Goal: Task Accomplishment & Management: Manage account settings

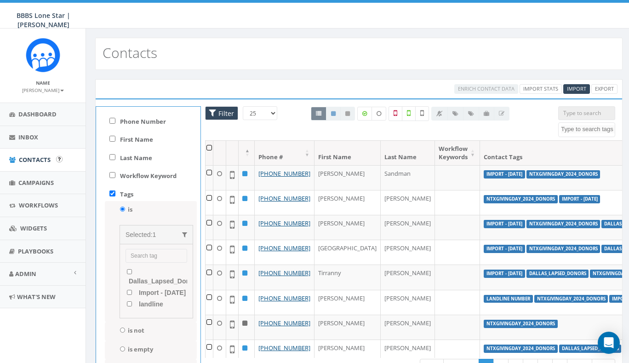
select select
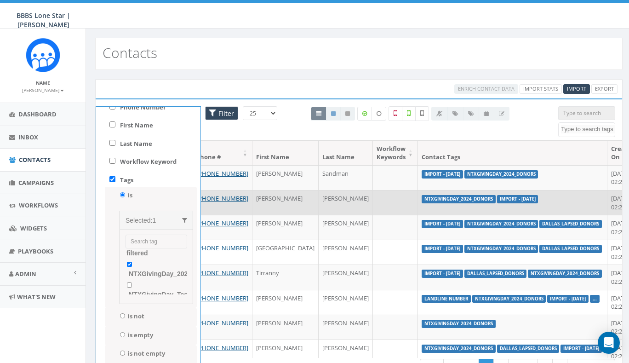
scroll to position [0, 61]
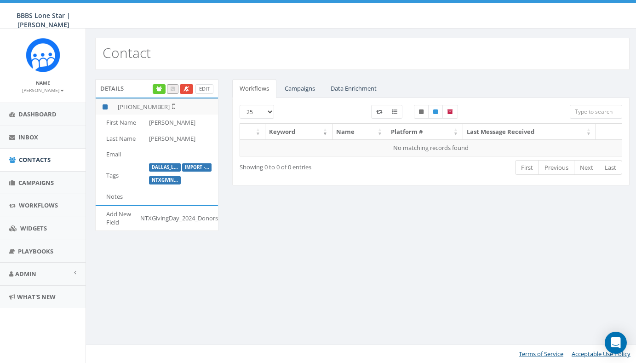
click at [202, 89] on link "Edit" at bounding box center [205, 89] width 18 height 10
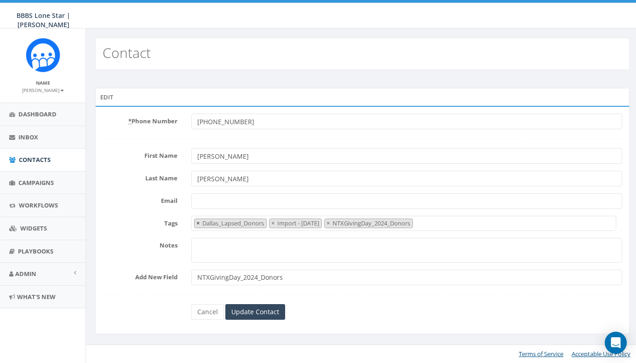
click at [198, 223] on span "×" at bounding box center [197, 223] width 3 height 8
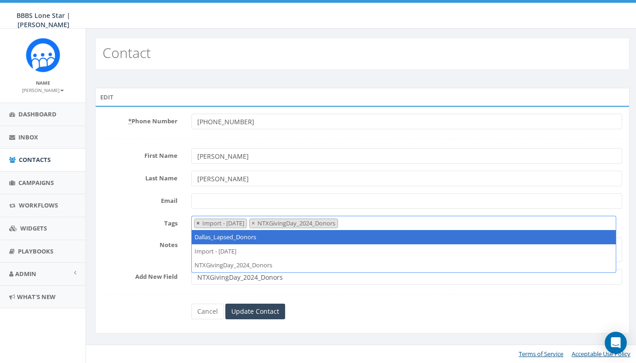
click at [196, 223] on button "×" at bounding box center [198, 223] width 7 height 9
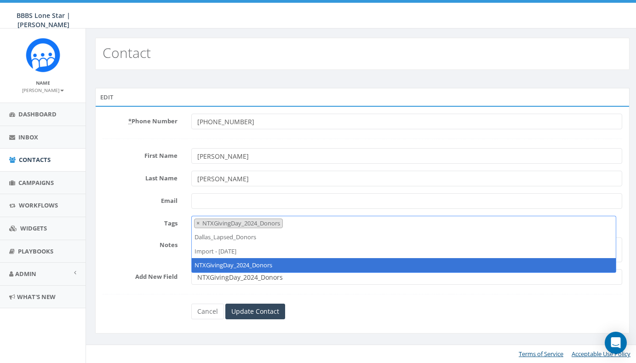
select select "NTXGivingDay_2024_Donors"
click at [352, 311] on div "Cancel Update Contact" at bounding box center [362, 312] width 356 height 16
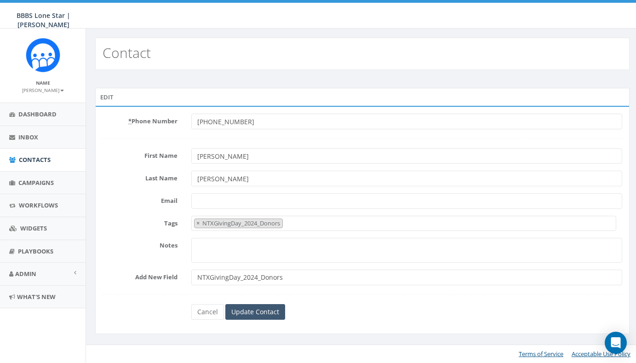
click at [269, 311] on input "Update Contact" at bounding box center [255, 312] width 60 height 16
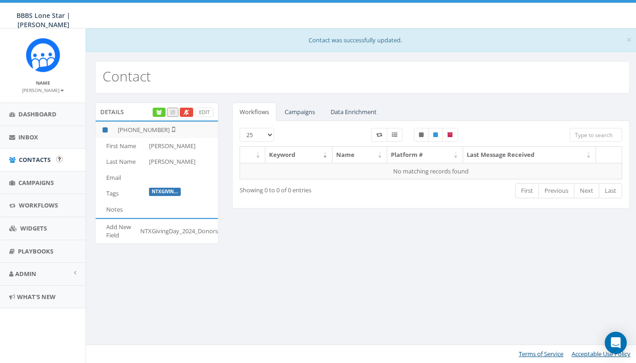
click at [28, 157] on span "Contacts" at bounding box center [35, 160] width 32 height 8
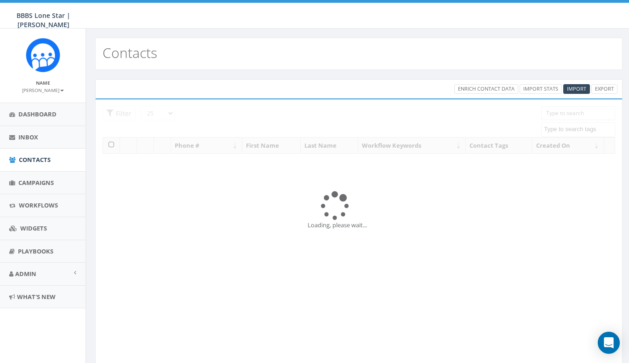
select select
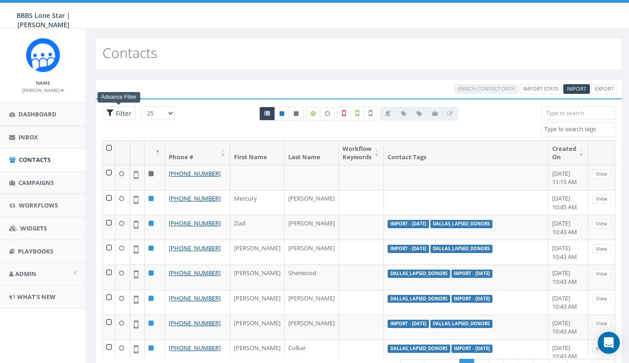
click at [128, 113] on span "Filter" at bounding box center [123, 113] width 18 height 9
radio input "true"
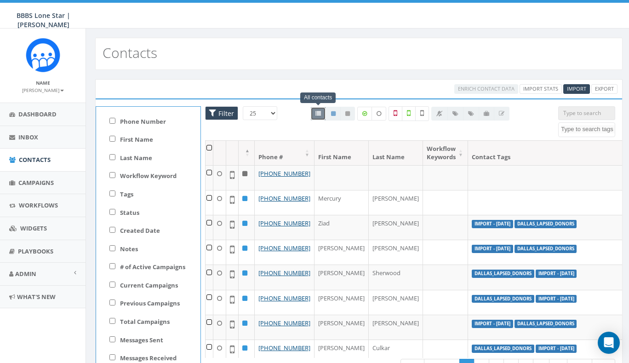
click at [113, 192] on input "Tags" at bounding box center [112, 193] width 6 height 6
checkbox input "true"
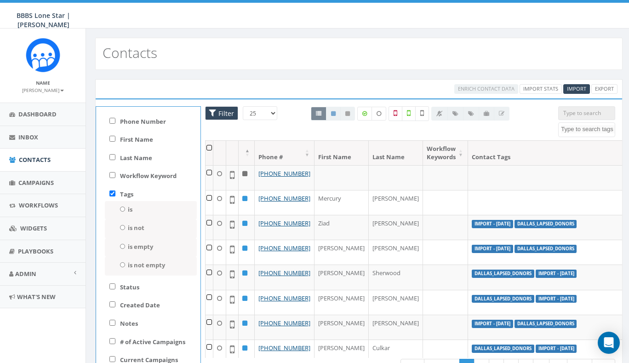
click at [120, 208] on input "is" at bounding box center [123, 209] width 6 height 5
radio input "true"
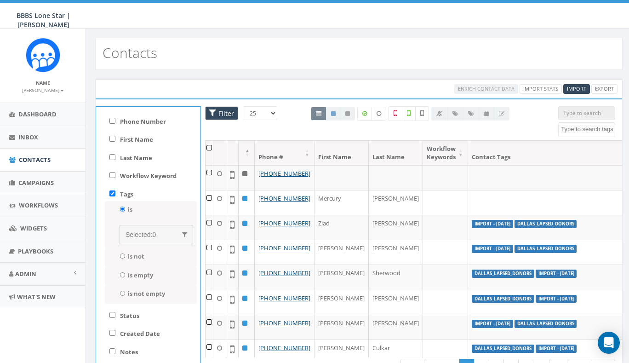
click at [147, 234] on span "Selected:" at bounding box center [139, 234] width 27 height 7
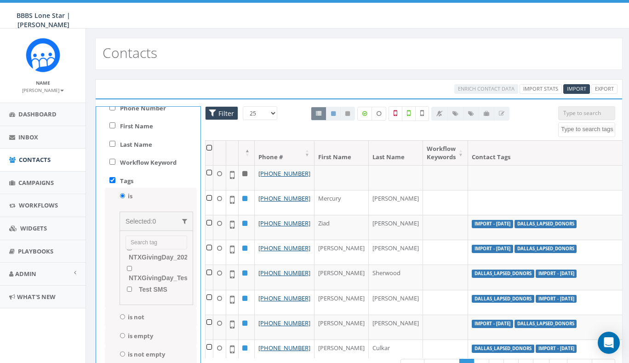
scroll to position [82, 0]
click at [129, 252] on input "NTXGivingDay_2024_Donors" at bounding box center [130, 249] width 6 height 5
checkbox input "true"
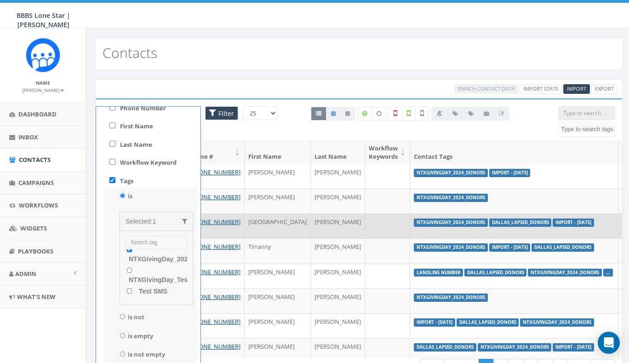
scroll to position [28, 70]
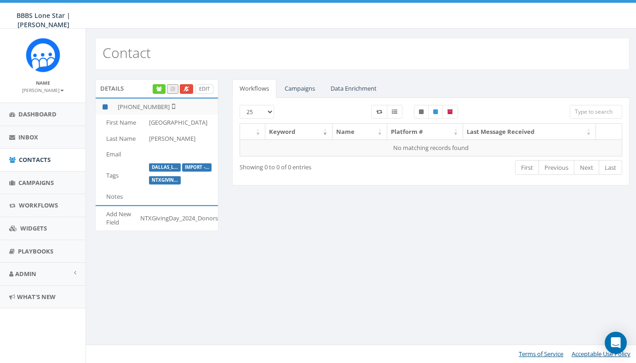
click at [201, 89] on link "Edit" at bounding box center [205, 89] width 18 height 10
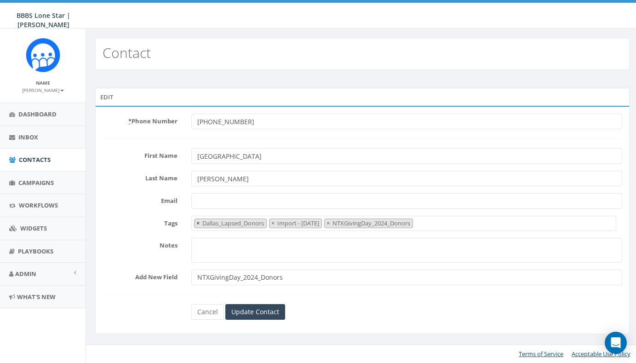
click at [199, 220] on span "×" at bounding box center [197, 223] width 3 height 8
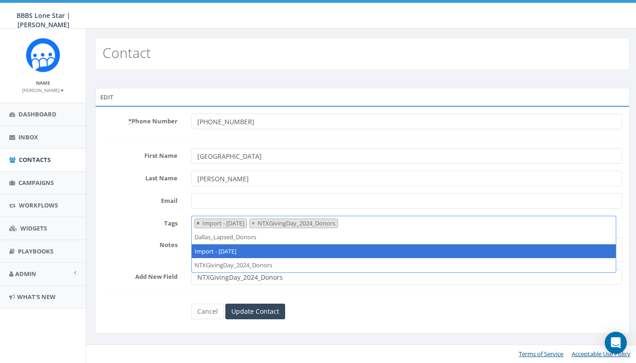
click at [196, 222] on span "×" at bounding box center [197, 223] width 3 height 8
select select "NTXGivingDay_2024_Donors"
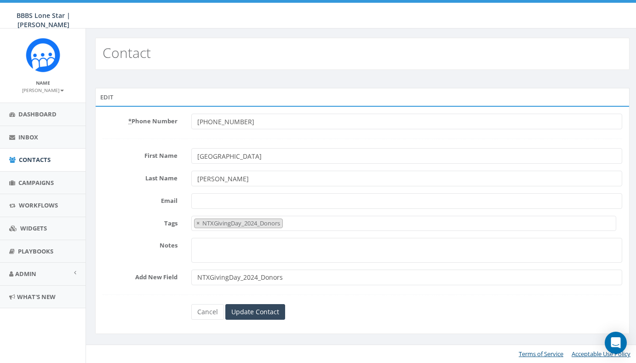
click at [329, 305] on div "Cancel Update Contact" at bounding box center [362, 312] width 356 height 16
click at [272, 309] on input "Update Contact" at bounding box center [255, 312] width 60 height 16
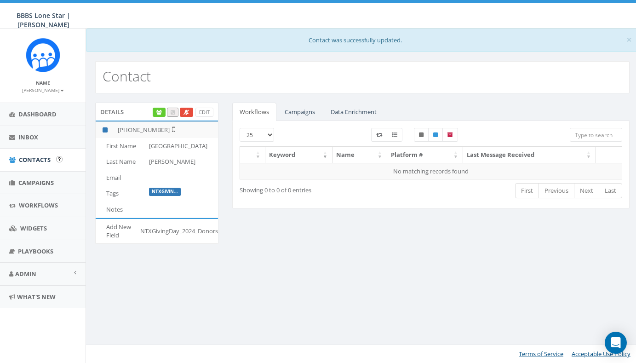
click at [32, 162] on span "Contacts" at bounding box center [35, 160] width 32 height 8
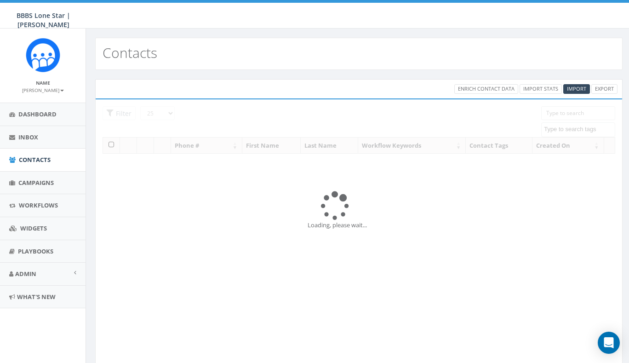
select select
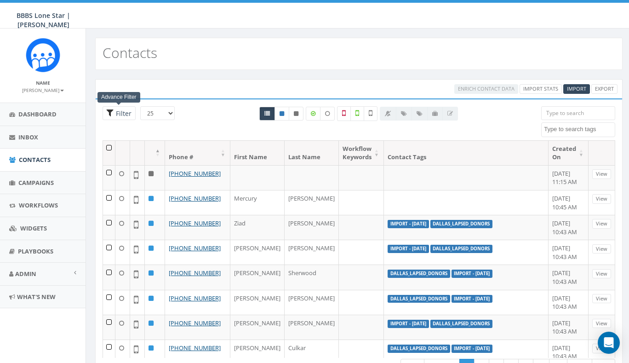
click at [124, 114] on span "Filter" at bounding box center [123, 113] width 18 height 9
radio input "true"
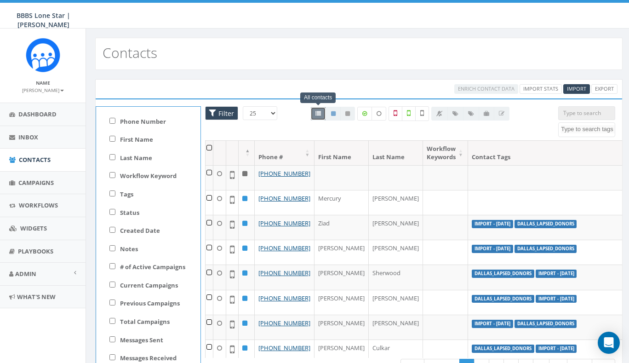
click at [113, 193] on input "Tags" at bounding box center [112, 193] width 6 height 6
checkbox input "true"
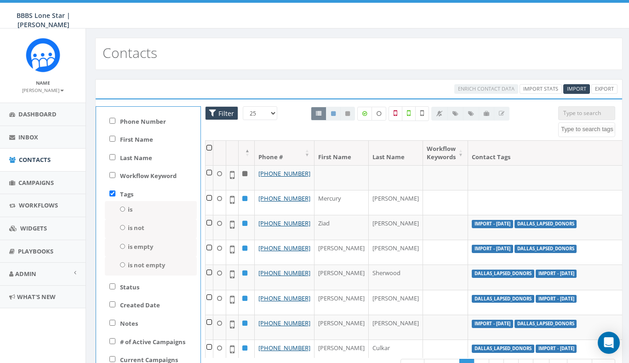
click at [120, 207] on input "is" at bounding box center [123, 209] width 6 height 5
radio input "true"
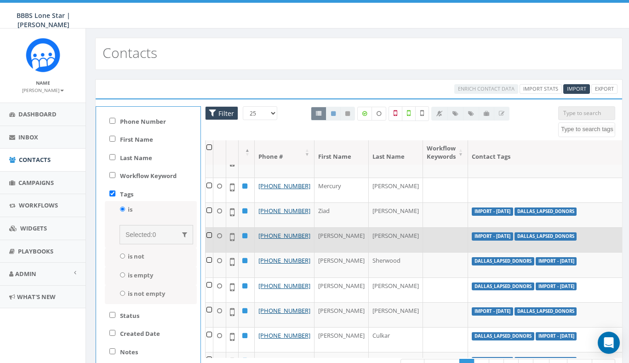
scroll to position [9, 0]
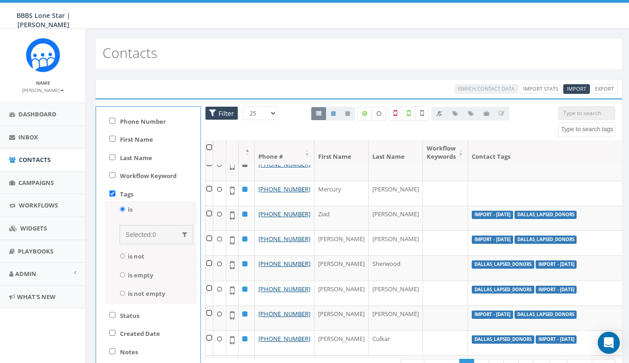
click at [149, 239] on div "Selected: 0" at bounding box center [157, 234] width 74 height 19
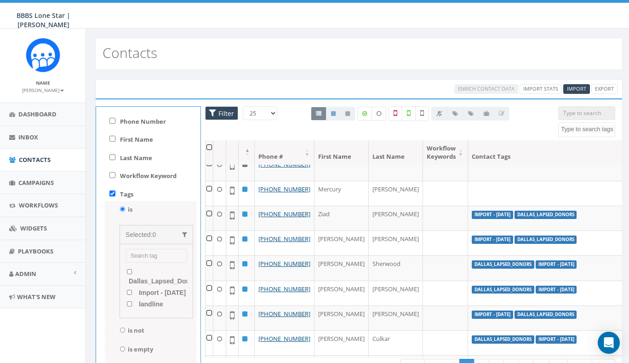
click at [127, 271] on input "Dallas_Lapsed_Donors" at bounding box center [130, 271] width 6 height 5
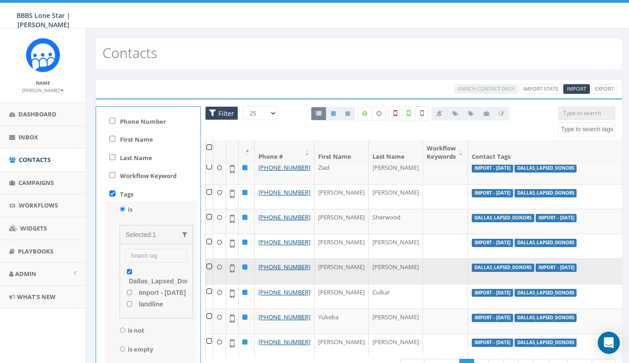
scroll to position [1, 0]
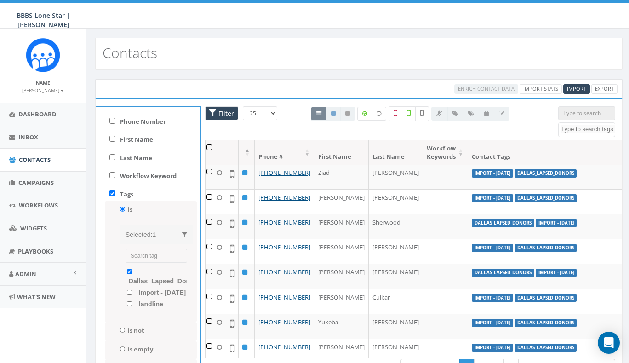
click at [130, 271] on input "Dallas_Lapsed_Donors" at bounding box center [130, 271] width 6 height 5
checkbox input "false"
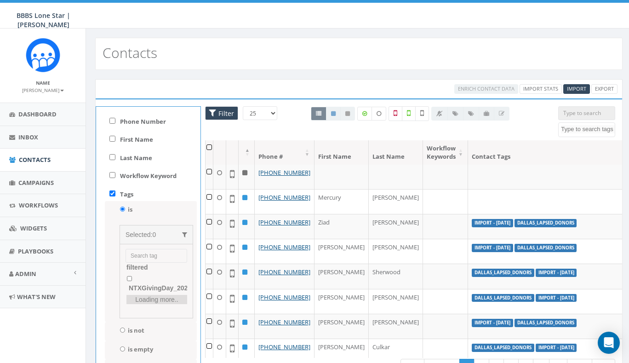
scroll to position [83, 0]
click at [129, 265] on input "NTXGivingDay_2024_Donors" at bounding box center [130, 262] width 6 height 5
checkbox input "true"
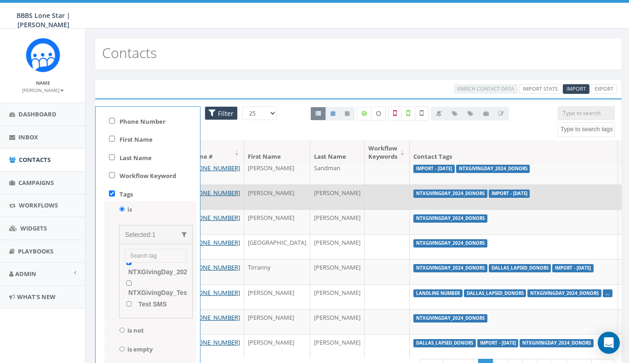
scroll to position [0, 70]
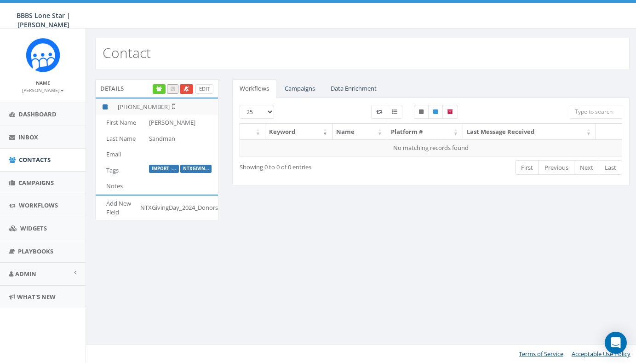
click at [204, 90] on link "Edit" at bounding box center [205, 89] width 18 height 10
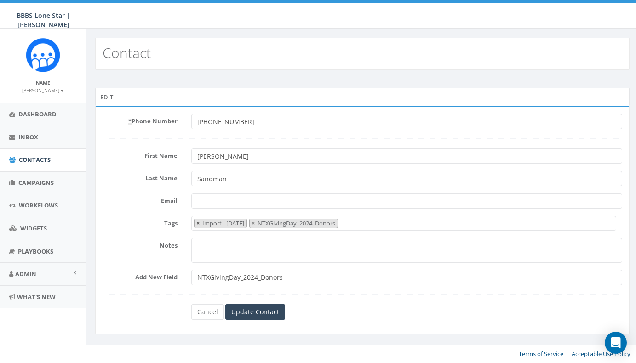
click at [198, 221] on span "×" at bounding box center [197, 223] width 3 height 8
select select "NTXGivingDay_2024_Donors"
click at [265, 314] on input "Update Contact" at bounding box center [255, 312] width 60 height 16
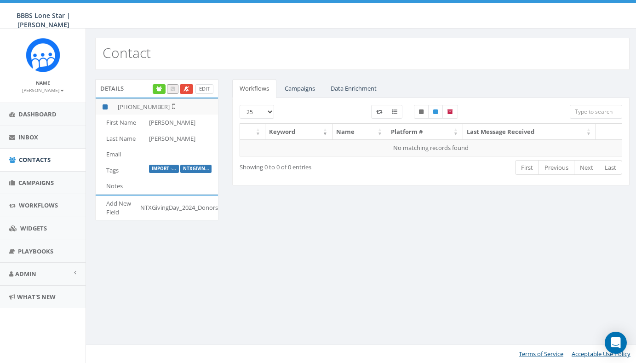
click at [207, 90] on link "Edit" at bounding box center [205, 89] width 18 height 10
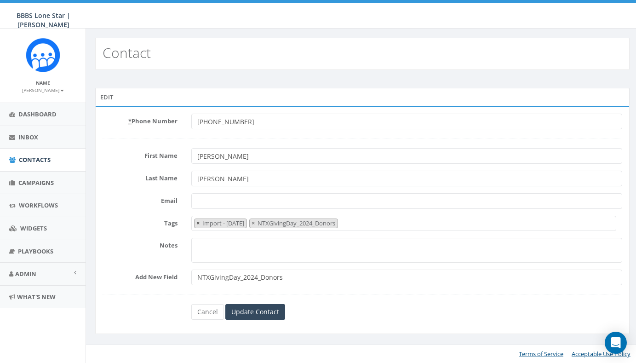
click at [197, 223] on span "×" at bounding box center [197, 223] width 3 height 8
select select "NTXGivingDay_2024_Donors"
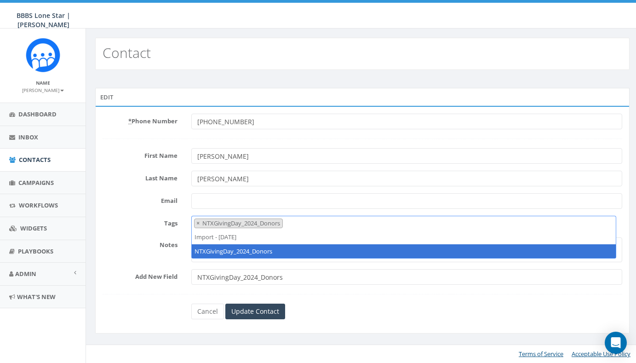
select select
type textarea "ntx"
select select "NTXGivingDay_2024_Donors"
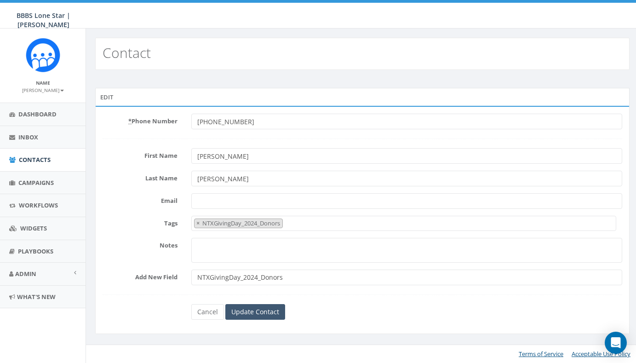
click at [262, 313] on input "Update Contact" at bounding box center [255, 312] width 60 height 16
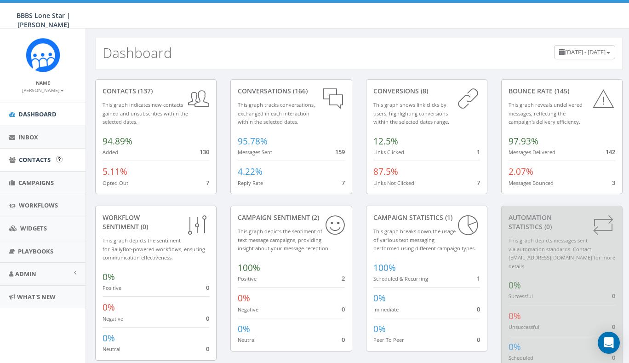
click at [31, 159] on span "Contacts" at bounding box center [35, 160] width 32 height 8
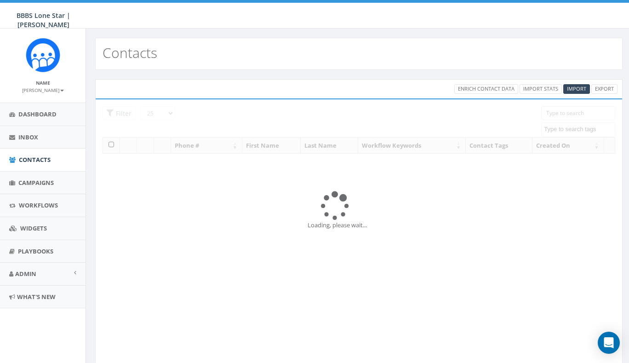
select select
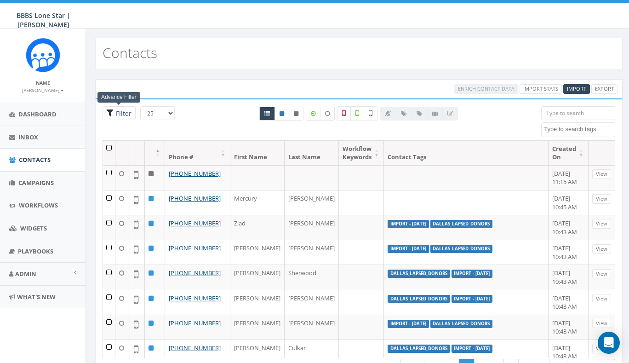
click at [121, 113] on span "Filter" at bounding box center [123, 113] width 18 height 9
radio input "true"
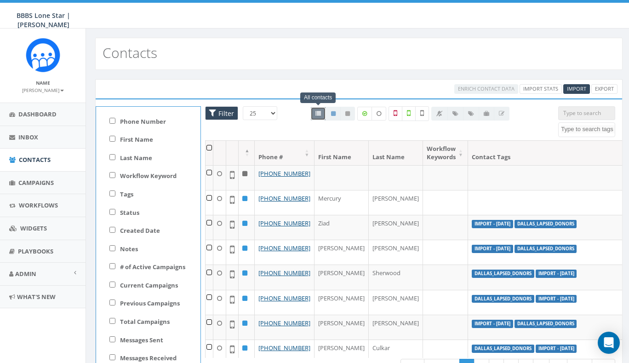
click at [115, 192] on div "Tags is Selected: 0 Dallas_Lapsed_Donors Import - 09/11/2025 landline number me…" at bounding box center [148, 195] width 104 height 18
click at [111, 192] on input "Tags" at bounding box center [112, 193] width 6 height 6
checkbox input "true"
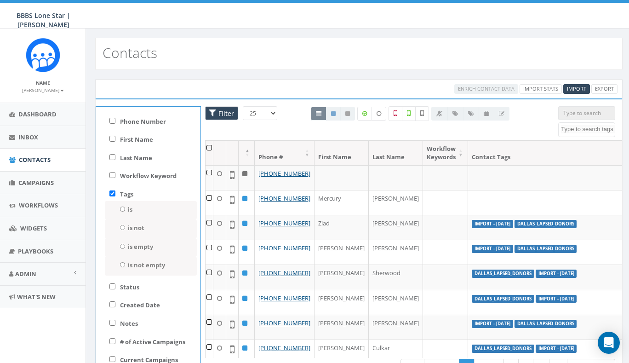
click at [122, 225] on input "is not" at bounding box center [123, 227] width 6 height 5
radio input "true"
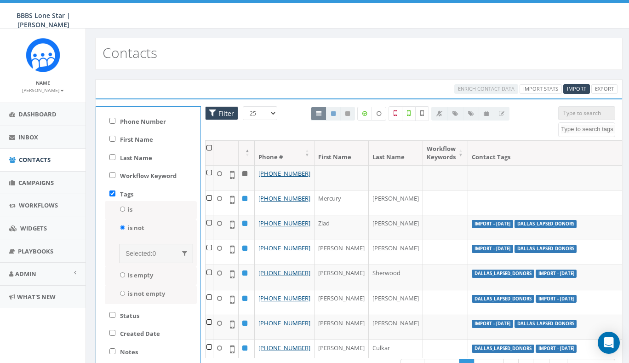
click at [155, 252] on span "0" at bounding box center [154, 253] width 4 height 7
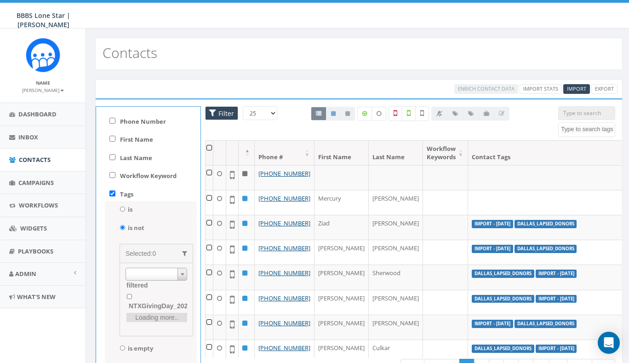
scroll to position [44, 0]
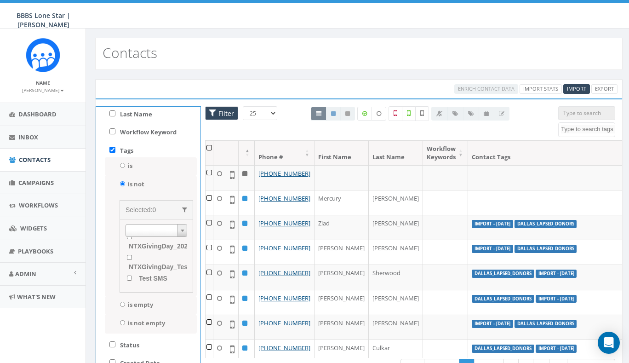
click at [130, 239] on input "NTXGivingDay_2024_Donors" at bounding box center [130, 236] width 6 height 5
checkbox input "true"
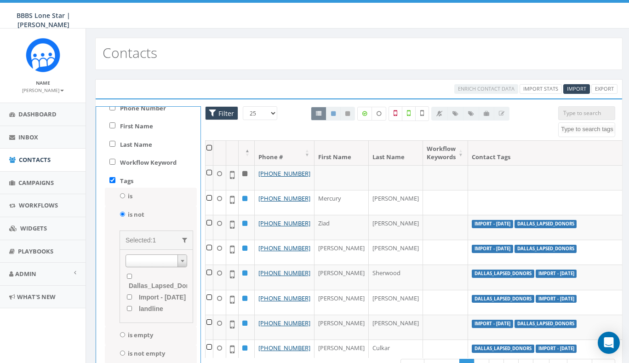
scroll to position [45, 0]
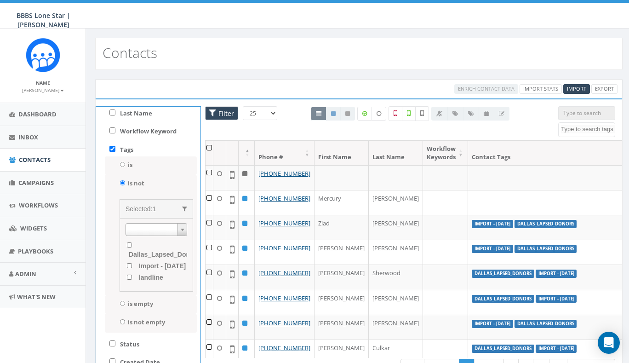
click at [120, 163] on input "is" at bounding box center [123, 164] width 6 height 5
radio input "true"
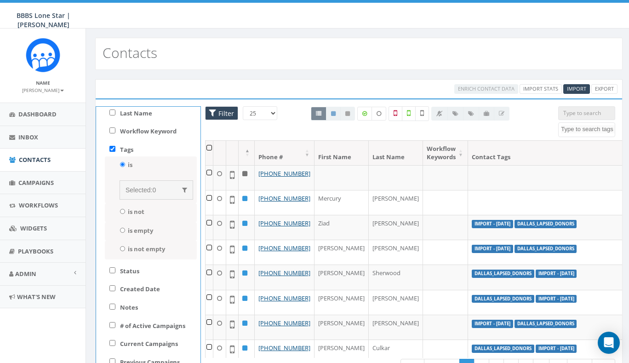
click at [137, 190] on span "Selected:" at bounding box center [139, 189] width 27 height 7
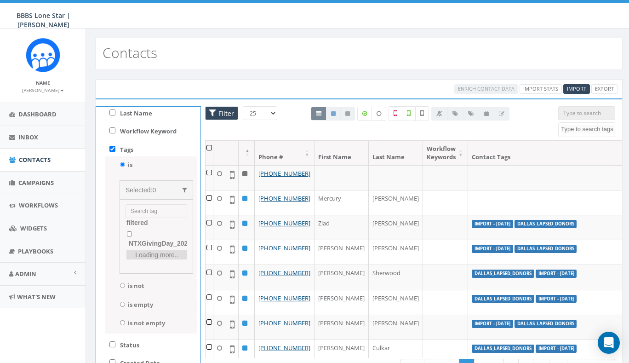
scroll to position [78, 0]
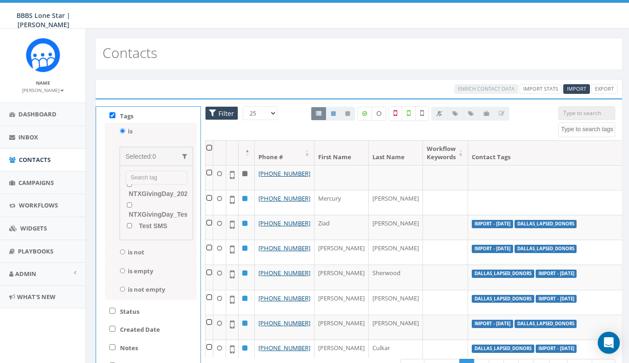
click at [128, 187] on input "NTXGivingDay_2024_Donors" at bounding box center [130, 184] width 6 height 5
checkbox input "true"
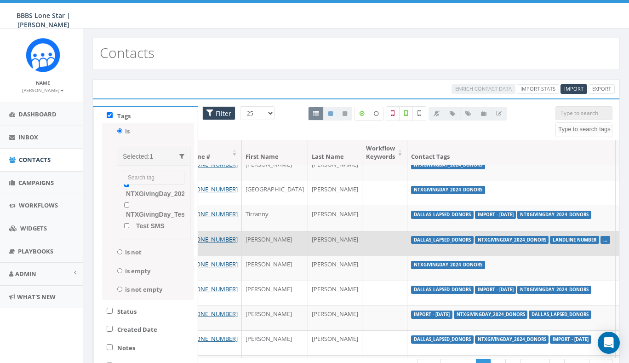
scroll to position [71, 70]
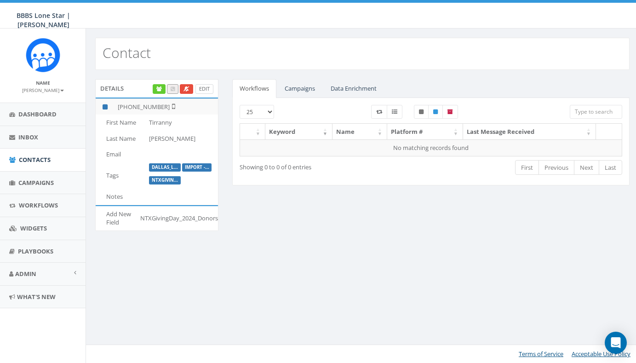
click at [204, 87] on link "Edit" at bounding box center [205, 89] width 18 height 10
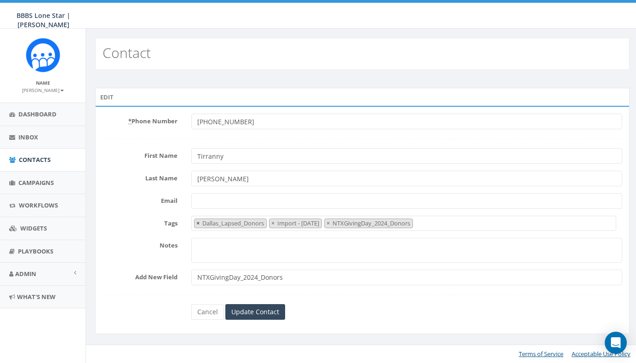
click at [198, 224] on span "×" at bounding box center [197, 223] width 3 height 8
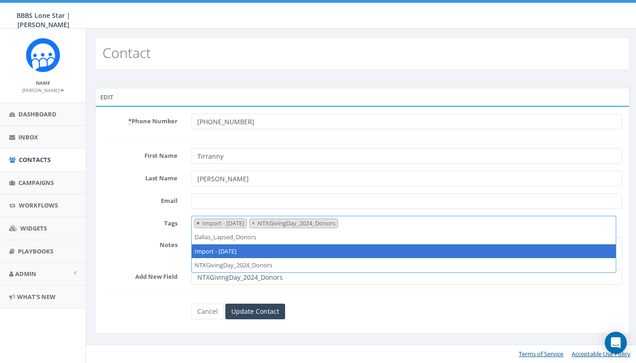
click at [197, 224] on span "×" at bounding box center [197, 223] width 3 height 8
select select "NTXGivingDay_2024_Donors"
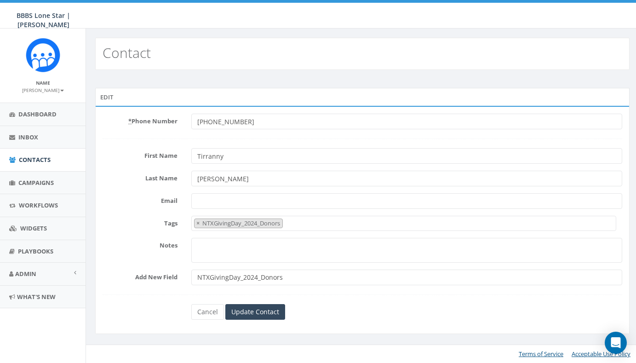
click at [158, 311] on div "Cancel Update Contact" at bounding box center [363, 312] width 534 height 16
click at [259, 312] on input "Update Contact" at bounding box center [255, 312] width 60 height 16
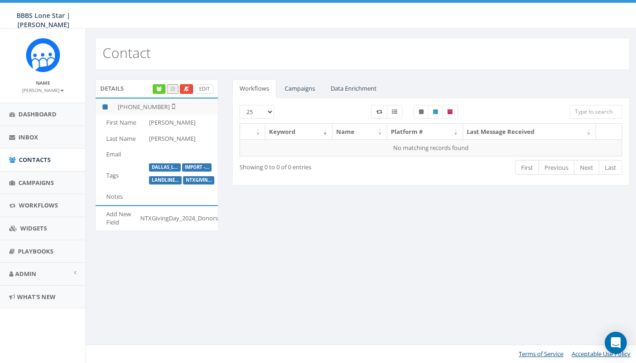
click at [207, 92] on link "Edit" at bounding box center [205, 89] width 18 height 10
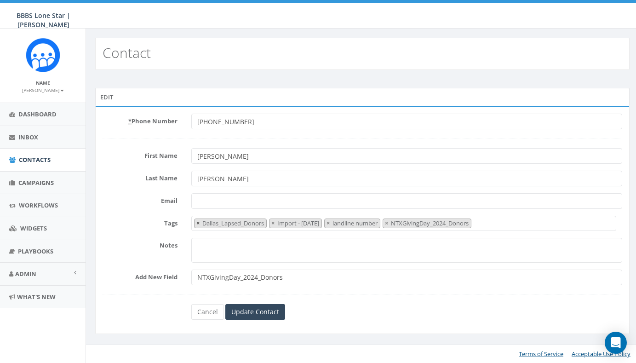
click at [199, 222] on span "×" at bounding box center [197, 223] width 3 height 8
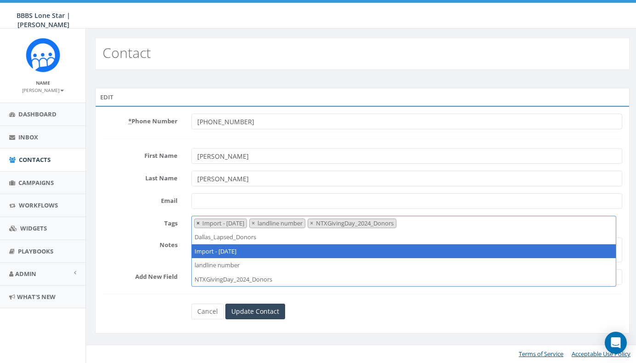
click at [196, 223] on span "×" at bounding box center [197, 223] width 3 height 8
select select "landline number"
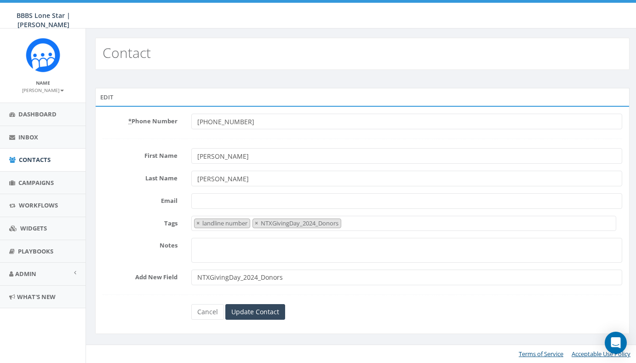
click at [152, 305] on div "Cancel Update Contact" at bounding box center [363, 312] width 534 height 16
click at [254, 308] on input "Update Contact" at bounding box center [255, 312] width 60 height 16
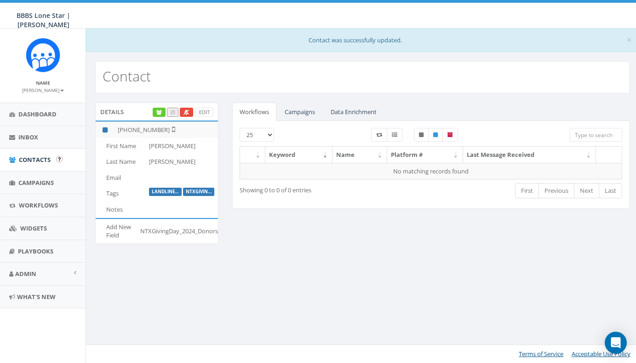
click at [39, 160] on span "Contacts" at bounding box center [35, 160] width 32 height 8
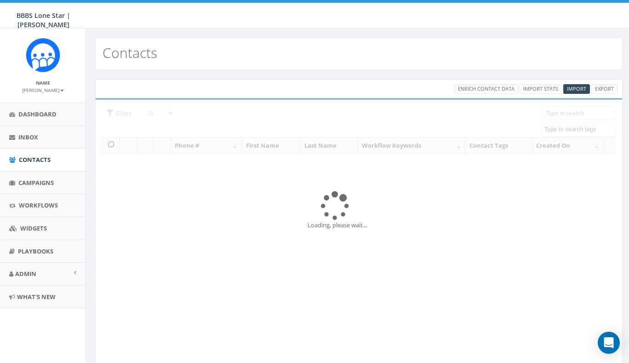
select select
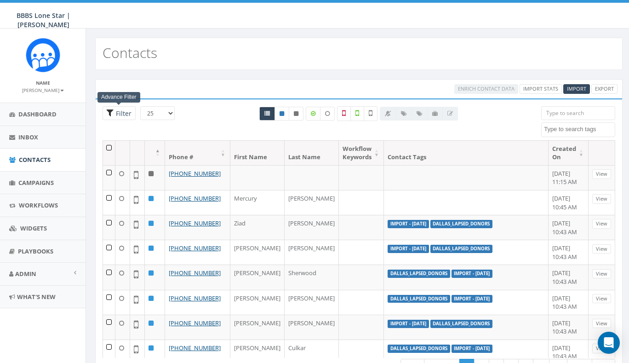
click at [118, 115] on span "Filter" at bounding box center [123, 113] width 18 height 9
radio input "true"
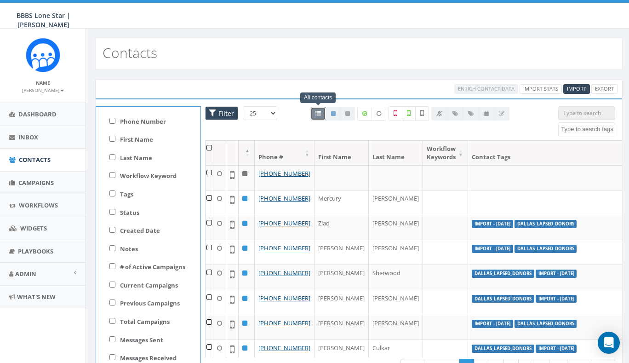
click at [111, 195] on input "Tags" at bounding box center [112, 193] width 6 height 6
checkbox input "true"
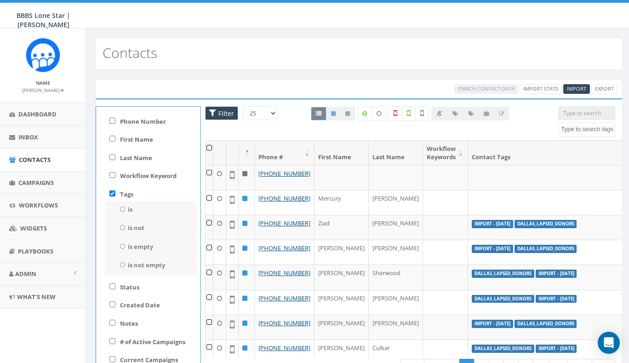
click at [120, 207] on input "is" at bounding box center [123, 209] width 6 height 5
radio input "true"
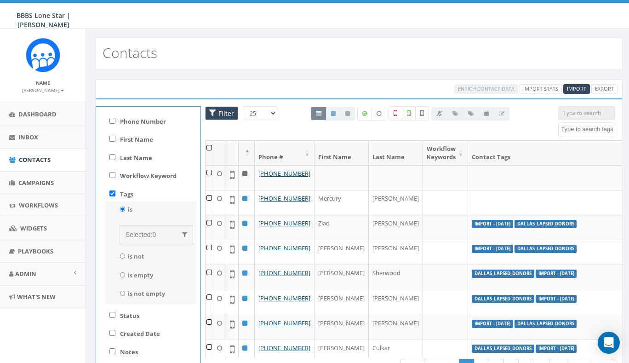
click at [142, 235] on span "Selected:" at bounding box center [139, 234] width 27 height 7
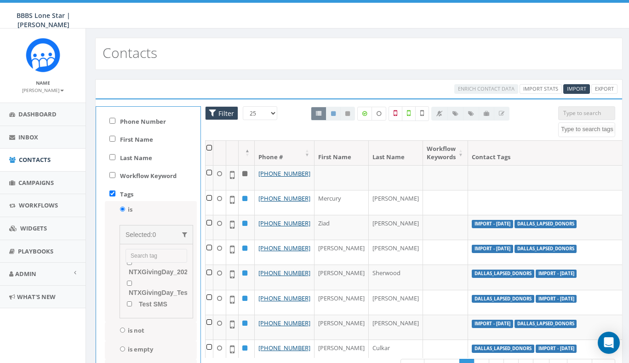
scroll to position [2, 0]
click at [129, 263] on input "NTXGivingDay_2024_Donors" at bounding box center [130, 260] width 6 height 5
checkbox input "true"
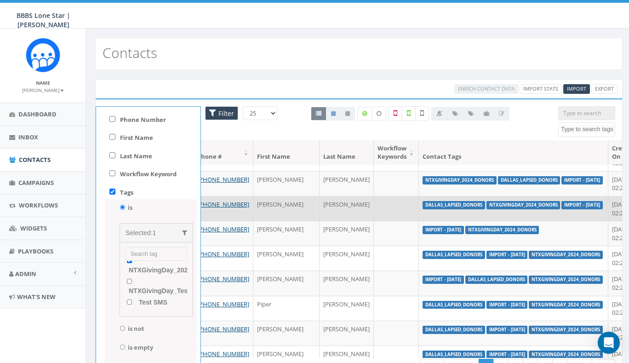
scroll to position [195, 61]
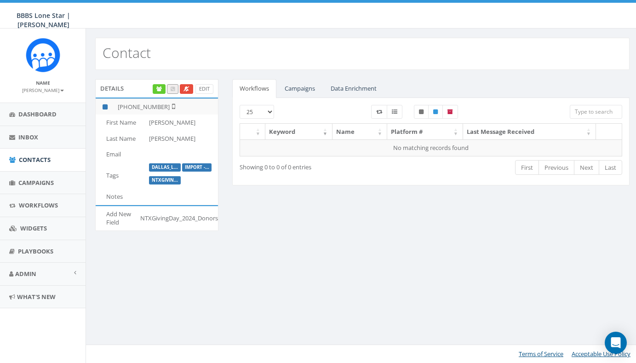
click at [294, 90] on link "Campaigns" at bounding box center [299, 88] width 45 height 19
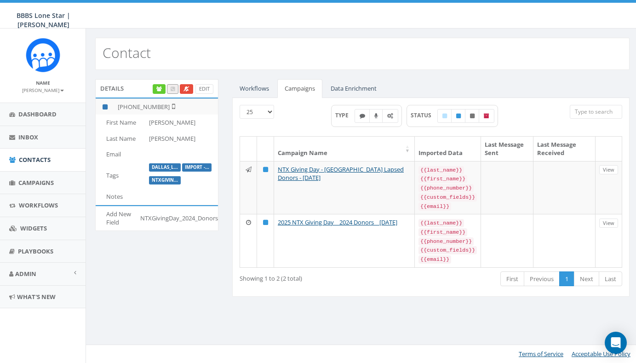
click at [251, 88] on link "Workflows" at bounding box center [254, 88] width 44 height 19
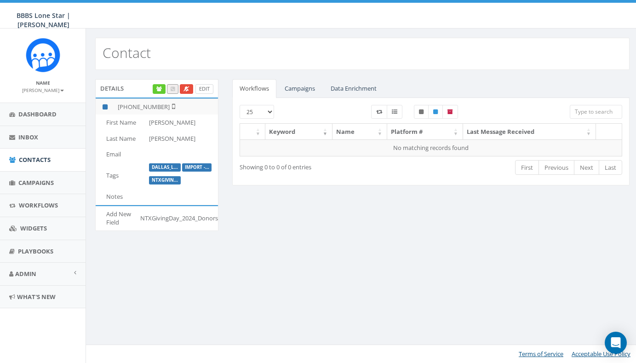
click at [203, 87] on link "Edit" at bounding box center [205, 89] width 18 height 10
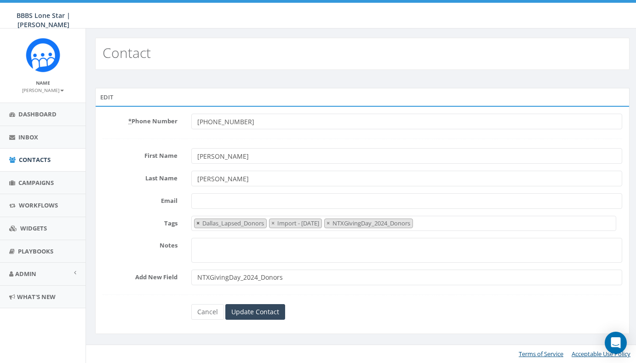
click at [198, 223] on span "×" at bounding box center [197, 223] width 3 height 8
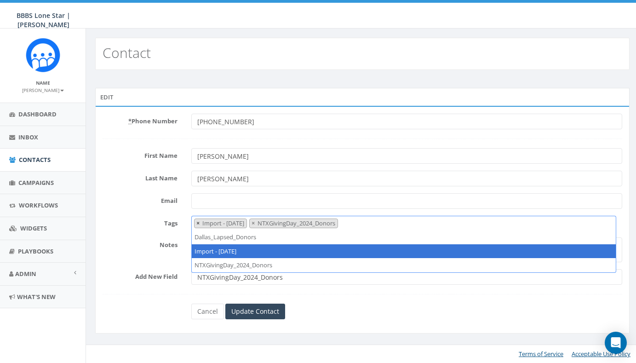
click at [198, 224] on span "×" at bounding box center [197, 223] width 3 height 8
select select "NTXGivingDay_2024_Donors"
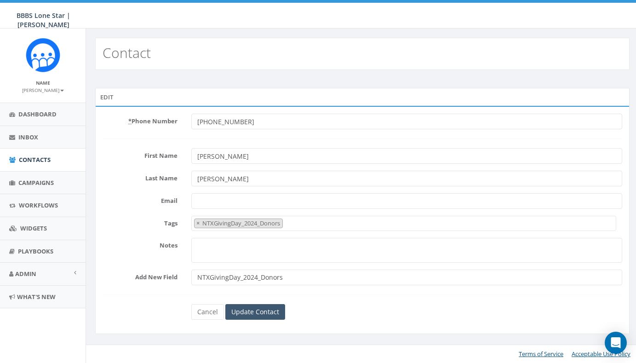
click at [255, 311] on input "Update Contact" at bounding box center [255, 312] width 60 height 16
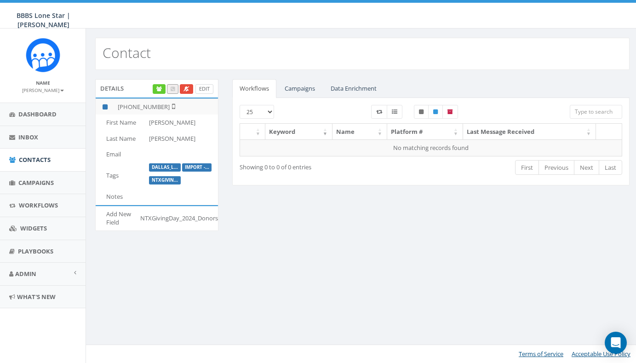
click at [207, 88] on link "Edit" at bounding box center [205, 89] width 18 height 10
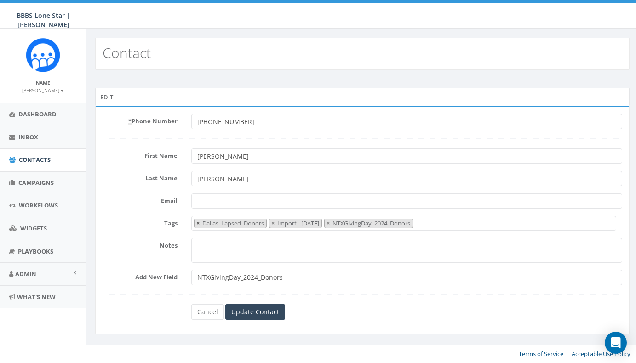
click at [198, 224] on span "×" at bounding box center [197, 223] width 3 height 8
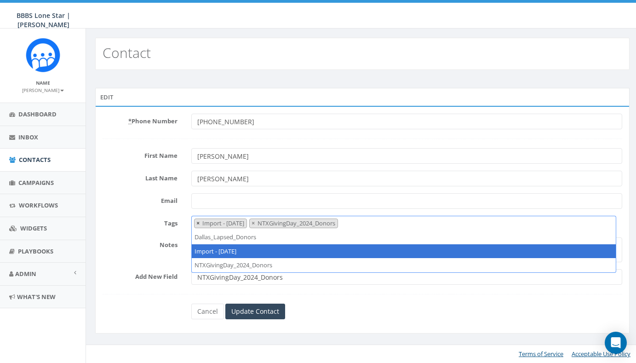
click at [198, 224] on span "×" at bounding box center [197, 223] width 3 height 8
select select "NTXGivingDay_2024_Donors"
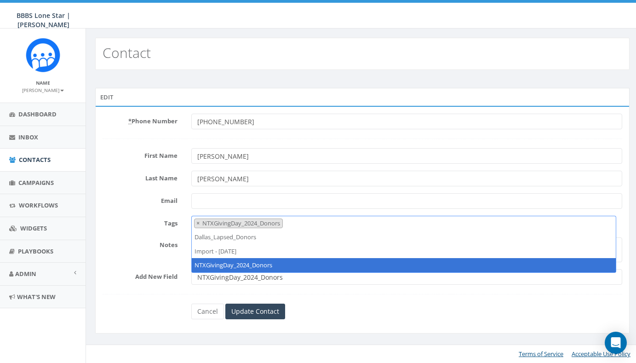
click at [173, 326] on div "* Phone Number +12142445009 First Name Sean Last Name Lofgren Email Tags Dallas…" at bounding box center [362, 220] width 535 height 228
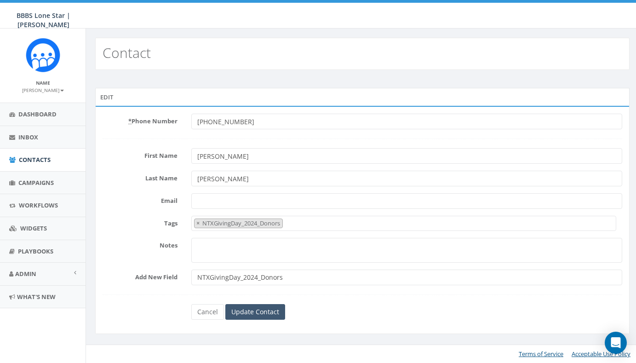
click at [267, 310] on input "Update Contact" at bounding box center [255, 312] width 60 height 16
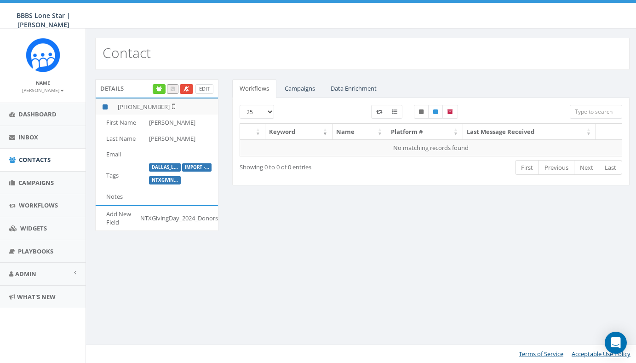
click at [205, 87] on link "Edit" at bounding box center [205, 89] width 18 height 10
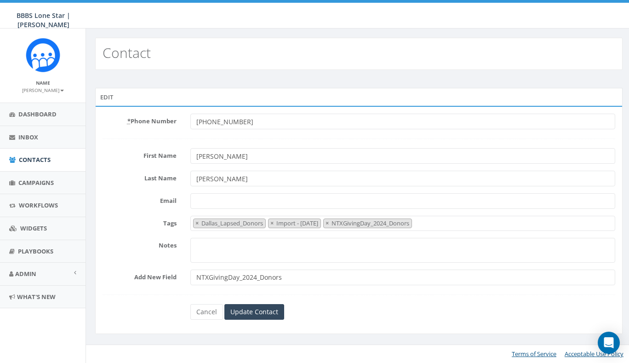
select select "Dallas_Lapsed_Donors"
type input "[PERSON_NAME]"
click at [197, 224] on span "×" at bounding box center [197, 223] width 3 height 8
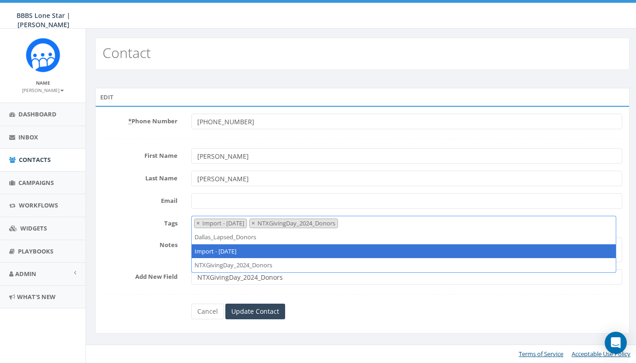
click at [197, 224] on span "×" at bounding box center [197, 223] width 3 height 8
select select "NTXGivingDay_2024_Donors"
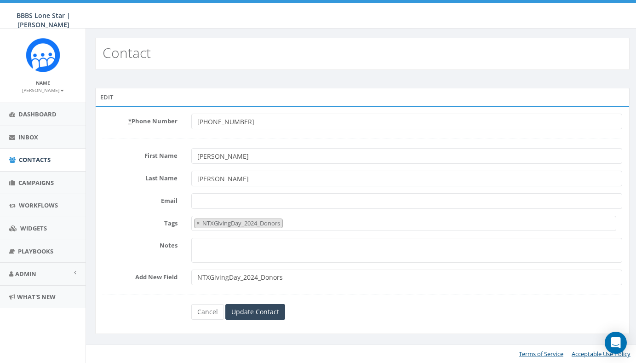
click at [140, 290] on form "* Phone Number +18178749430 First Name Sandra Last Name Godwin Email Tags Dalla…" at bounding box center [363, 217] width 520 height 206
click at [271, 310] on input "Update Contact" at bounding box center [255, 312] width 60 height 16
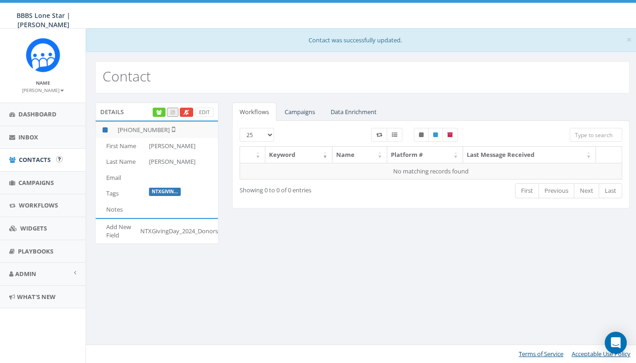
click at [39, 158] on span "Contacts" at bounding box center [35, 160] width 32 height 8
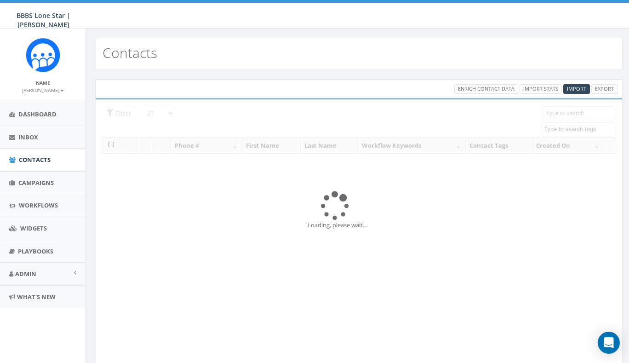
select select
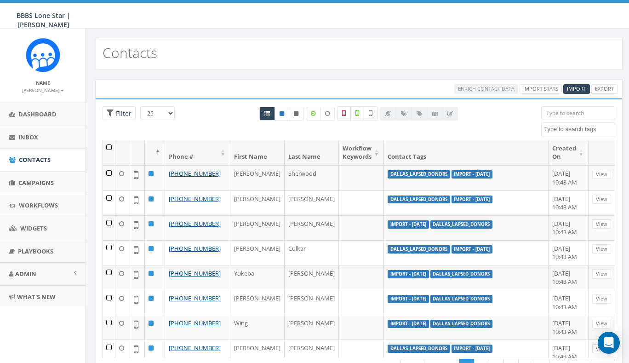
scroll to position [31, 0]
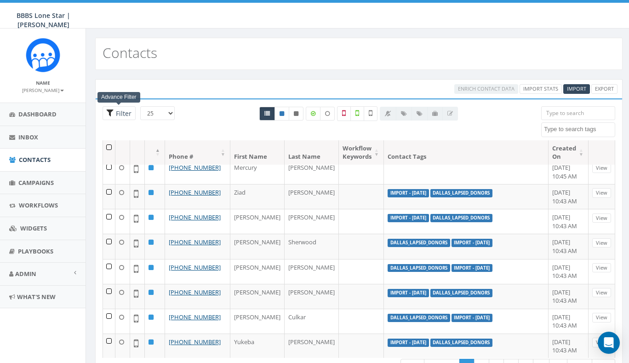
click at [116, 112] on span "Filter" at bounding box center [123, 113] width 18 height 9
radio input "true"
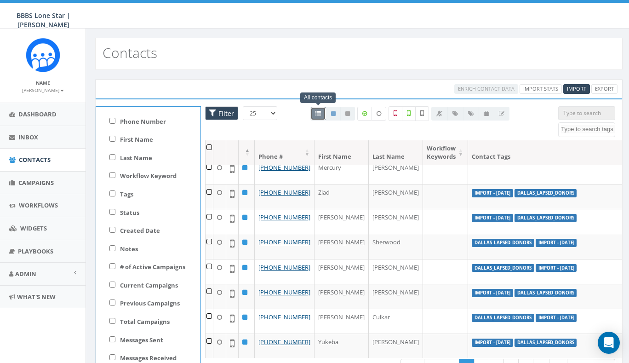
click at [111, 192] on input "Tags" at bounding box center [112, 193] width 6 height 6
checkbox input "true"
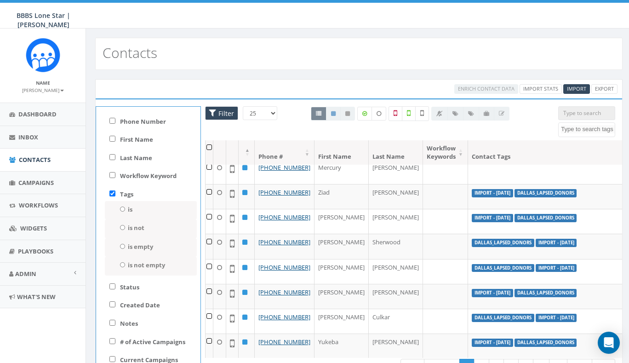
click at [122, 207] on input "is" at bounding box center [123, 209] width 6 height 5
radio input "true"
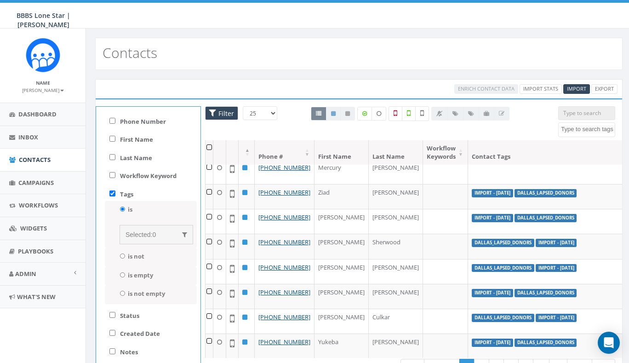
click at [154, 235] on span "0" at bounding box center [154, 234] width 4 height 7
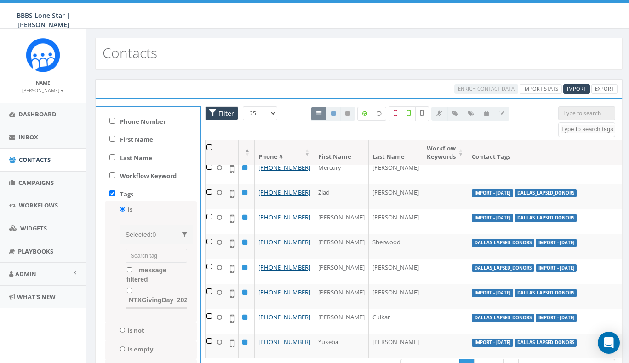
scroll to position [69, 0]
click at [128, 281] on input "NTXGivingDay_2024_Donors" at bounding box center [130, 278] width 6 height 5
checkbox input "true"
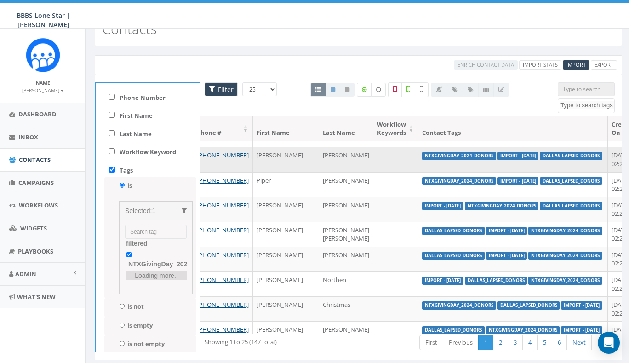
scroll to position [295, 61]
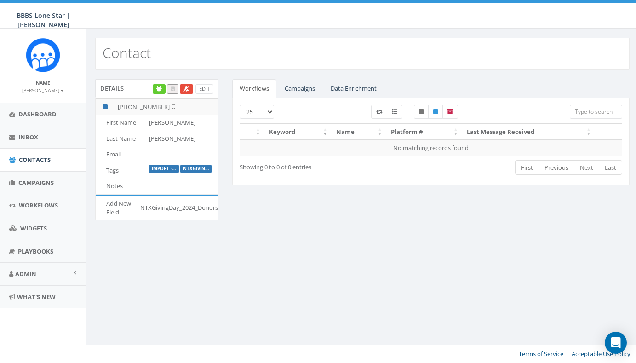
click at [299, 86] on link "Campaigns" at bounding box center [299, 88] width 45 height 19
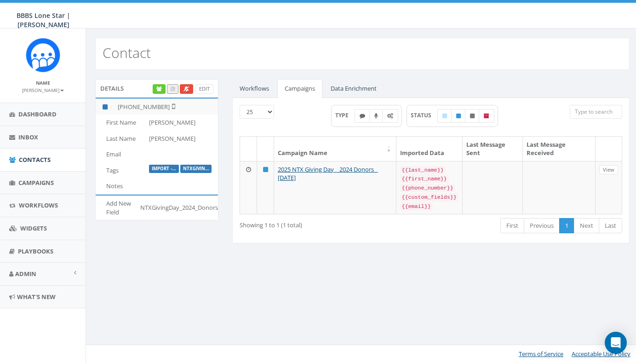
click at [256, 86] on link "Workflows" at bounding box center [254, 88] width 44 height 19
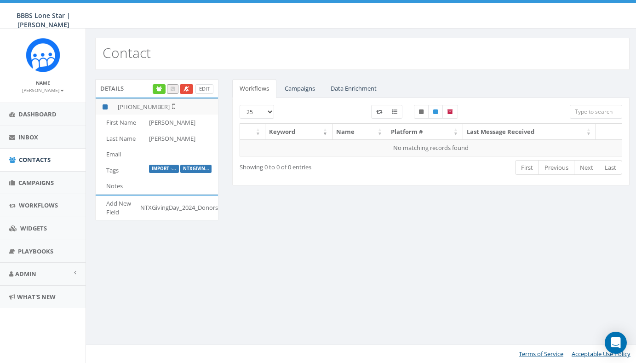
click at [201, 86] on link "Edit" at bounding box center [205, 89] width 18 height 10
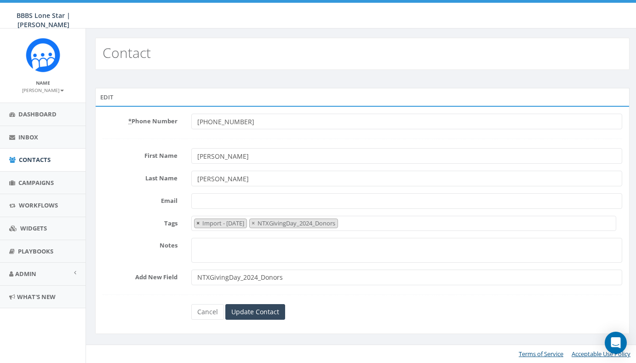
click at [198, 225] on span "×" at bounding box center [197, 223] width 3 height 8
select select "NTXGivingDay_2024_Donors"
click at [264, 312] on input "Update Contact" at bounding box center [255, 312] width 60 height 16
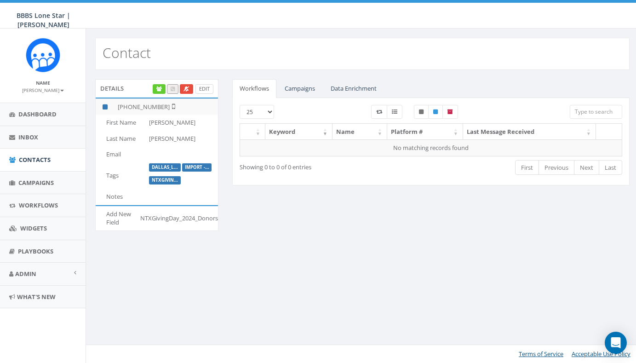
click at [208, 87] on link "Edit" at bounding box center [205, 89] width 18 height 10
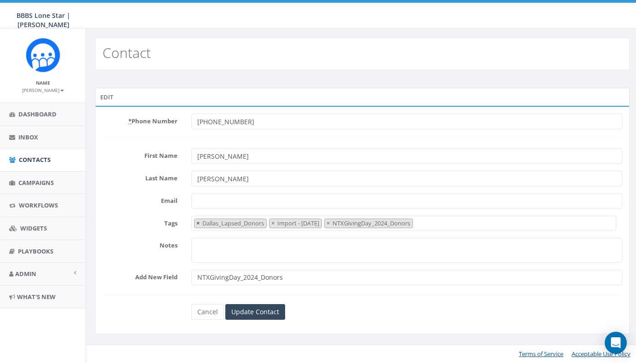
click at [197, 222] on span "×" at bounding box center [197, 223] width 3 height 8
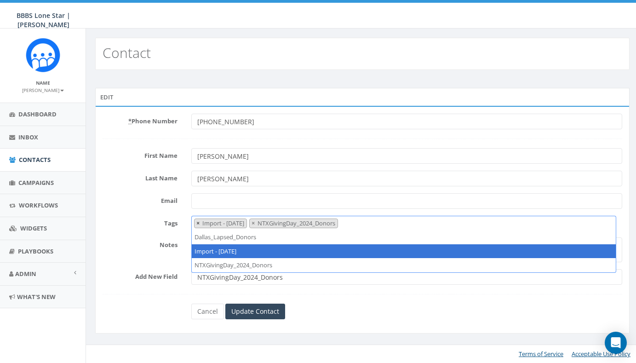
click at [196, 222] on span "×" at bounding box center [197, 223] width 3 height 8
select select "NTXGivingDay_2024_Donors"
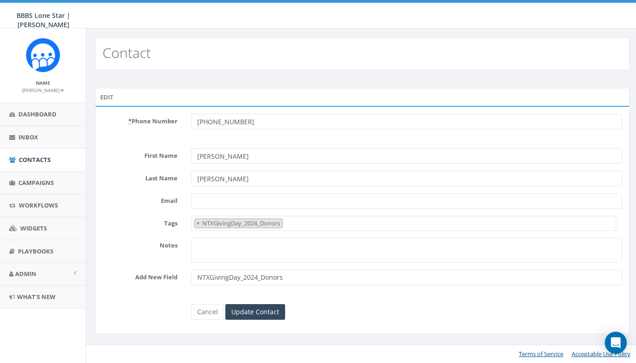
drag, startPoint x: 129, startPoint y: 315, endPoint x: 141, endPoint y: 316, distance: 12.4
click at [129, 314] on div "Cancel Update Contact" at bounding box center [363, 312] width 534 height 16
click at [257, 314] on input "Update Contact" at bounding box center [255, 312] width 60 height 16
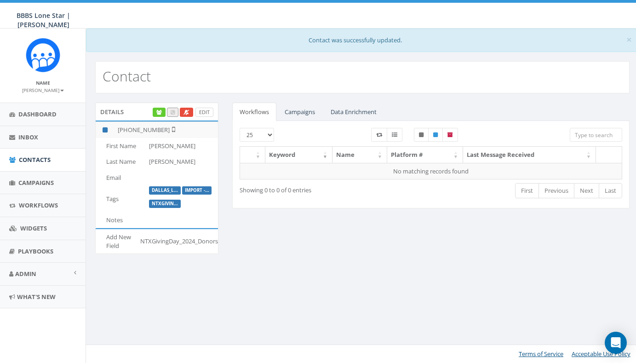
click at [204, 112] on link "Edit" at bounding box center [205, 113] width 18 height 10
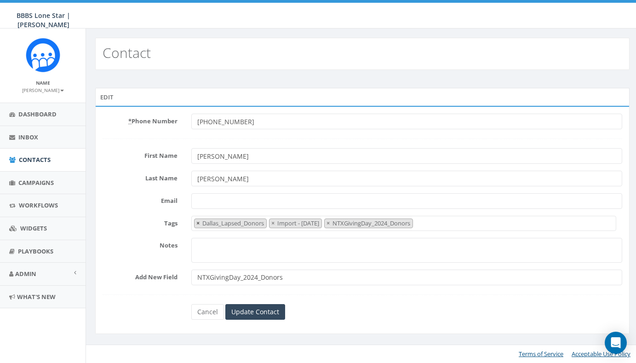
click at [198, 222] on span "×" at bounding box center [197, 223] width 3 height 8
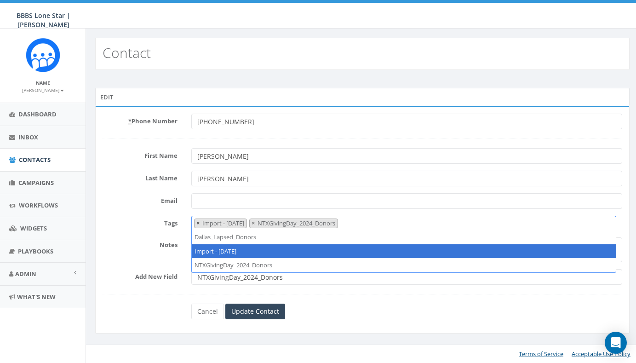
click at [198, 222] on span "×" at bounding box center [197, 223] width 3 height 8
select select "NTXGivingDay_2024_Donors"
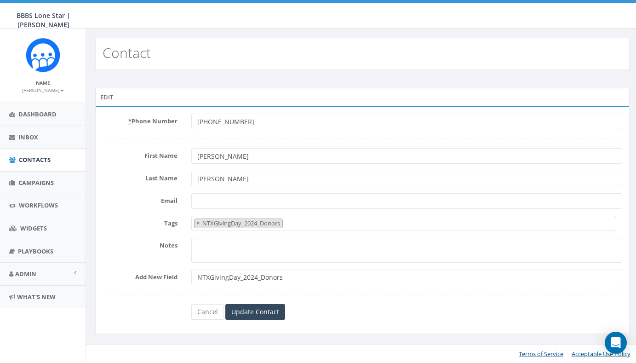
click at [156, 294] on form "* Phone Number [PHONE_NUMBER] First Name [PERSON_NAME] Last Name [PERSON_NAME] …" at bounding box center [363, 217] width 520 height 206
click at [264, 308] on input "Update Contact" at bounding box center [255, 312] width 60 height 16
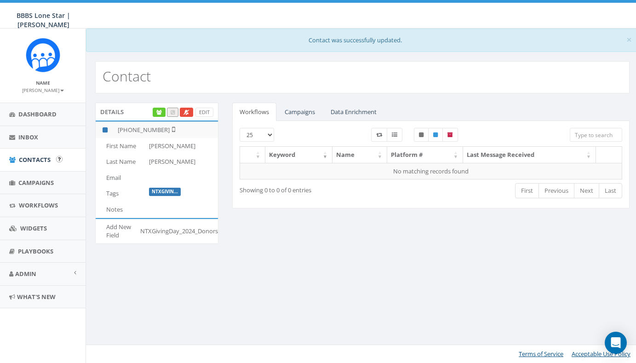
click at [58, 156] on link "Contacts" at bounding box center [43, 160] width 86 height 23
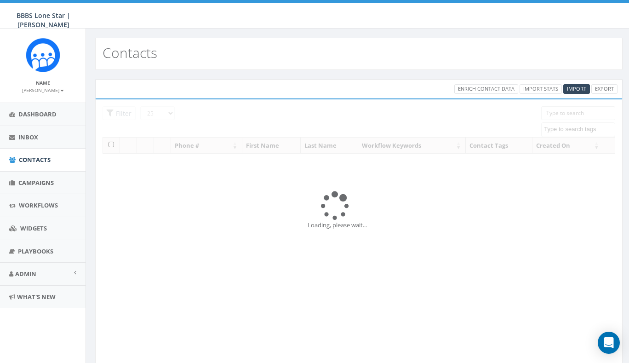
select select
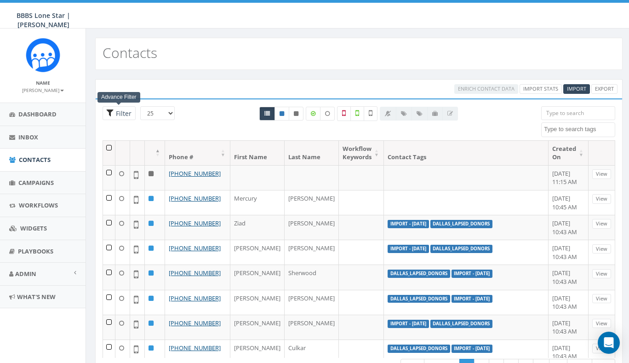
click at [114, 115] on span "Filter" at bounding box center [123, 113] width 18 height 9
radio input "true"
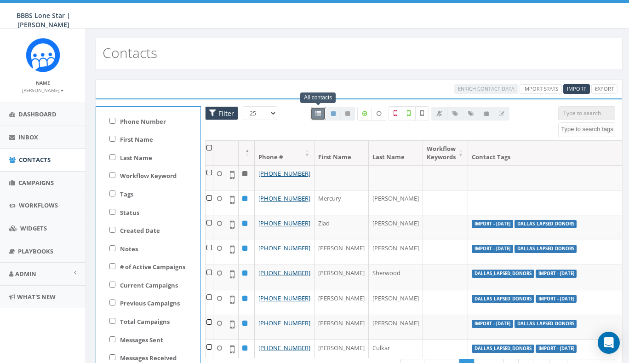
click at [112, 194] on input "Tags" at bounding box center [112, 193] width 6 height 6
checkbox input "true"
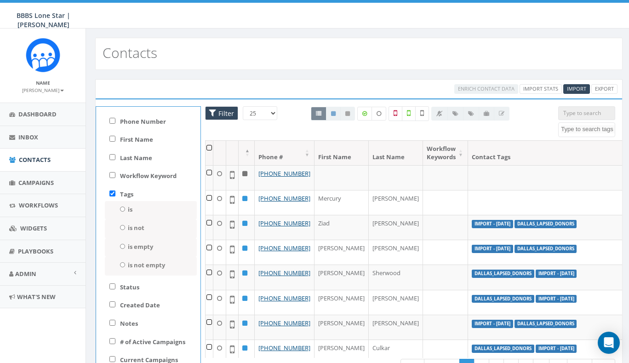
click at [121, 209] on input "is" at bounding box center [123, 209] width 6 height 5
radio input "true"
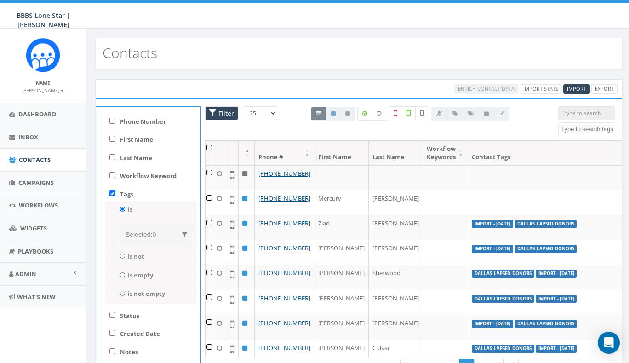
click at [161, 231] on div "Selected: 0" at bounding box center [157, 234] width 62 height 9
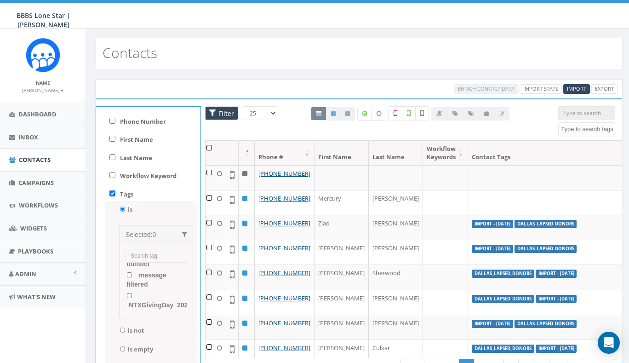
scroll to position [76, 0]
click at [130, 277] on input "NTXGivingDay_2024_Donors" at bounding box center [130, 278] width 6 height 5
checkbox input "true"
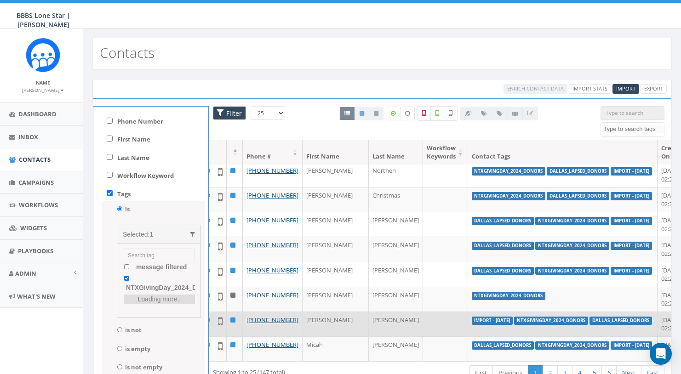
scroll to position [627, 20]
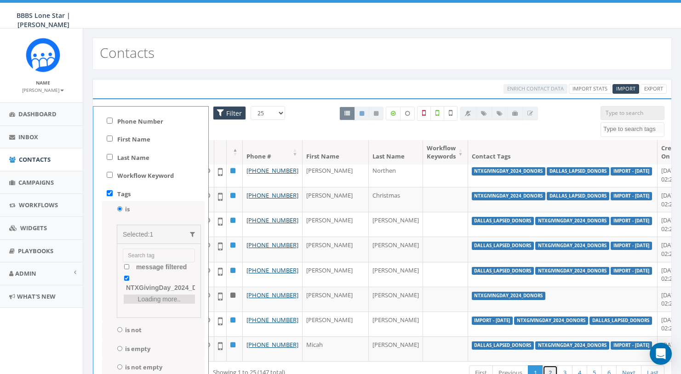
click at [551, 363] on link "2" at bounding box center [550, 373] width 15 height 15
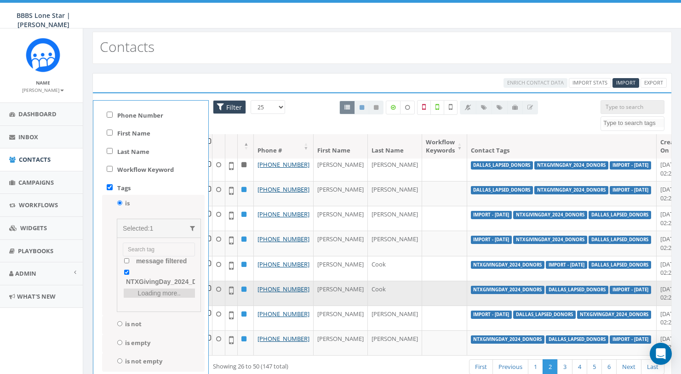
scroll to position [627, 9]
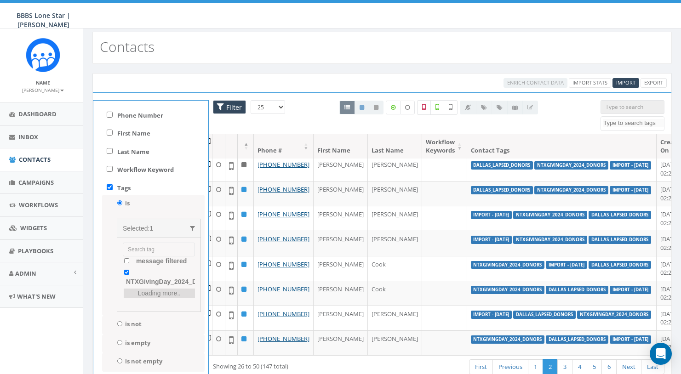
click at [562, 0] on div at bounding box center [340, 1] width 681 height 3
click at [562, 363] on link "3" at bounding box center [565, 367] width 15 height 15
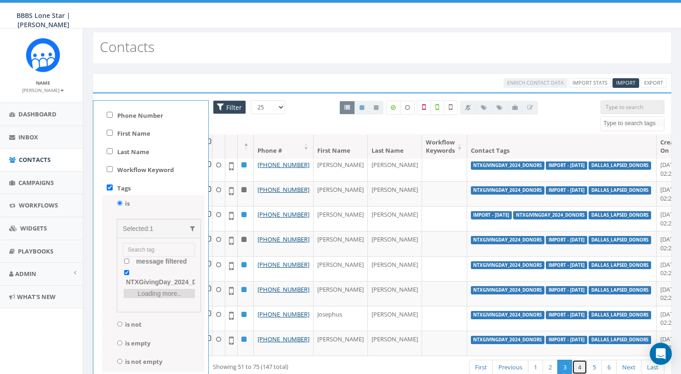
click at [583, 363] on link "4" at bounding box center [579, 367] width 15 height 15
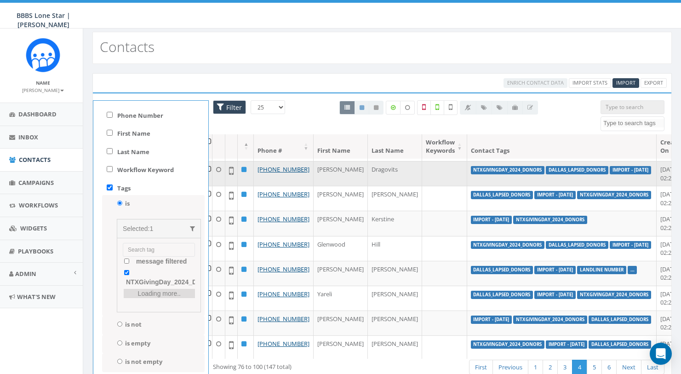
scroll to position [261, 9]
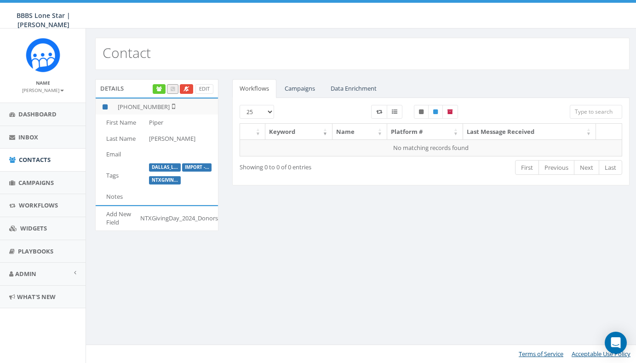
click at [306, 90] on link "Campaigns" at bounding box center [299, 88] width 45 height 19
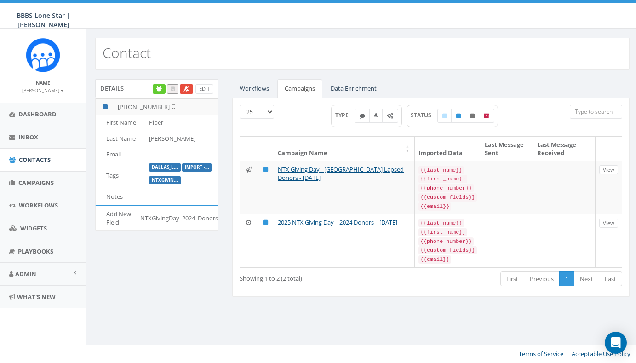
click at [257, 92] on link "Workflows" at bounding box center [254, 88] width 44 height 19
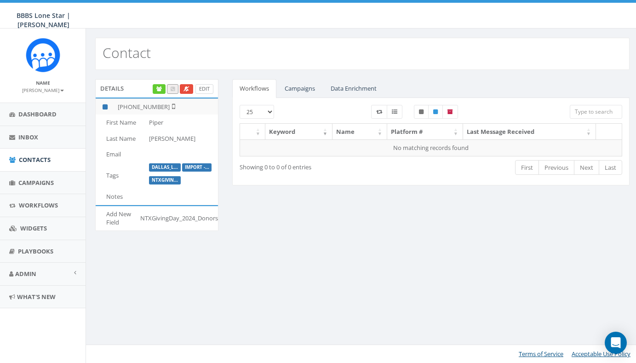
click at [207, 90] on link "Edit" at bounding box center [205, 89] width 18 height 10
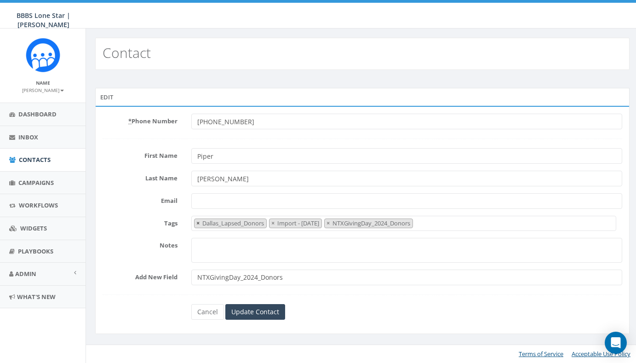
click at [196, 223] on button "×" at bounding box center [198, 223] width 7 height 9
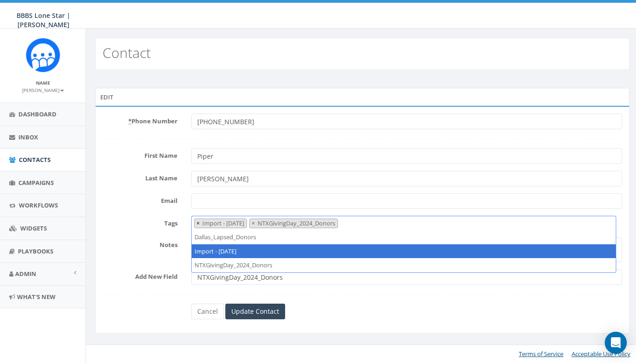
click at [196, 224] on button "×" at bounding box center [198, 223] width 7 height 9
select select "NTXGivingDay_2024_Donors"
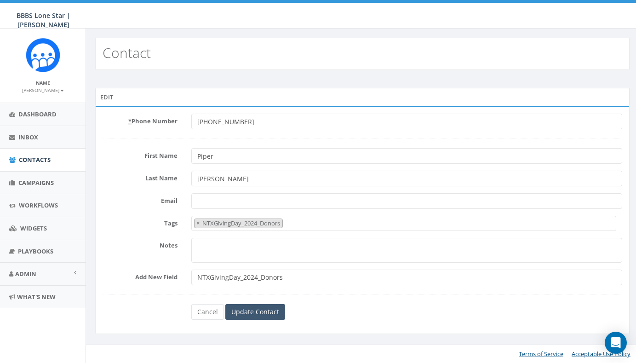
click at [263, 311] on input "Update Contact" at bounding box center [255, 312] width 60 height 16
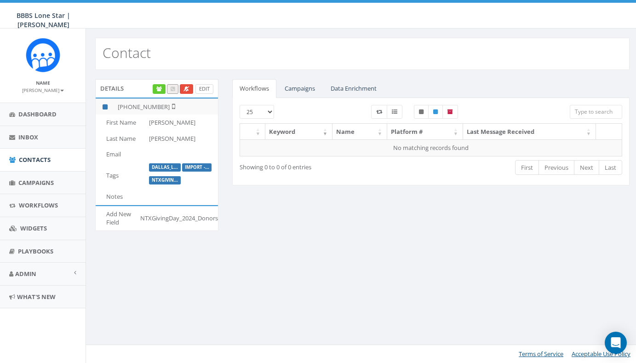
click at [201, 87] on link "Edit" at bounding box center [205, 89] width 18 height 10
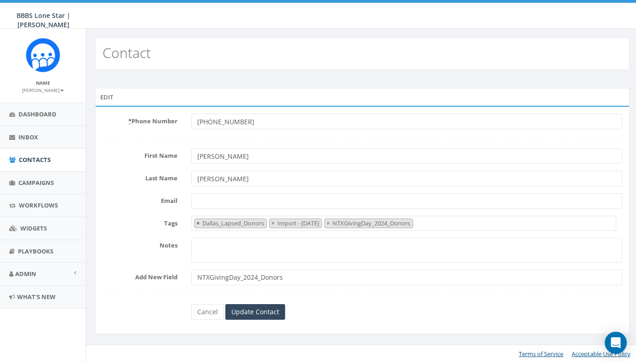
click at [195, 223] on button "×" at bounding box center [198, 223] width 7 height 9
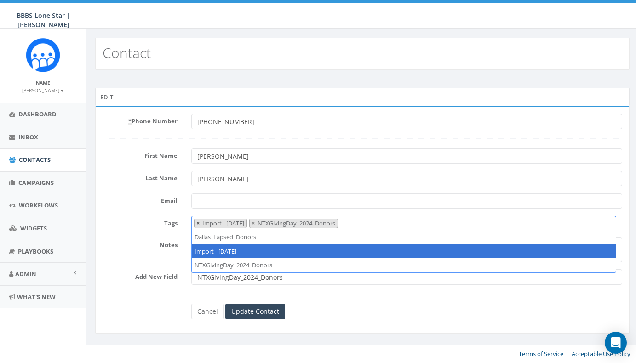
click at [196, 223] on span "×" at bounding box center [197, 223] width 3 height 8
select select "NTXGivingDay_2024_Donors"
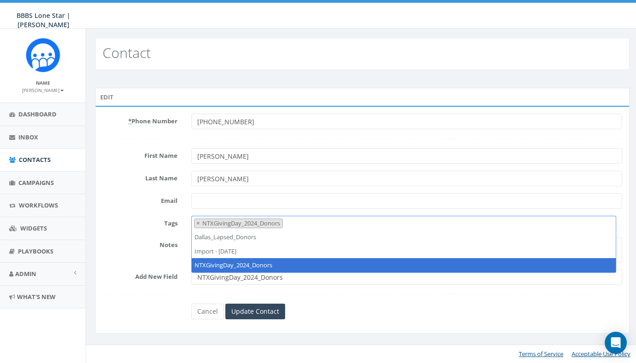
click at [153, 305] on div "Cancel Update Contact" at bounding box center [363, 312] width 534 height 16
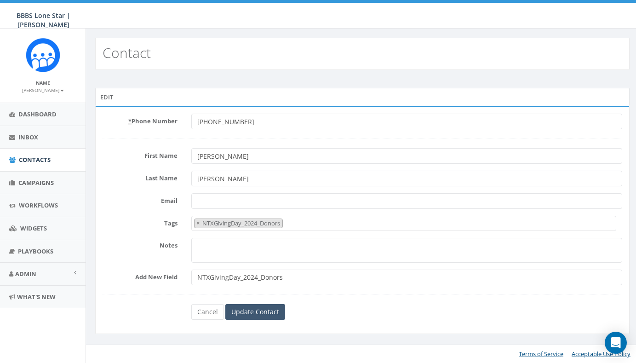
click at [248, 314] on input "Update Contact" at bounding box center [255, 312] width 60 height 16
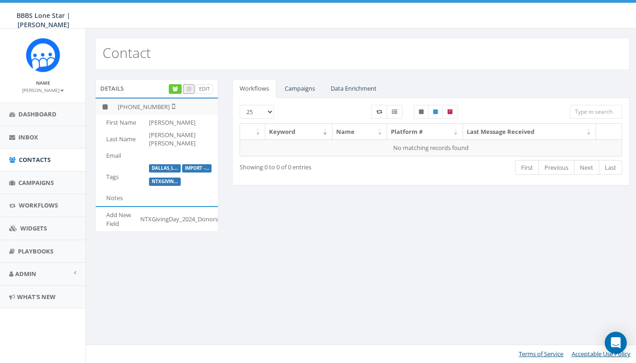
click at [305, 92] on link "Campaigns" at bounding box center [299, 88] width 45 height 19
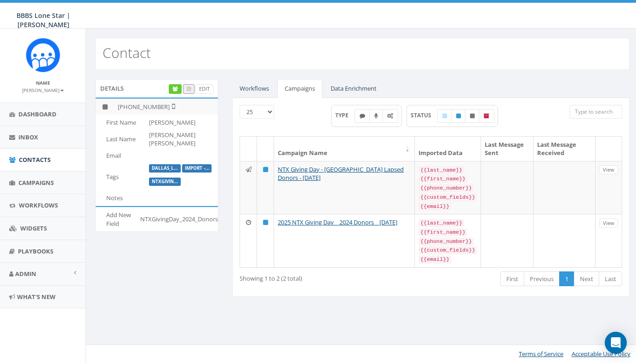
click at [257, 88] on link "Workflows" at bounding box center [254, 88] width 44 height 19
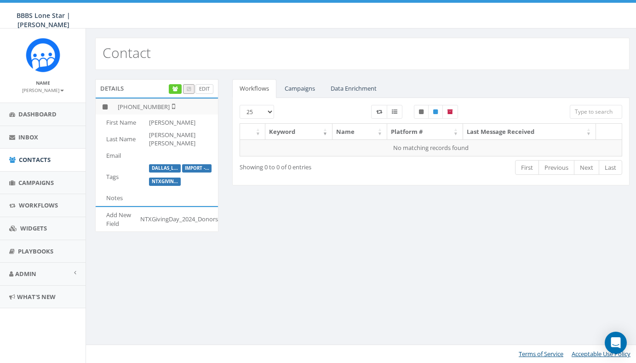
click at [203, 89] on link "Edit" at bounding box center [205, 89] width 18 height 10
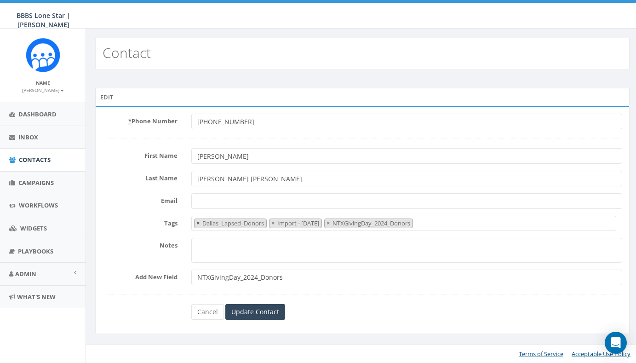
click at [196, 223] on span "×" at bounding box center [197, 223] width 3 height 8
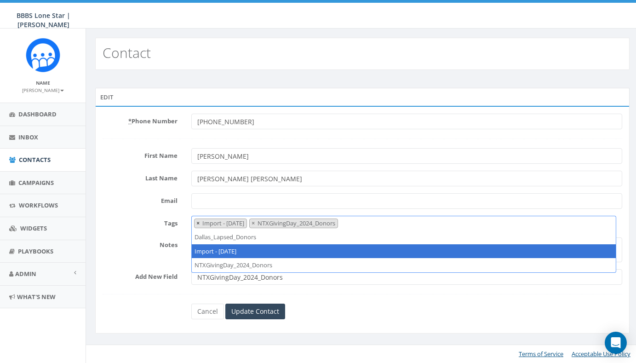
click at [195, 223] on button "×" at bounding box center [198, 223] width 7 height 9
select select "NTXGivingDay_2024_Donors"
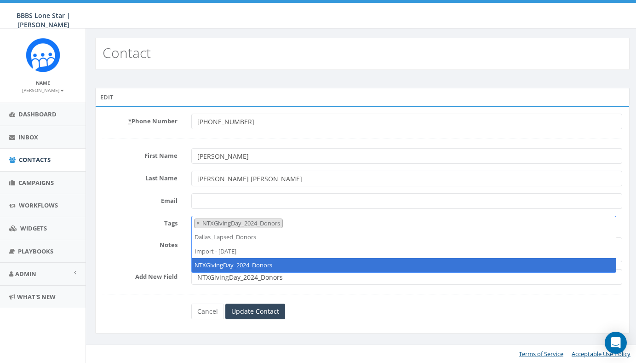
click at [151, 313] on div "Cancel Update Contact" at bounding box center [363, 312] width 534 height 16
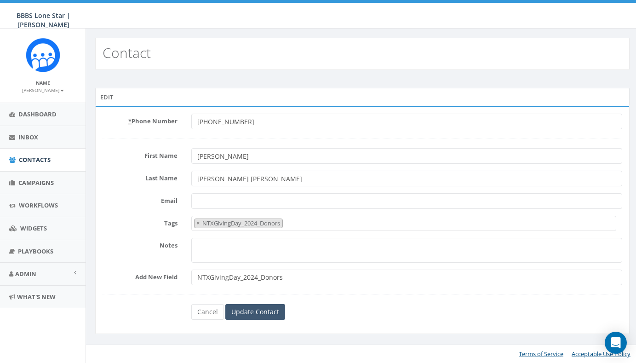
click at [250, 314] on input "Update Contact" at bounding box center [255, 312] width 60 height 16
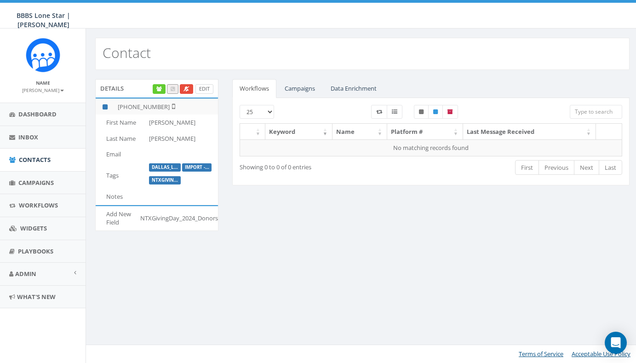
click at [206, 87] on link "Edit" at bounding box center [205, 89] width 18 height 10
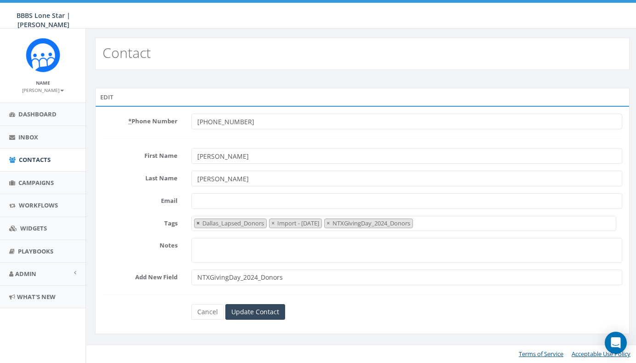
click at [198, 224] on span "×" at bounding box center [197, 223] width 3 height 8
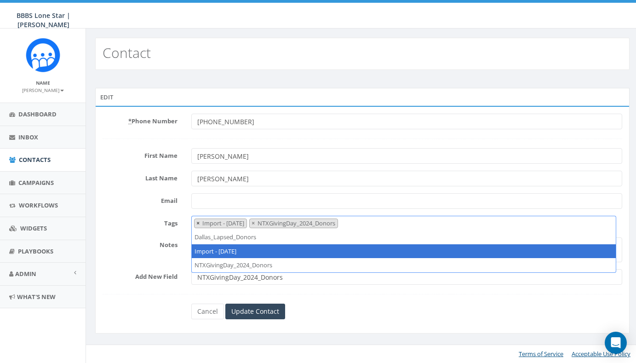
click at [198, 225] on span "×" at bounding box center [197, 223] width 3 height 8
select select "NTXGivingDay_2024_Donors"
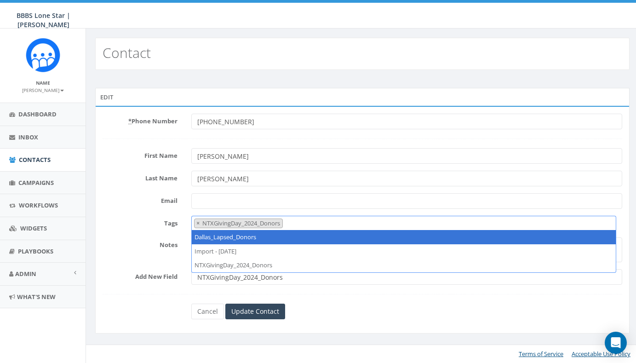
click at [163, 320] on div "* Phone Number +18172289653 First Name Patrick Last Name Staudt Email Tags Dall…" at bounding box center [362, 220] width 535 height 228
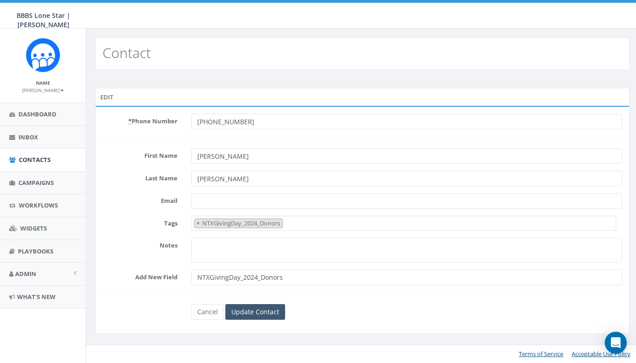
click at [271, 311] on input "Update Contact" at bounding box center [255, 312] width 60 height 16
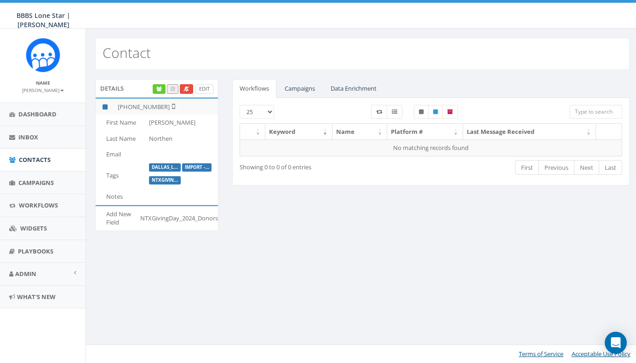
click at [203, 87] on link "Edit" at bounding box center [205, 89] width 18 height 10
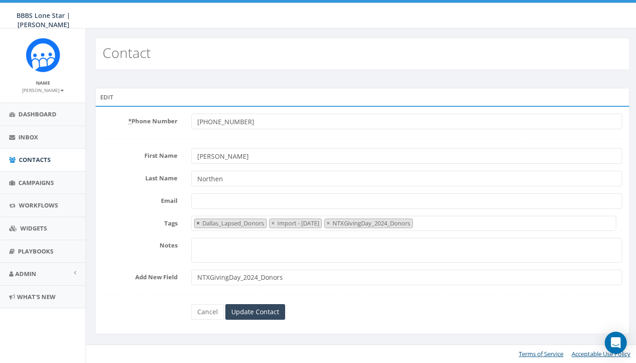
click at [197, 223] on span "×" at bounding box center [197, 223] width 3 height 8
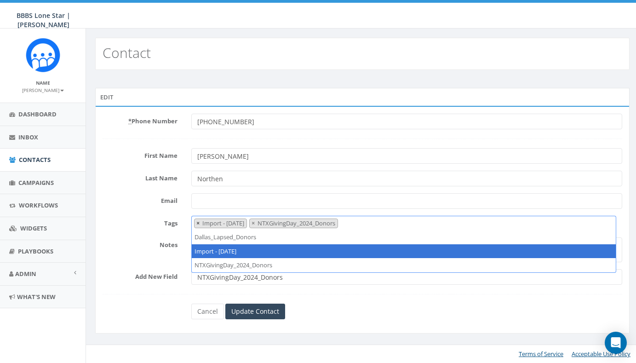
click at [197, 224] on span "×" at bounding box center [197, 223] width 3 height 8
select select "NTXGivingDay_2024_Donors"
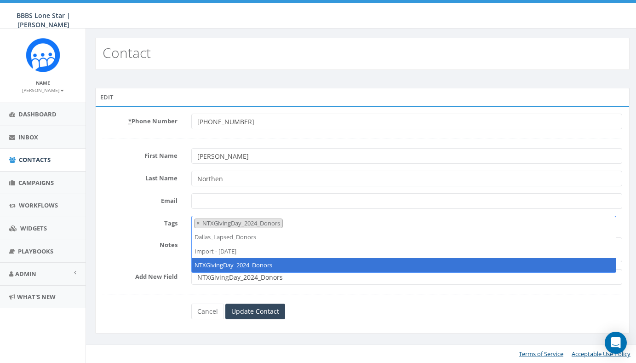
click at [156, 313] on div "Cancel Update Contact" at bounding box center [363, 312] width 534 height 16
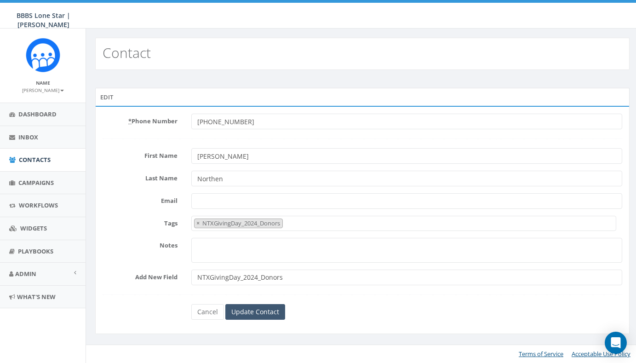
click at [254, 315] on input "Update Contact" at bounding box center [255, 312] width 60 height 16
click at [199, 224] on span "×" at bounding box center [197, 223] width 3 height 8
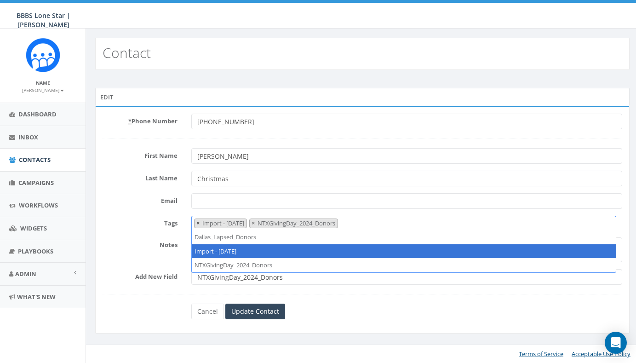
click at [197, 223] on span "×" at bounding box center [197, 223] width 3 height 8
select select "NTXGivingDay_2024_Donors"
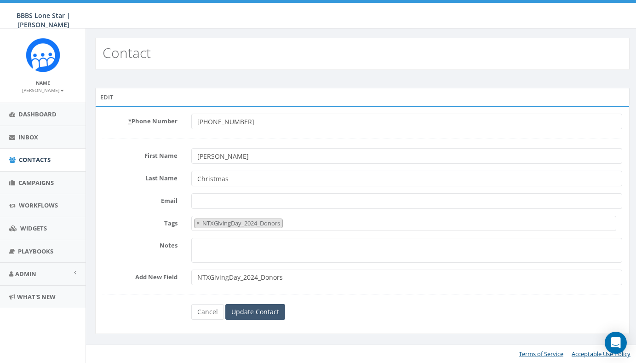
click at [260, 311] on input "Update Contact" at bounding box center [255, 312] width 60 height 16
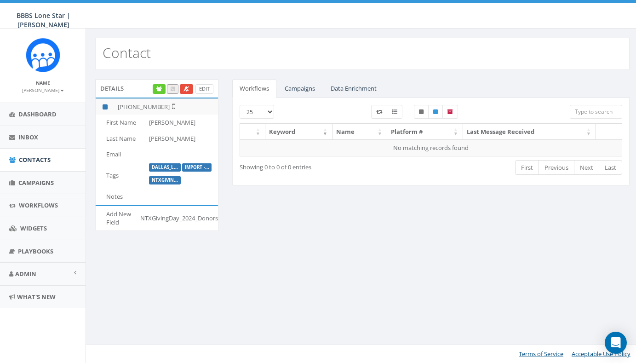
click at [207, 91] on link "Edit" at bounding box center [205, 89] width 18 height 10
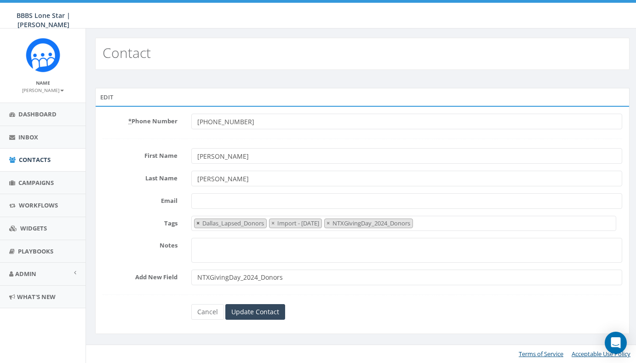
click at [198, 222] on span "×" at bounding box center [197, 223] width 3 height 8
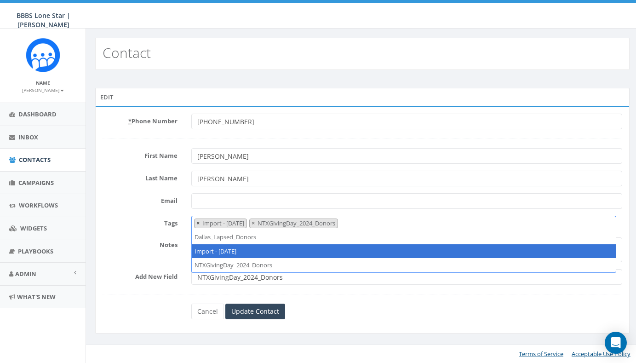
click at [195, 224] on button "×" at bounding box center [198, 223] width 7 height 9
select select "NTXGivingDay_2024_Donors"
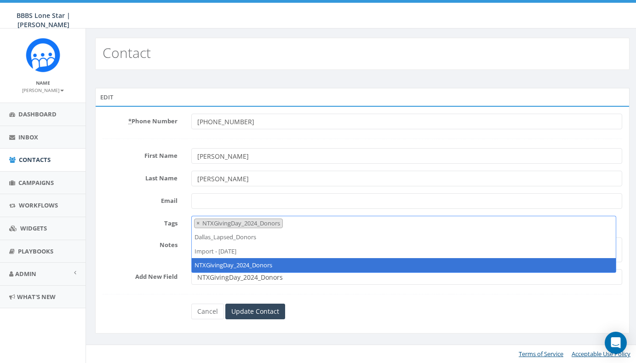
click at [158, 304] on div "Cancel Update Contact" at bounding box center [363, 312] width 534 height 16
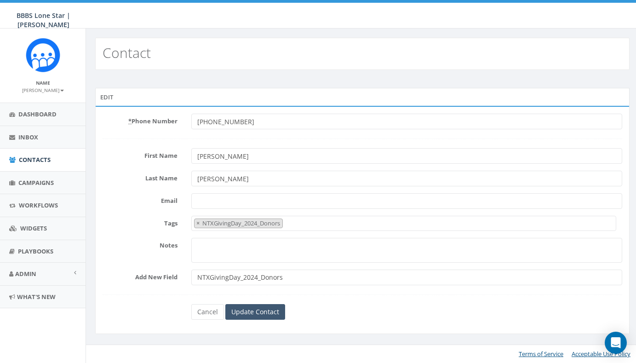
click at [265, 312] on input "Update Contact" at bounding box center [255, 312] width 60 height 16
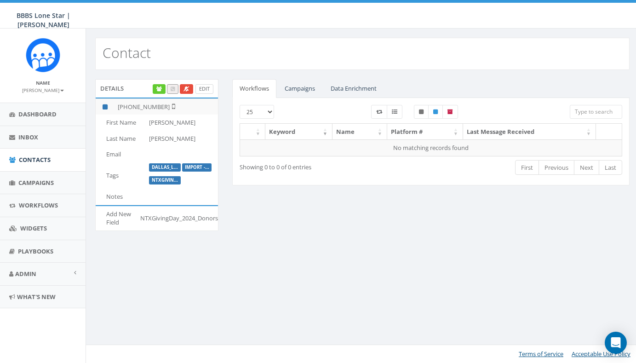
click at [204, 87] on link "Edit" at bounding box center [205, 89] width 18 height 10
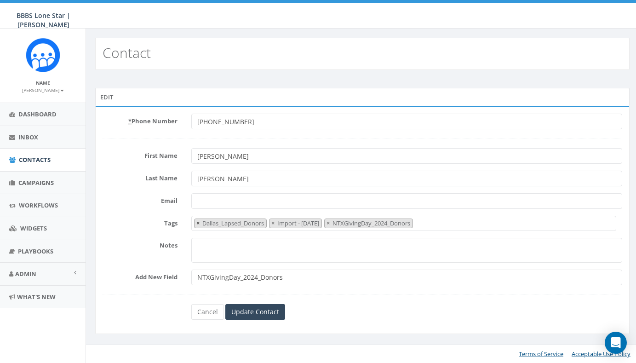
click at [199, 225] on span "×" at bounding box center [197, 223] width 3 height 8
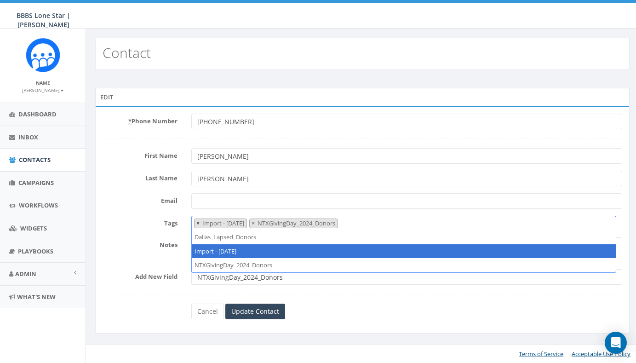
click at [197, 224] on span "×" at bounding box center [197, 223] width 3 height 8
select select "NTXGivingDay_2024_Donors"
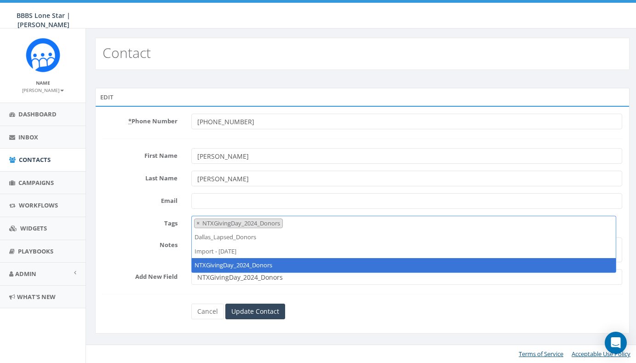
click at [164, 318] on div "Cancel Update Contact" at bounding box center [363, 312] width 534 height 16
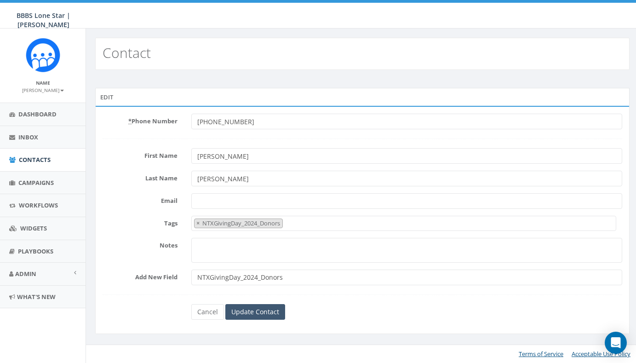
click at [266, 311] on input "Update Contact" at bounding box center [255, 312] width 60 height 16
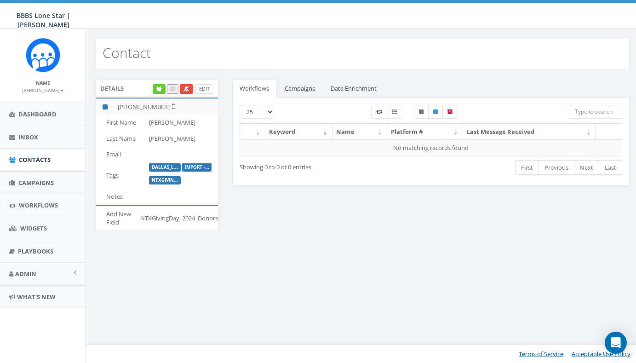
click at [208, 90] on link "Edit" at bounding box center [205, 89] width 18 height 10
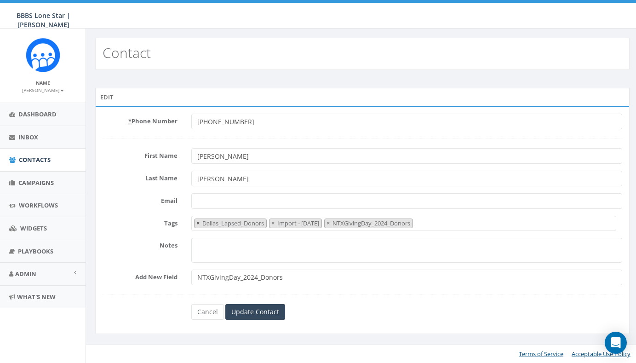
click at [197, 223] on span "×" at bounding box center [197, 223] width 3 height 8
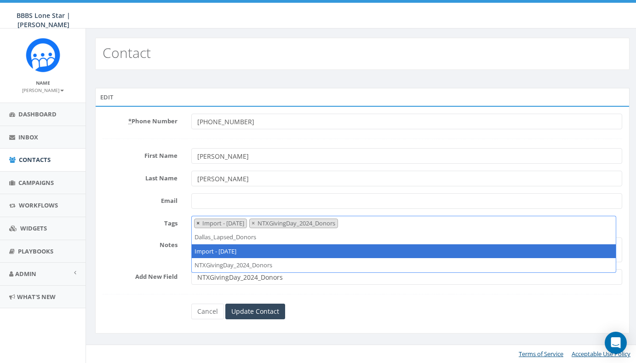
click at [196, 224] on button "×" at bounding box center [198, 223] width 7 height 9
select select "NTXGivingDay_2024_Donors"
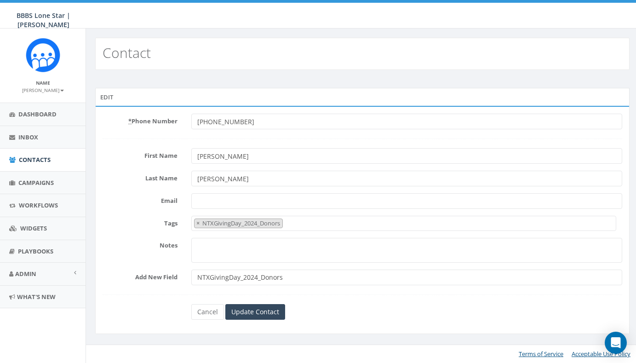
drag, startPoint x: 165, startPoint y: 302, endPoint x: 177, endPoint y: 305, distance: 11.7
click at [166, 302] on form "* Phone Number +12147040124 First Name Michael Last Name Selz Email Tags Dallas…" at bounding box center [363, 217] width 520 height 206
click at [257, 314] on input "Update Contact" at bounding box center [255, 312] width 60 height 16
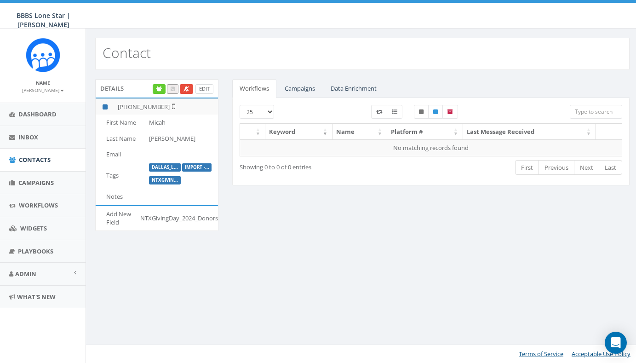
click at [209, 87] on link "Edit" at bounding box center [205, 89] width 18 height 10
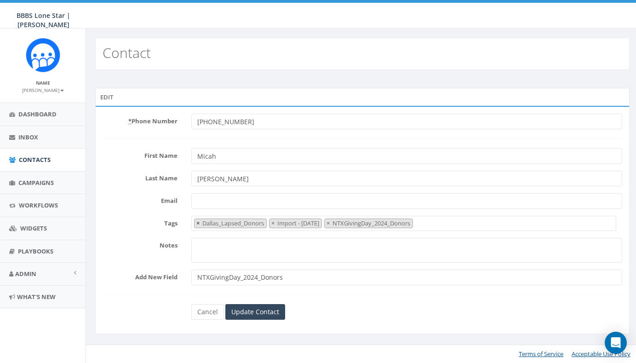
click at [199, 221] on span "×" at bounding box center [197, 223] width 3 height 8
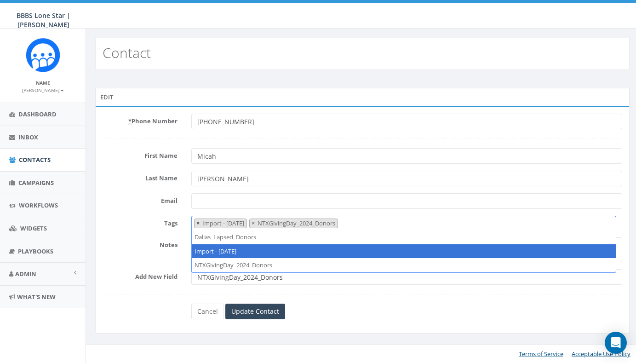
click at [198, 223] on span "×" at bounding box center [197, 223] width 3 height 8
select select "NTXGivingDay_2024_Donors"
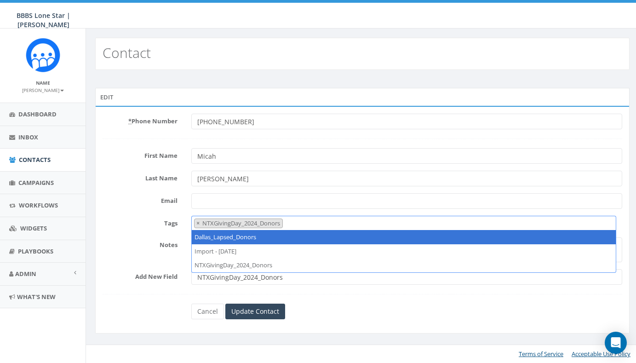
click at [163, 329] on div "* Phone Number +14696825319 First Name Micah Last Name Brooks Email Tags Dallas…" at bounding box center [362, 220] width 535 height 228
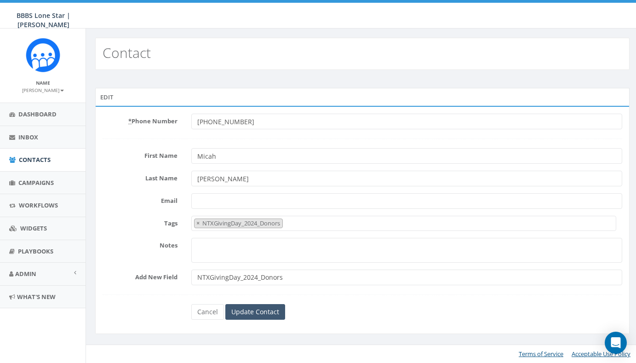
click at [254, 310] on input "Update Contact" at bounding box center [255, 312] width 60 height 16
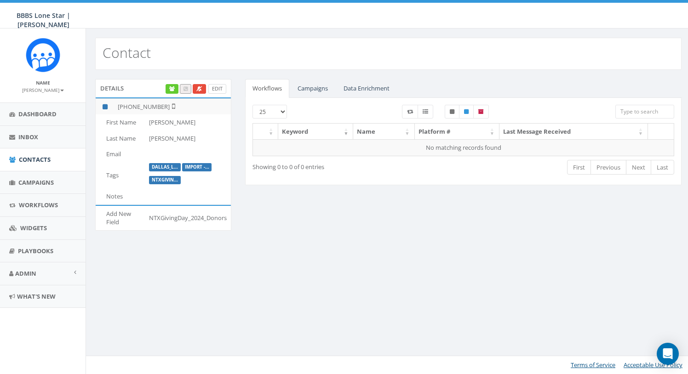
click at [215, 90] on link "Edit" at bounding box center [217, 89] width 18 height 10
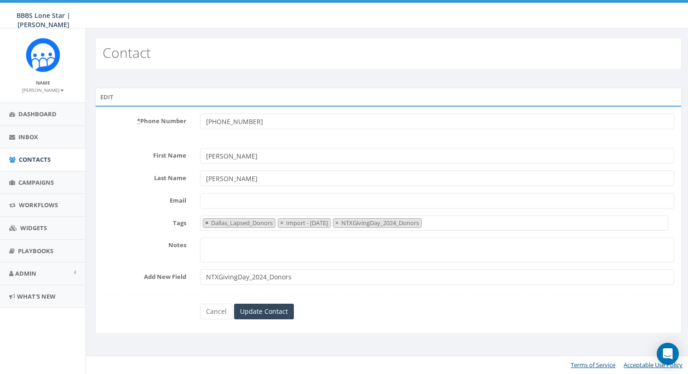
click at [207, 224] on span "×" at bounding box center [206, 223] width 3 height 8
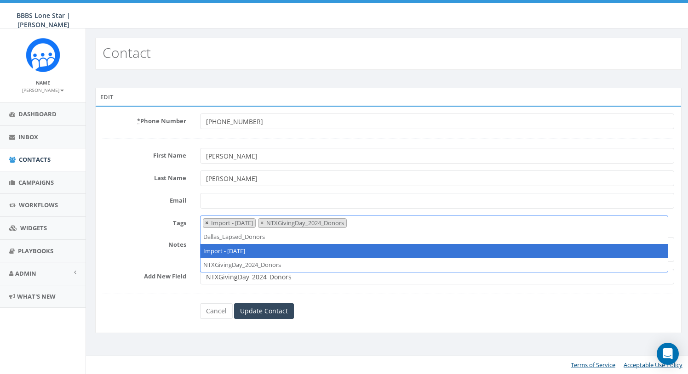
click at [206, 224] on span "×" at bounding box center [206, 223] width 3 height 8
select select "NTXGivingDay_2024_Donors"
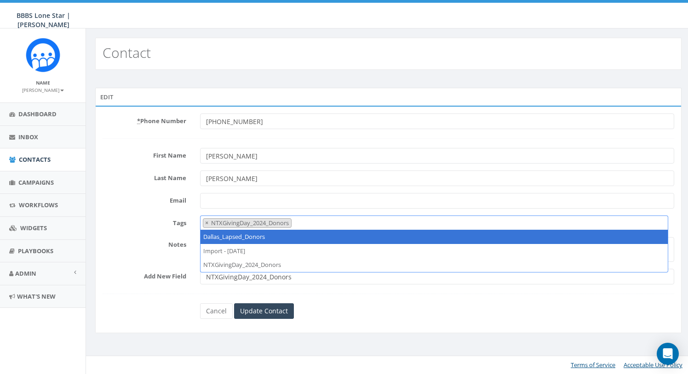
click at [174, 326] on div "* Phone Number +12143568337 First Name Melinda Last Name Jobe Email Tags Dallas…" at bounding box center [388, 220] width 587 height 228
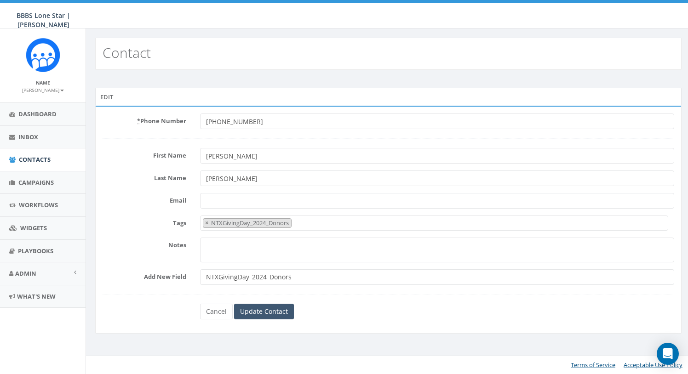
click at [266, 311] on input "Update Contact" at bounding box center [264, 312] width 60 height 16
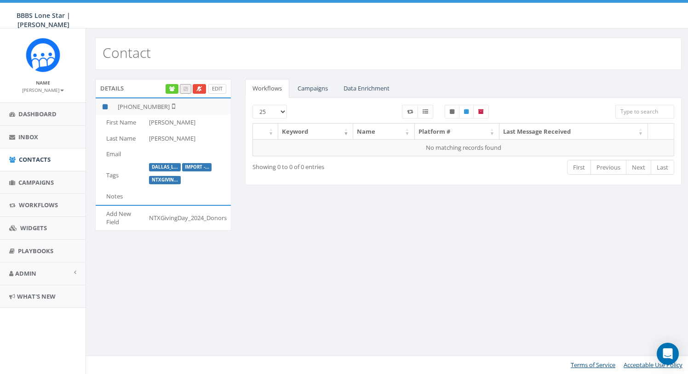
click at [222, 87] on link "Edit" at bounding box center [217, 89] width 18 height 10
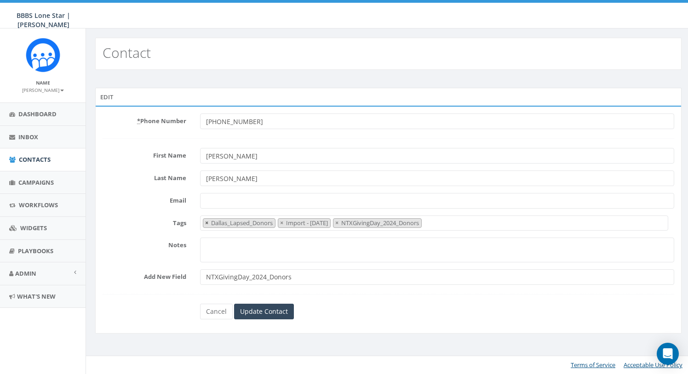
click at [205, 225] on button "×" at bounding box center [206, 223] width 7 height 9
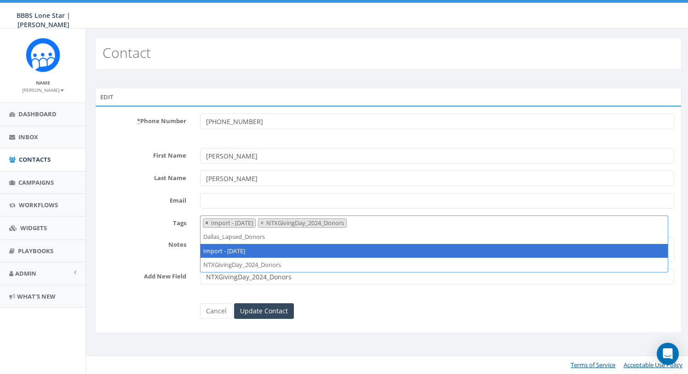
click at [204, 225] on button "×" at bounding box center [206, 223] width 7 height 9
select select "NTXGivingDay_2024_Donors"
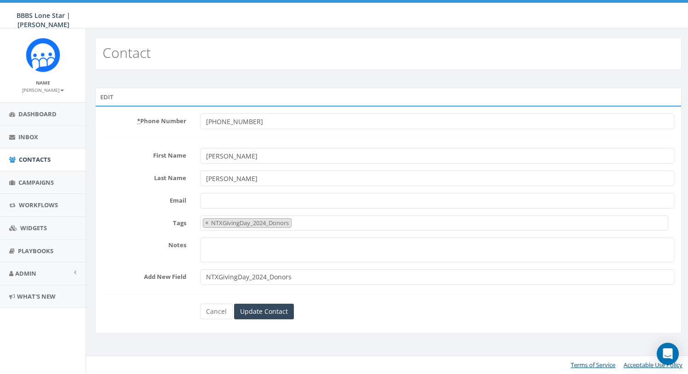
click at [173, 296] on form "* Phone Number +19727548990 First Name Mary Last Name Nicholas-Studer Email Tag…" at bounding box center [389, 217] width 572 height 206
click at [263, 307] on input "Update Contact" at bounding box center [264, 312] width 60 height 16
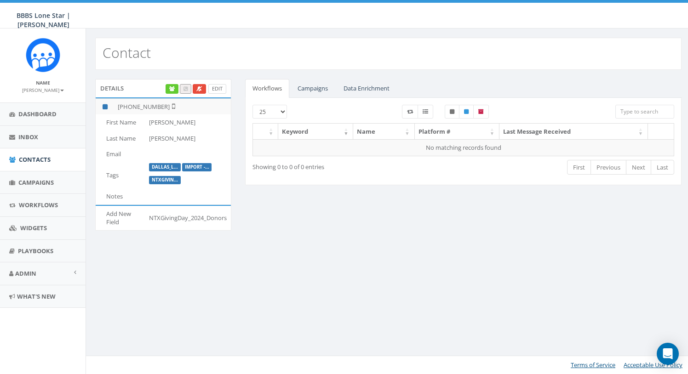
click at [217, 89] on link "Edit" at bounding box center [217, 89] width 18 height 10
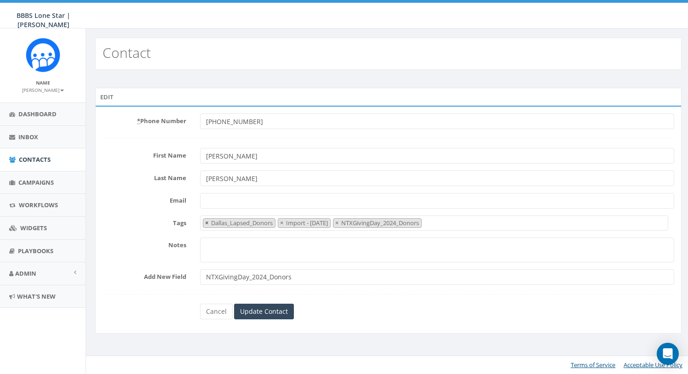
click at [206, 225] on span "×" at bounding box center [206, 223] width 3 height 8
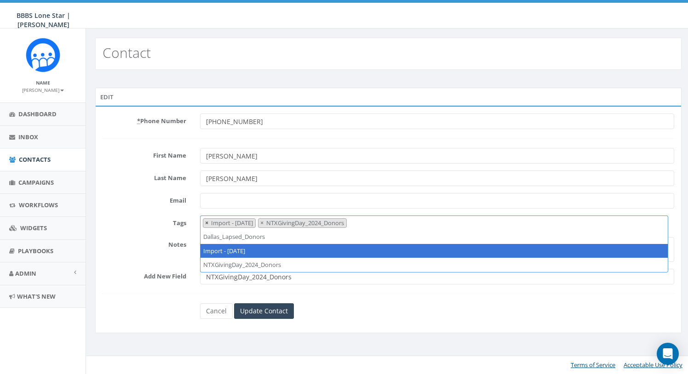
click at [206, 225] on span "×" at bounding box center [206, 223] width 3 height 8
select select "NTXGivingDay_2024_Donors"
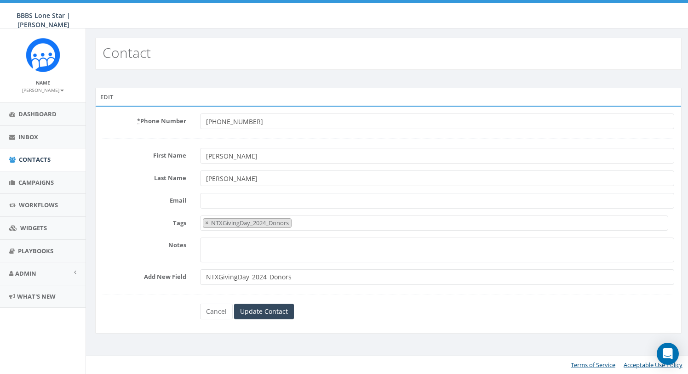
click at [168, 335] on div "Edit * Phone Number +19725716367 First Name Mary Last Name Doty Email Tags Dall…" at bounding box center [388, 217] width 600 height 258
click at [261, 313] on input "Update Contact" at bounding box center [264, 312] width 60 height 16
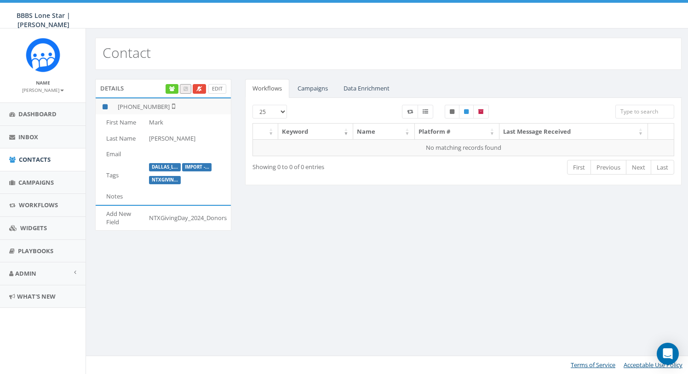
click at [218, 87] on link "Edit" at bounding box center [217, 89] width 18 height 10
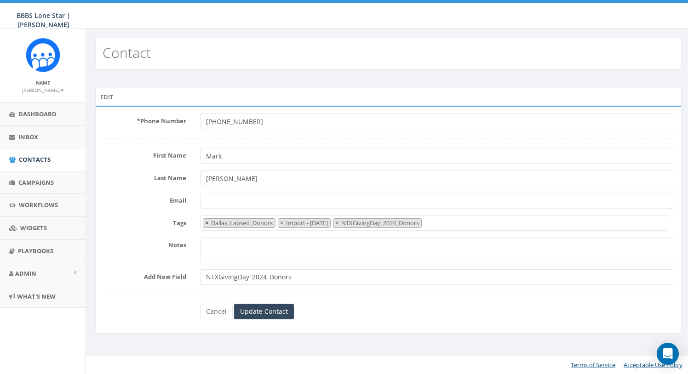
click at [207, 223] on span "×" at bounding box center [206, 223] width 3 height 8
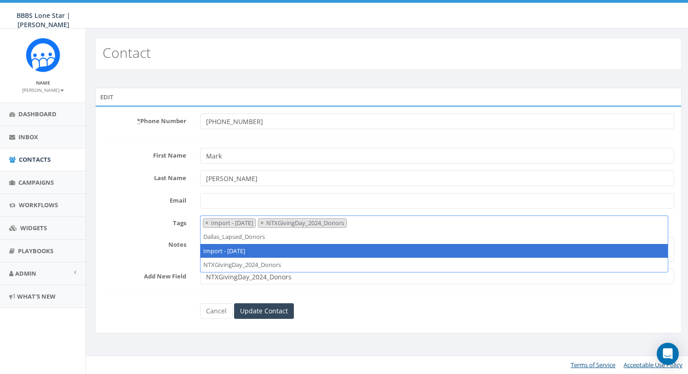
click at [207, 223] on span "×" at bounding box center [206, 223] width 3 height 8
select select "NTXGivingDay_2024_Donors"
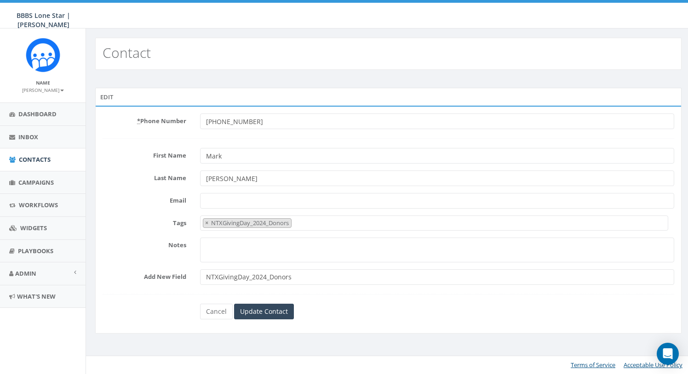
click at [167, 312] on div "Cancel Update Contact" at bounding box center [389, 312] width 586 height 16
click at [248, 308] on input "Update Contact" at bounding box center [264, 312] width 60 height 16
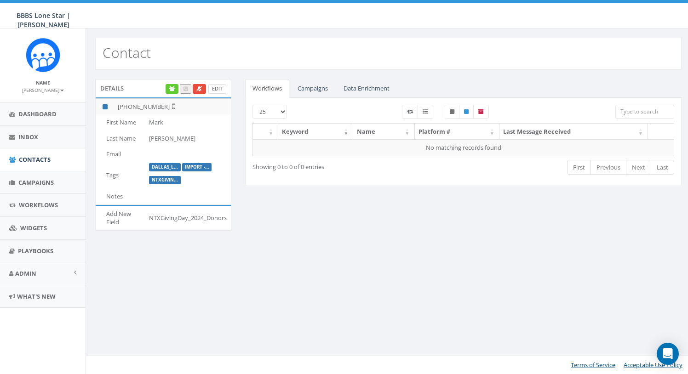
click at [222, 89] on link "Edit" at bounding box center [217, 89] width 18 height 10
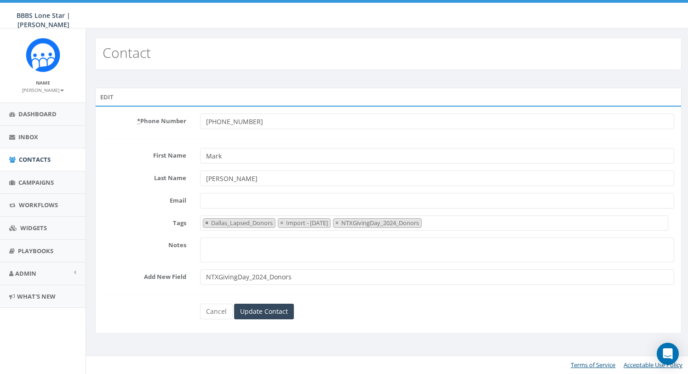
click at [207, 225] on span "×" at bounding box center [206, 223] width 3 height 8
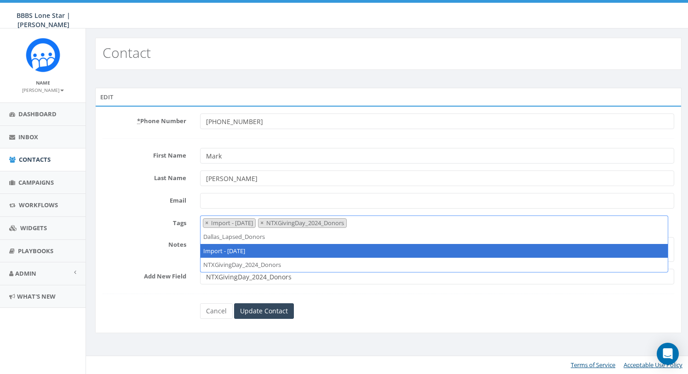
click at [207, 225] on span "×" at bounding box center [206, 223] width 3 height 8
select select "NTXGivingDay_2024_Donors"
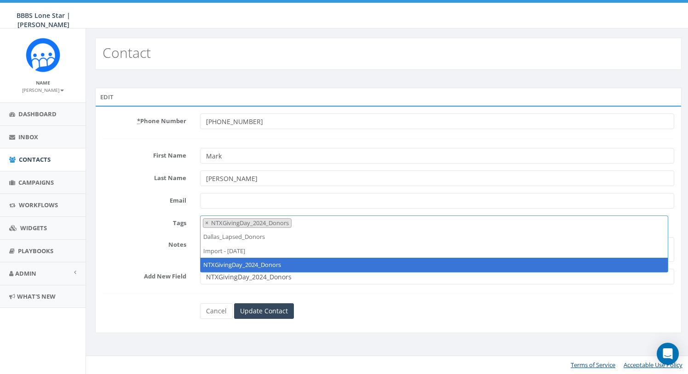
click at [177, 282] on div "Add New Field NTXGivingDay_2024_Donors" at bounding box center [389, 277] width 586 height 16
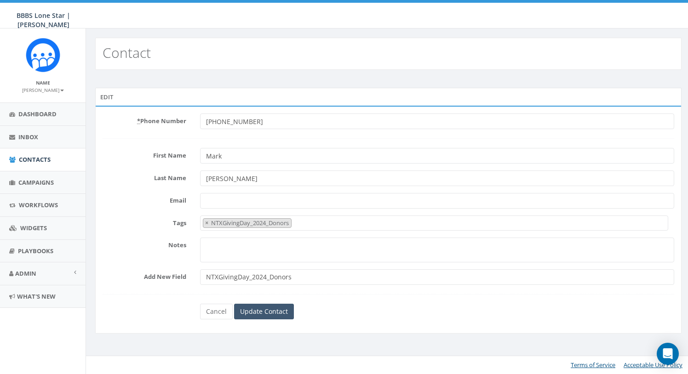
click at [254, 311] on input "Update Contact" at bounding box center [264, 312] width 60 height 16
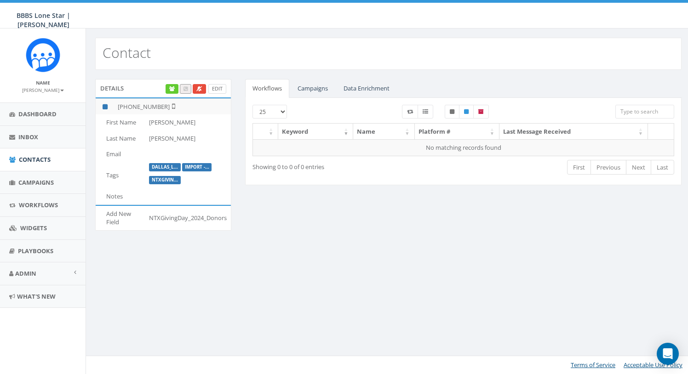
click at [216, 88] on link "Edit" at bounding box center [217, 89] width 18 height 10
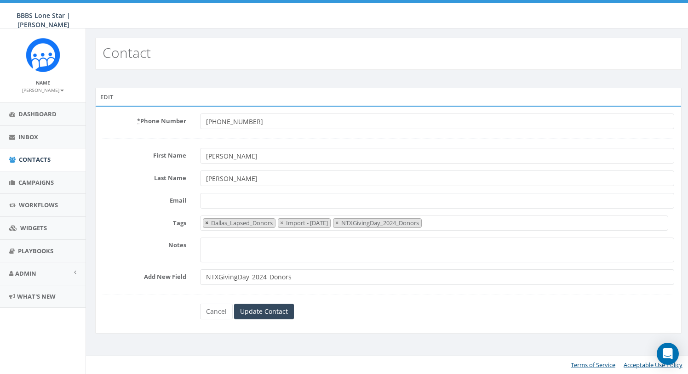
click at [205, 224] on button "×" at bounding box center [206, 223] width 7 height 9
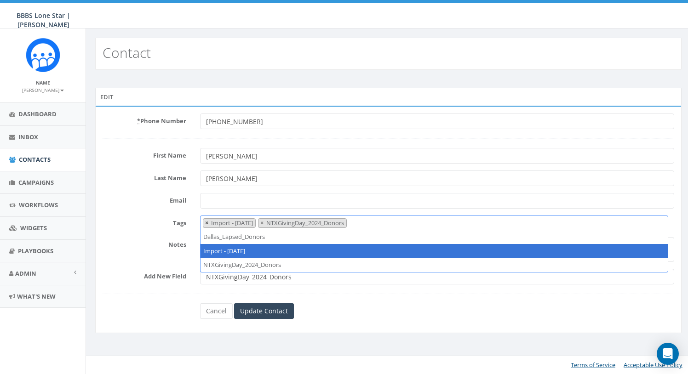
click at [204, 224] on button "×" at bounding box center [206, 223] width 7 height 9
select select "NTXGivingDay_2024_Donors"
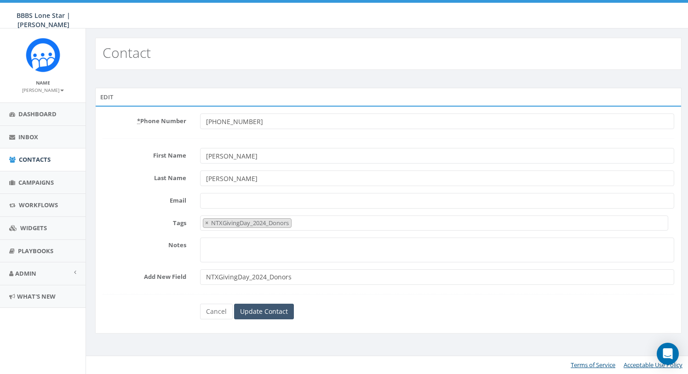
click at [252, 313] on input "Update Contact" at bounding box center [264, 312] width 60 height 16
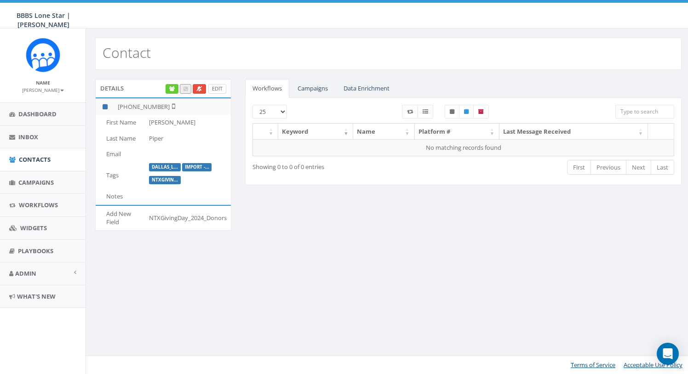
click at [217, 91] on link "Edit" at bounding box center [217, 89] width 18 height 10
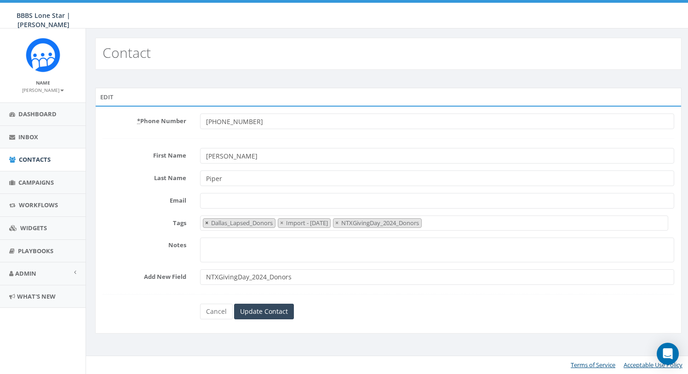
click at [206, 225] on span "×" at bounding box center [206, 223] width 3 height 8
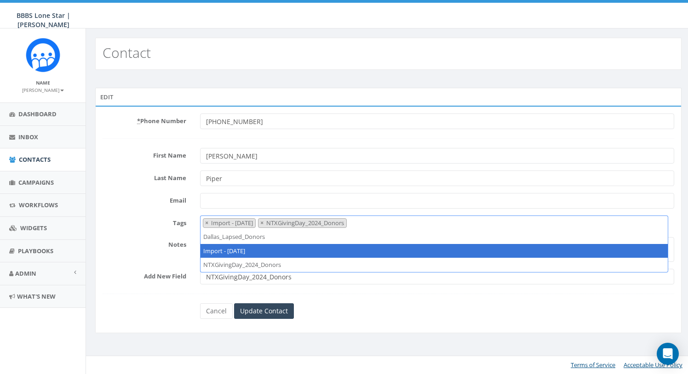
click at [206, 225] on span "×" at bounding box center [206, 223] width 3 height 8
select select "NTXGivingDay_2024_Donors"
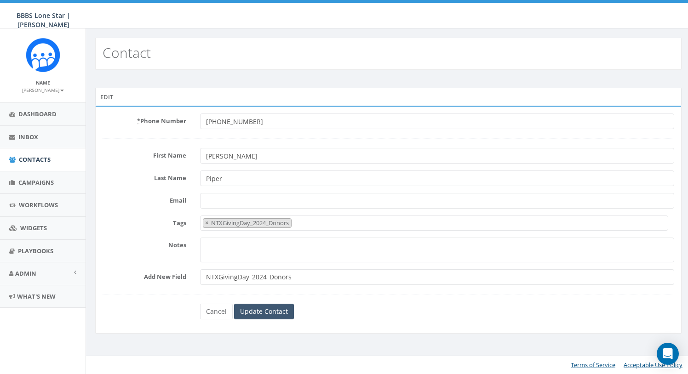
click at [262, 312] on input "Update Contact" at bounding box center [264, 312] width 60 height 16
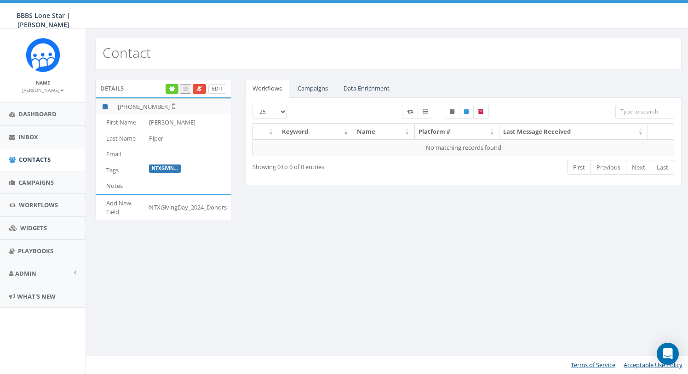
click at [222, 88] on link "Edit" at bounding box center [217, 89] width 18 height 10
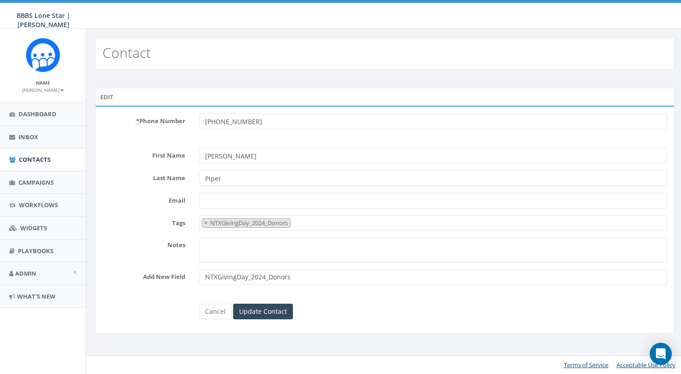
select select "NTXGivingDay_2024_Donors"
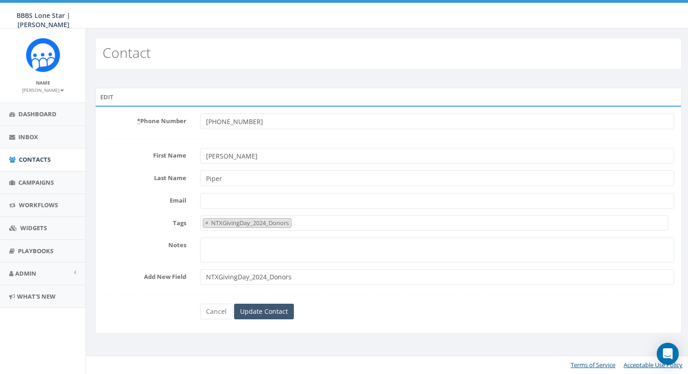
click at [260, 315] on input "Update Contact" at bounding box center [264, 312] width 60 height 16
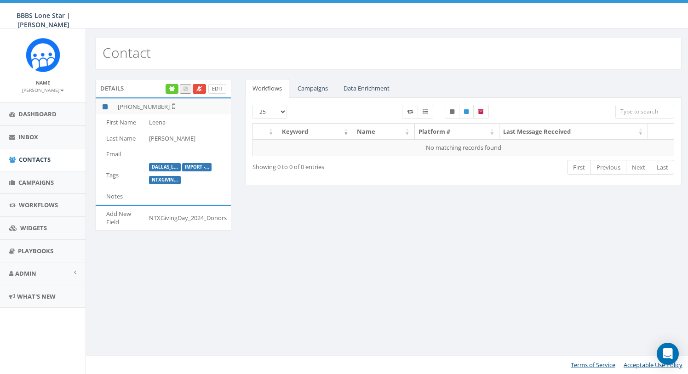
click at [218, 86] on link "Edit" at bounding box center [217, 89] width 18 height 10
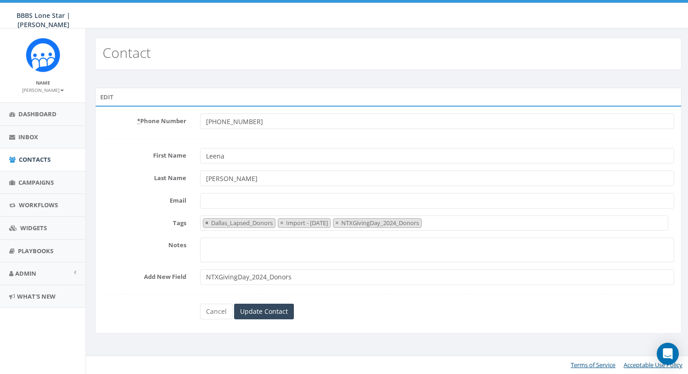
click at [206, 223] on span "×" at bounding box center [206, 223] width 3 height 8
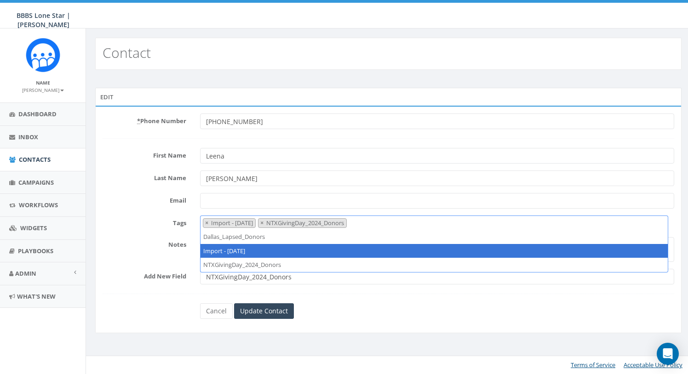
click at [206, 223] on span "×" at bounding box center [206, 223] width 3 height 8
select select "NTXGivingDay_2024_Donors"
click at [181, 320] on div "* Phone Number +19135799154 First Name Leena Last Name Desai Email Tags Dallas_…" at bounding box center [388, 220] width 587 height 228
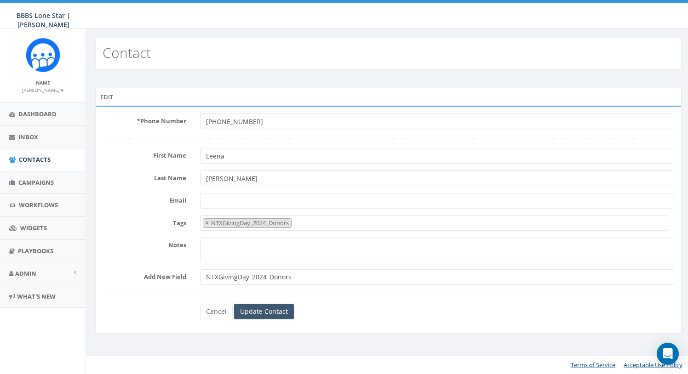
click at [271, 313] on input "Update Contact" at bounding box center [264, 312] width 60 height 16
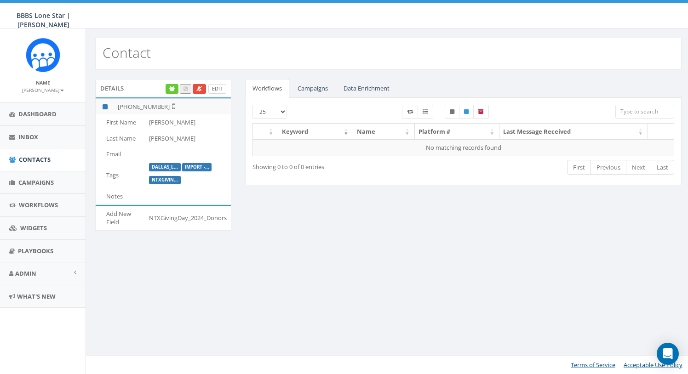
click at [220, 89] on link "Edit" at bounding box center [217, 89] width 18 height 10
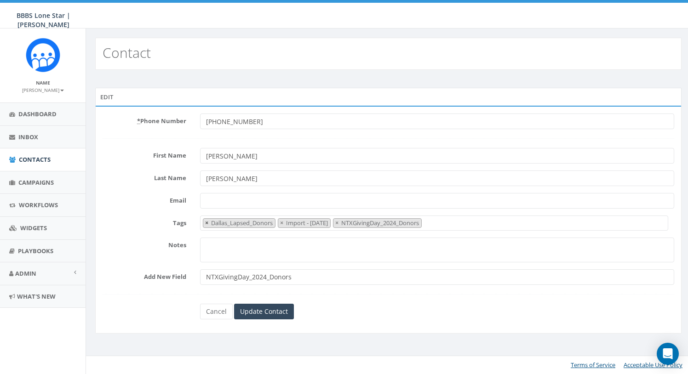
click at [206, 222] on span "×" at bounding box center [206, 223] width 3 height 8
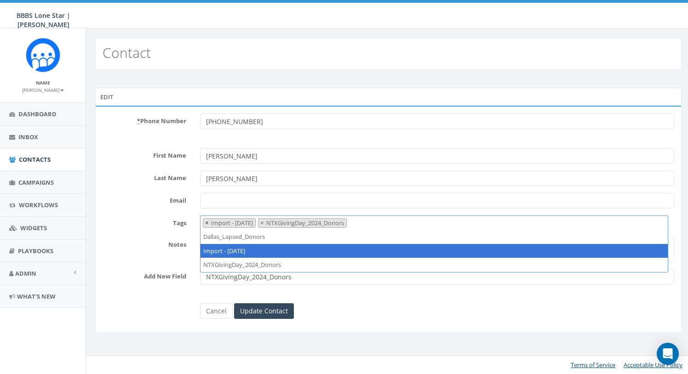
click at [205, 223] on button "×" at bounding box center [206, 223] width 7 height 9
select select "NTXGivingDay_2024_Donors"
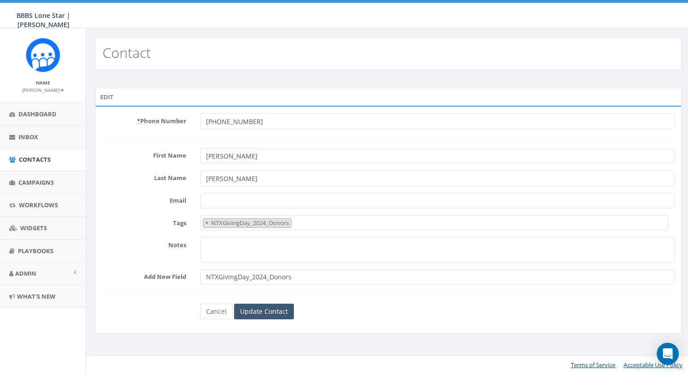
click at [261, 317] on input "Update Contact" at bounding box center [264, 312] width 60 height 16
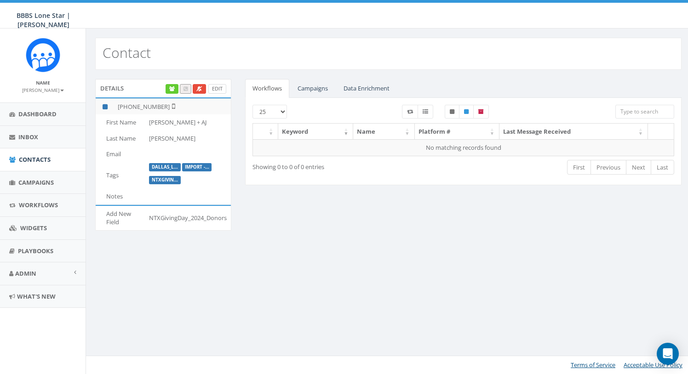
click at [217, 89] on link "Edit" at bounding box center [217, 89] width 18 height 10
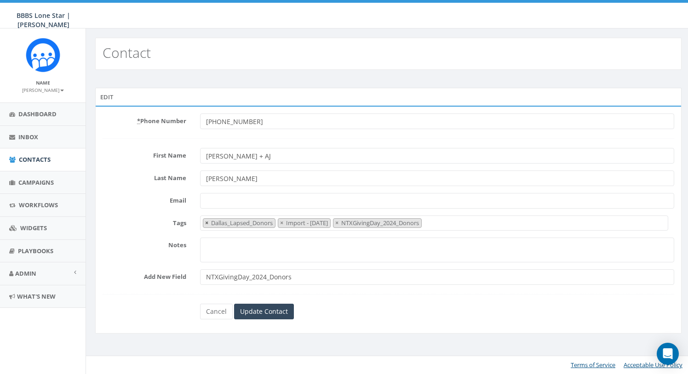
click at [205, 222] on span "×" at bounding box center [206, 223] width 3 height 8
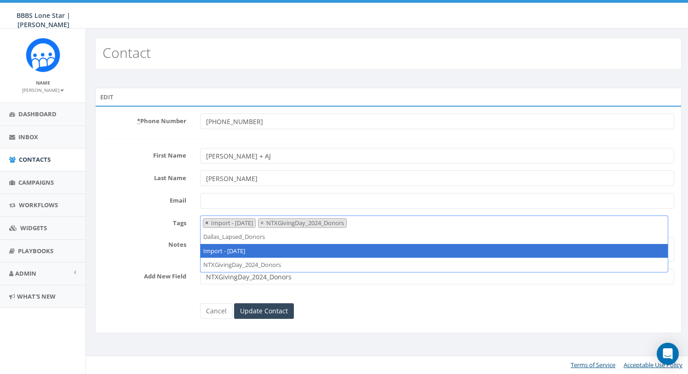
click at [205, 224] on span "×" at bounding box center [206, 223] width 3 height 8
select select "NTXGivingDay_2024_Donors"
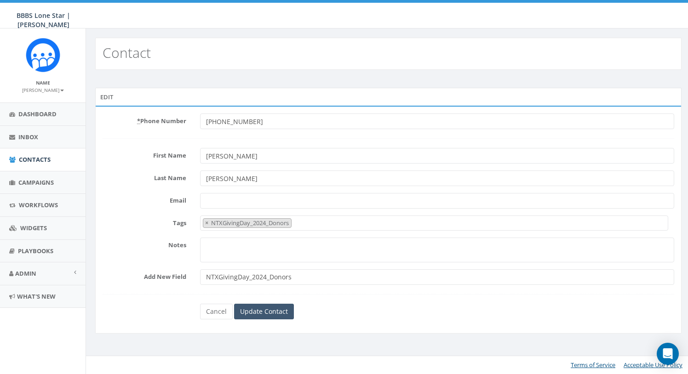
type input "[PERSON_NAME]"
click at [260, 308] on input "Update Contact" at bounding box center [264, 312] width 60 height 16
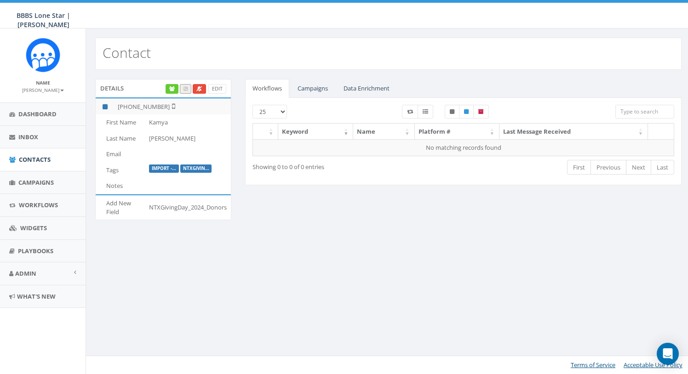
click at [313, 89] on link "Campaigns" at bounding box center [312, 88] width 45 height 19
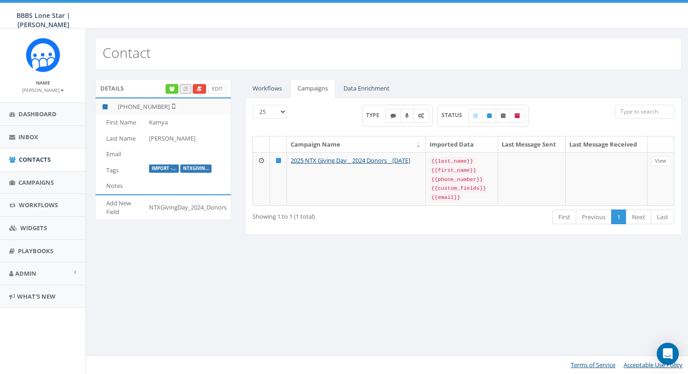
click at [263, 90] on link "Workflows" at bounding box center [267, 88] width 44 height 19
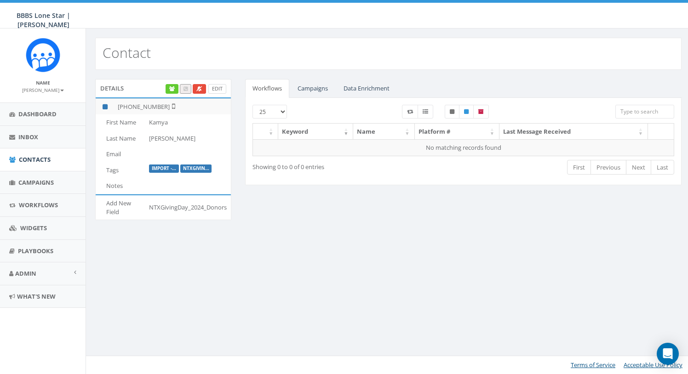
click at [214, 88] on link "Edit" at bounding box center [217, 89] width 18 height 10
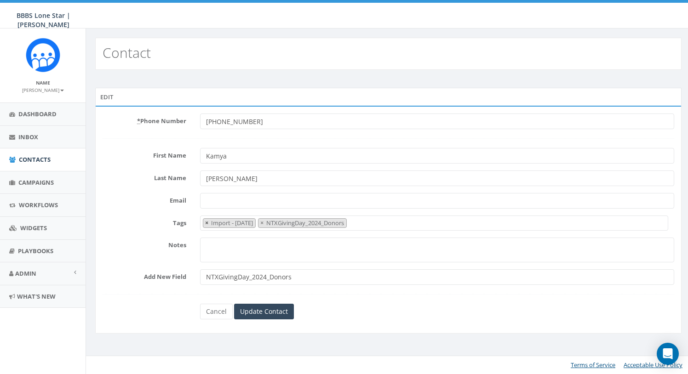
click at [208, 223] on span "×" at bounding box center [206, 223] width 3 height 8
select select "NTXGivingDay_2024_Donors"
click at [270, 313] on input "Update Contact" at bounding box center [264, 312] width 60 height 16
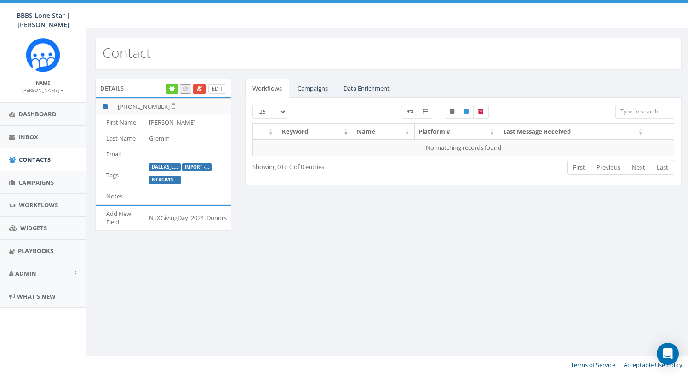
click at [220, 87] on link "Edit" at bounding box center [217, 89] width 18 height 10
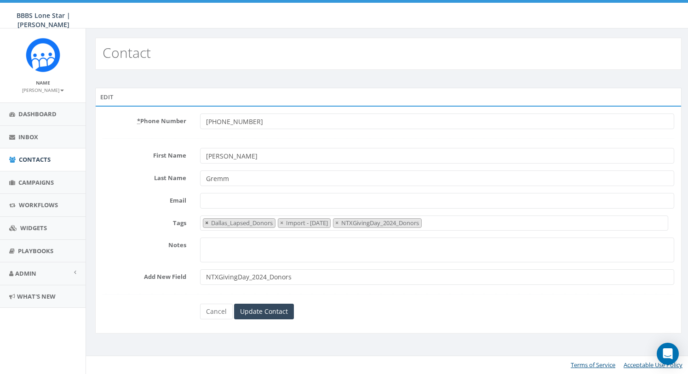
click at [205, 225] on span "×" at bounding box center [206, 223] width 3 height 8
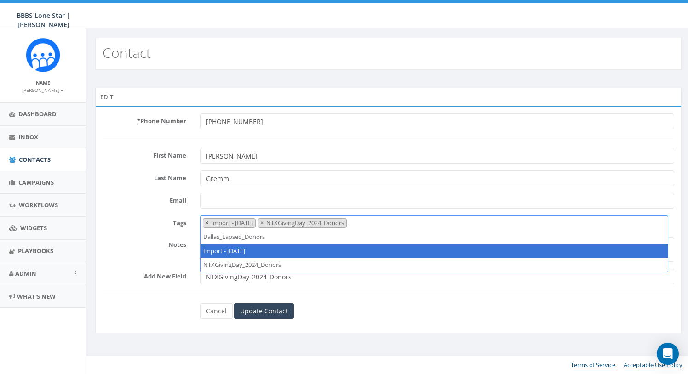
click at [204, 225] on button "×" at bounding box center [206, 223] width 7 height 9
select select "NTXGivingDay_2024_Donors"
click at [190, 318] on div "* Phone Number +12146061113 First Name Judye Last Name Gremm Email Tags Dallas_…" at bounding box center [388, 220] width 587 height 228
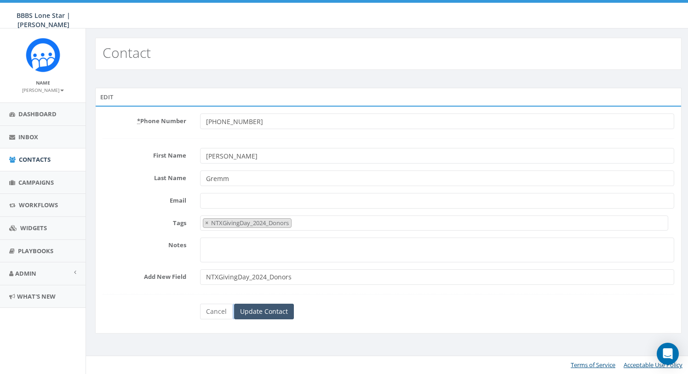
click at [270, 311] on input "Update Contact" at bounding box center [264, 312] width 60 height 16
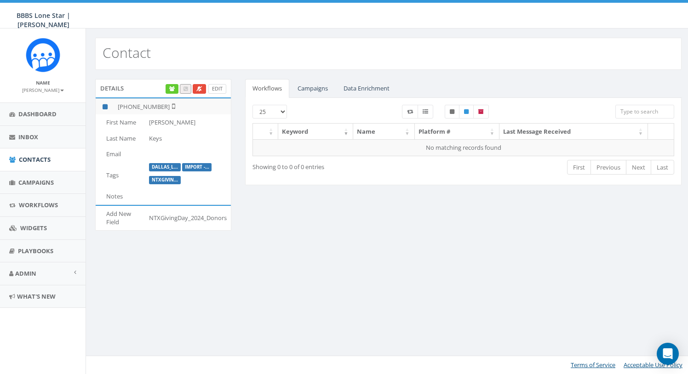
click at [223, 88] on link "Edit" at bounding box center [217, 89] width 18 height 10
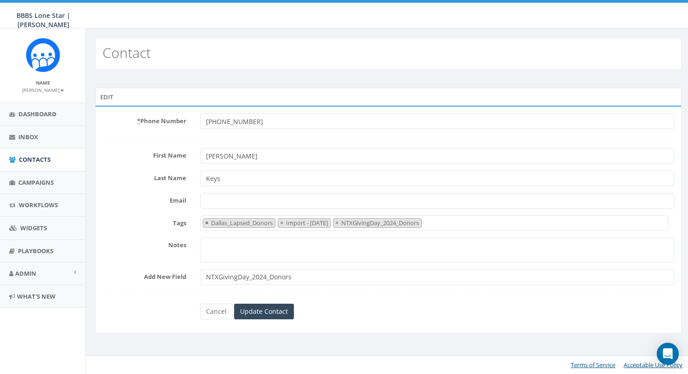
click at [205, 222] on span "×" at bounding box center [206, 223] width 3 height 8
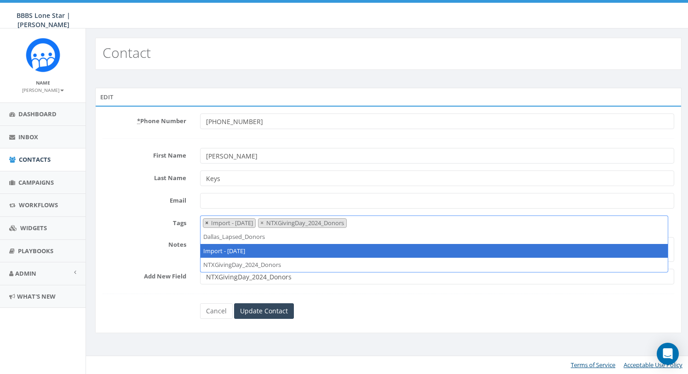
click at [206, 223] on span "×" at bounding box center [206, 223] width 3 height 8
select select "NTXGivingDay_2024_Donors"
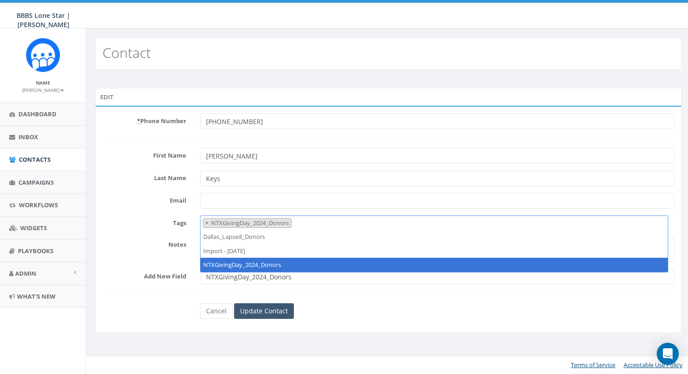
click at [267, 312] on input "Update Contact" at bounding box center [264, 312] width 60 height 16
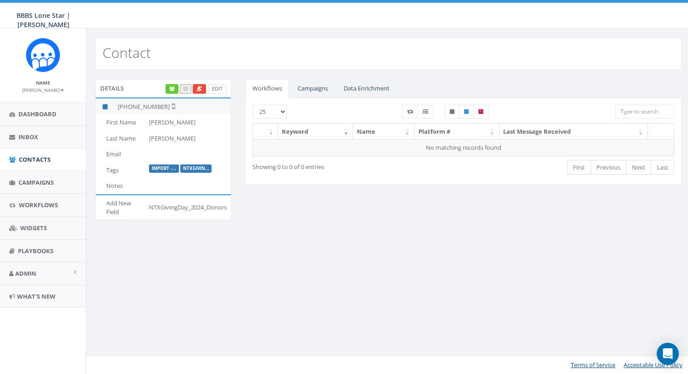
click at [221, 90] on link "Edit" at bounding box center [217, 89] width 18 height 10
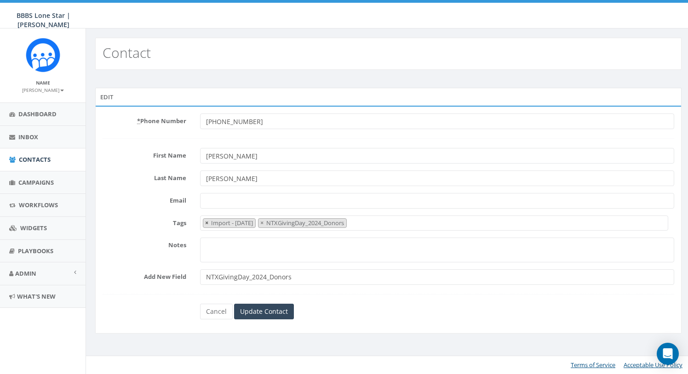
click at [204, 224] on button "×" at bounding box center [206, 223] width 7 height 9
select select "NTXGivingDay_2024_Donors"
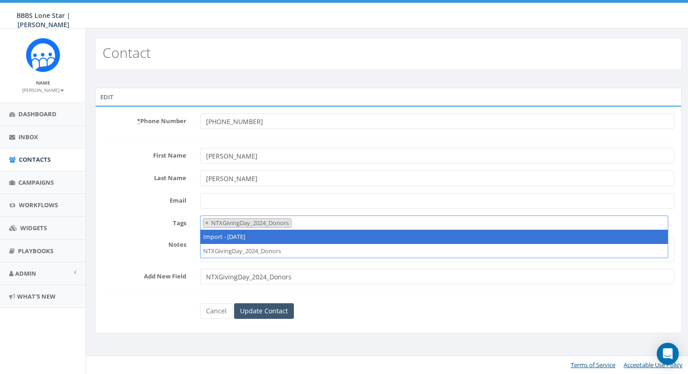
click at [279, 313] on input "Update Contact" at bounding box center [264, 312] width 60 height 16
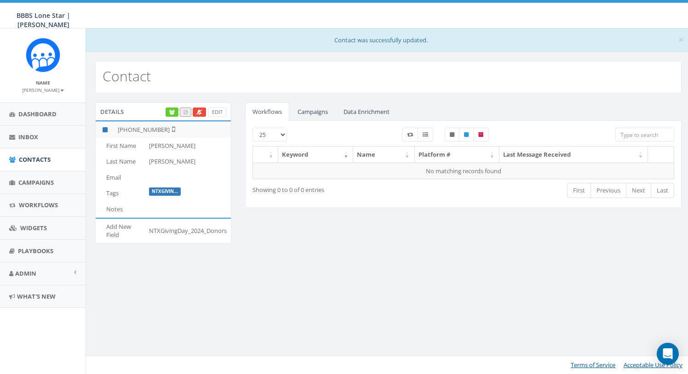
click at [325, 109] on link "Campaigns" at bounding box center [312, 112] width 45 height 19
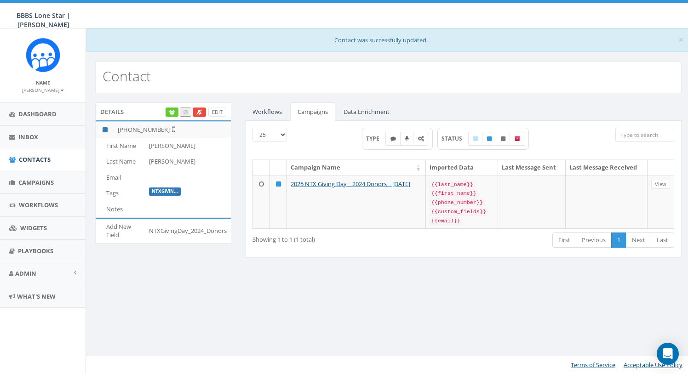
click at [267, 108] on link "Workflows" at bounding box center [267, 112] width 44 height 19
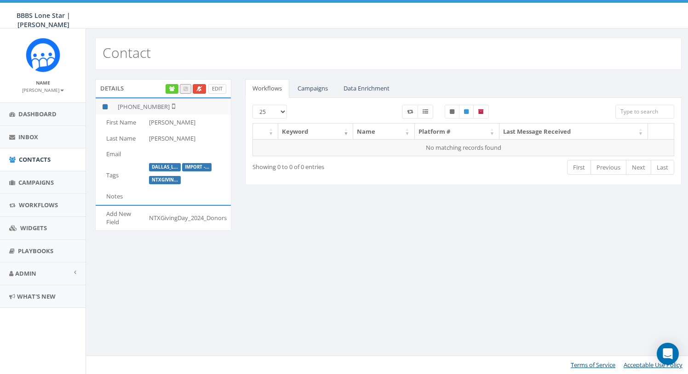
click at [213, 89] on link "Edit" at bounding box center [217, 89] width 18 height 10
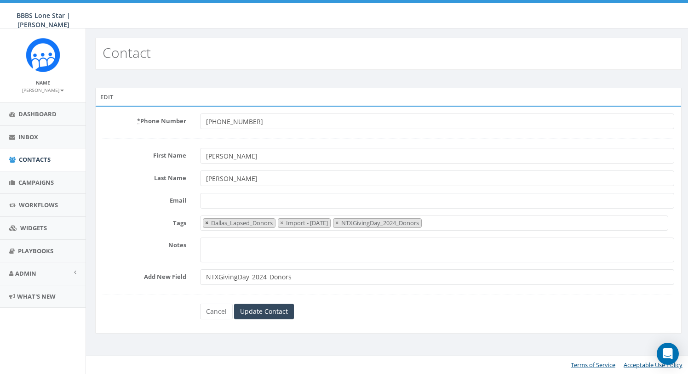
click at [206, 223] on span "×" at bounding box center [206, 223] width 3 height 8
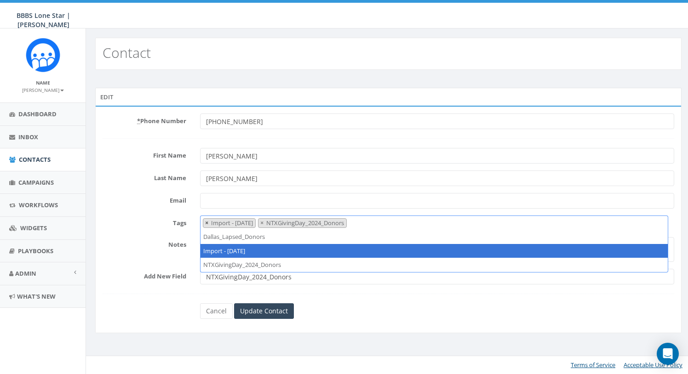
click at [206, 223] on span "×" at bounding box center [206, 223] width 3 height 8
select select "NTXGivingDay_2024_Donors"
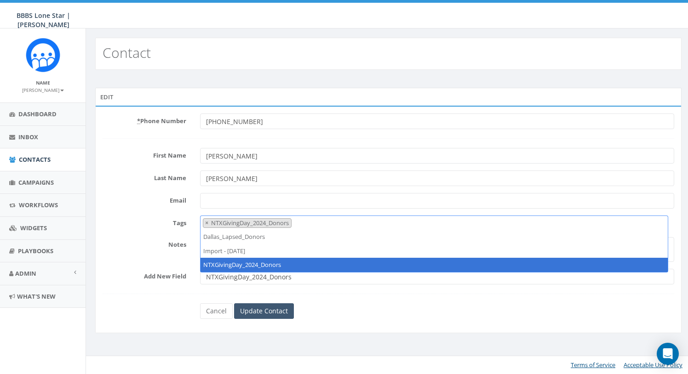
click at [255, 308] on input "Update Contact" at bounding box center [264, 312] width 60 height 16
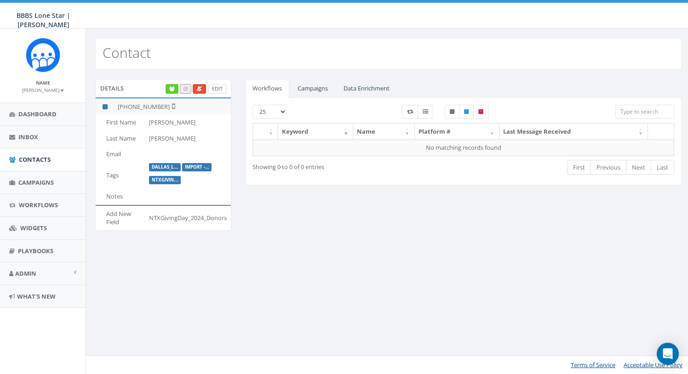
click at [216, 90] on link "Edit" at bounding box center [217, 89] width 18 height 10
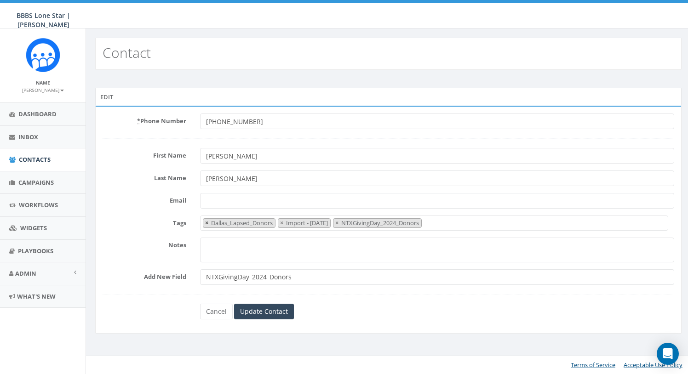
click at [205, 221] on span "×" at bounding box center [206, 223] width 3 height 8
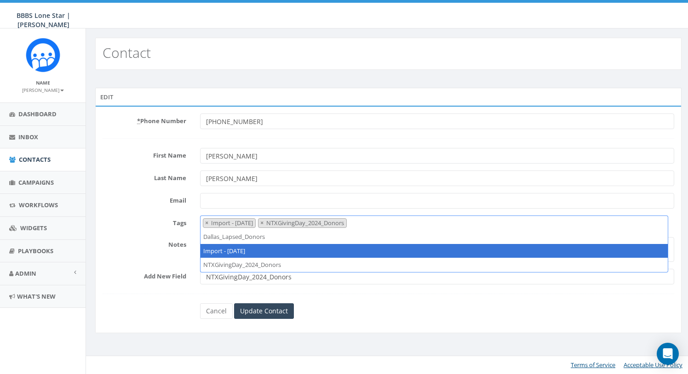
click at [205, 221] on span "×" at bounding box center [206, 223] width 3 height 8
select select "NTXGivingDay_2024_Donors"
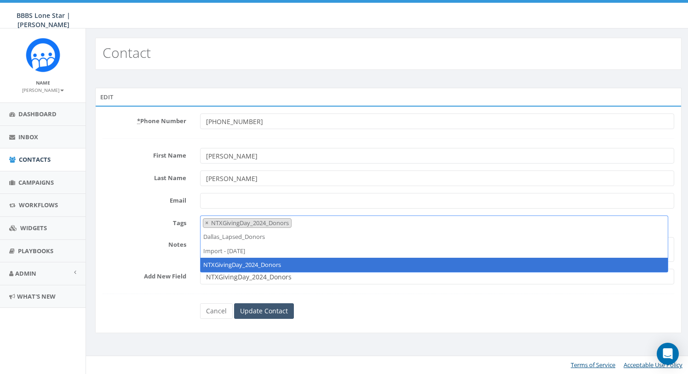
click at [269, 312] on input "Update Contact" at bounding box center [264, 312] width 60 height 16
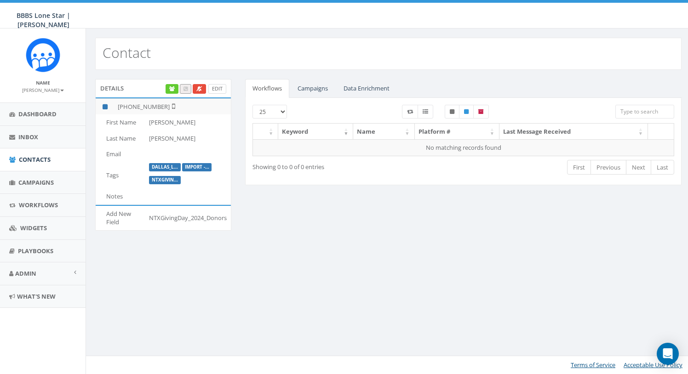
click at [220, 91] on link "Edit" at bounding box center [217, 89] width 18 height 10
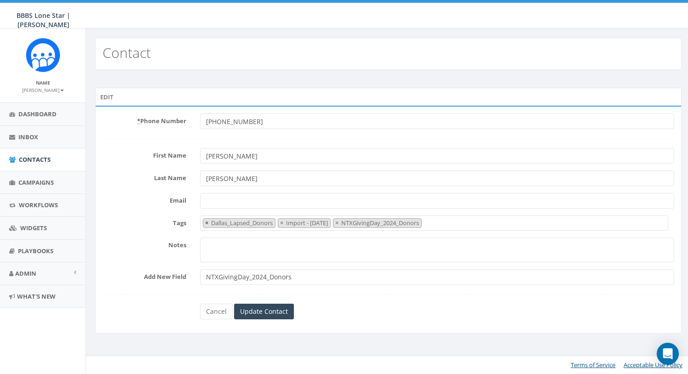
click at [207, 223] on span "×" at bounding box center [206, 223] width 3 height 8
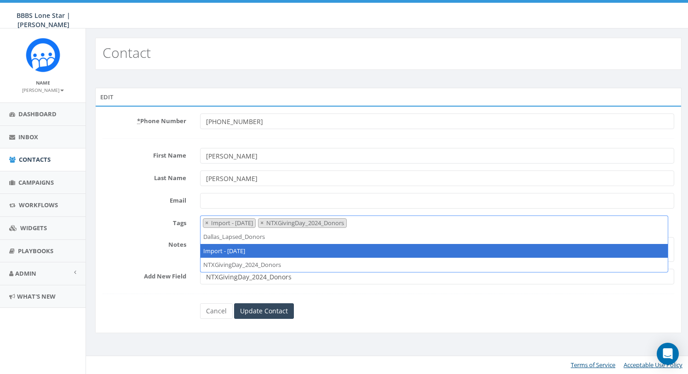
click at [207, 223] on span "×" at bounding box center [206, 223] width 3 height 8
select select "NTXGivingDay_2024_Donors"
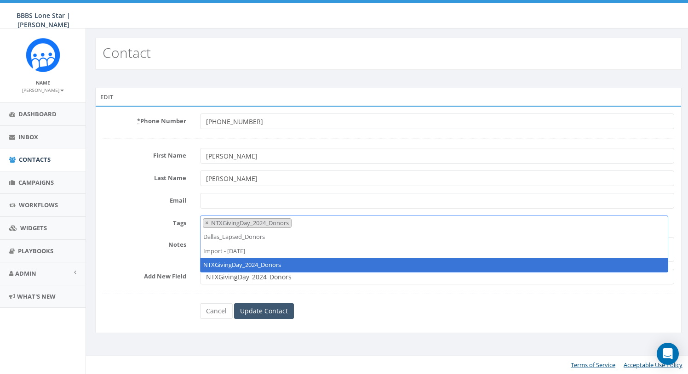
click at [271, 311] on input "Update Contact" at bounding box center [264, 312] width 60 height 16
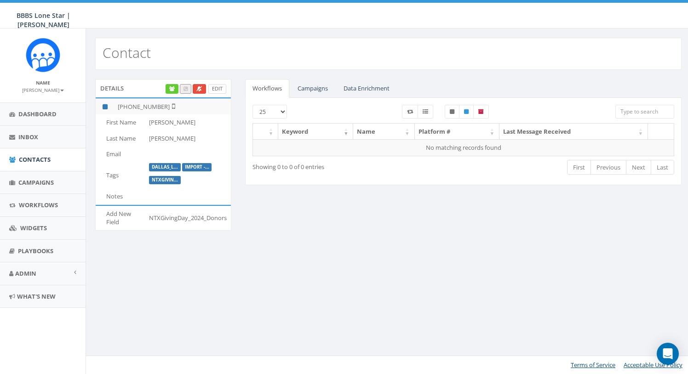
click at [219, 88] on link "Edit" at bounding box center [217, 89] width 18 height 10
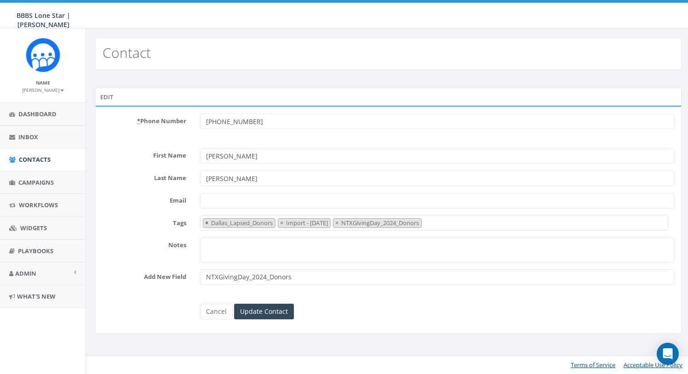
click at [206, 222] on span "×" at bounding box center [206, 223] width 3 height 8
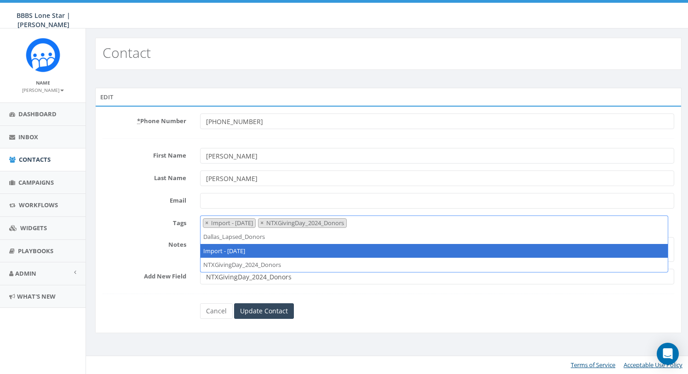
click at [206, 222] on span "×" at bounding box center [206, 223] width 3 height 8
select select "NTXGivingDay_2024_Donors"
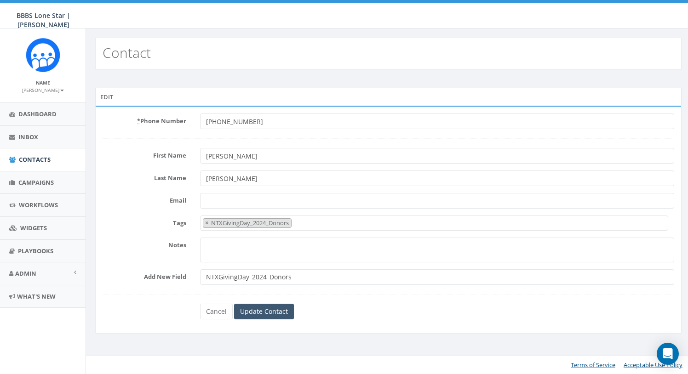
click at [265, 309] on input "Update Contact" at bounding box center [264, 312] width 60 height 16
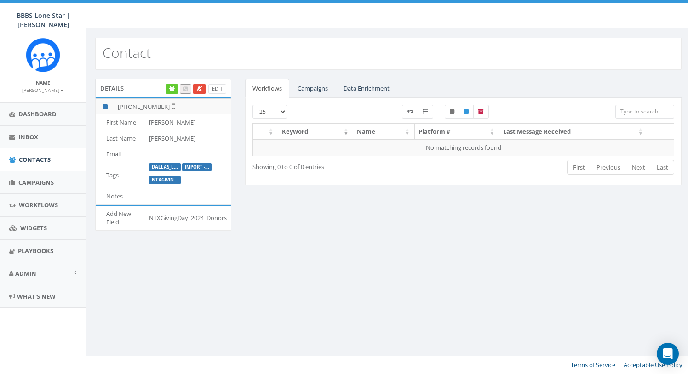
click at [314, 92] on link "Campaigns" at bounding box center [312, 88] width 45 height 19
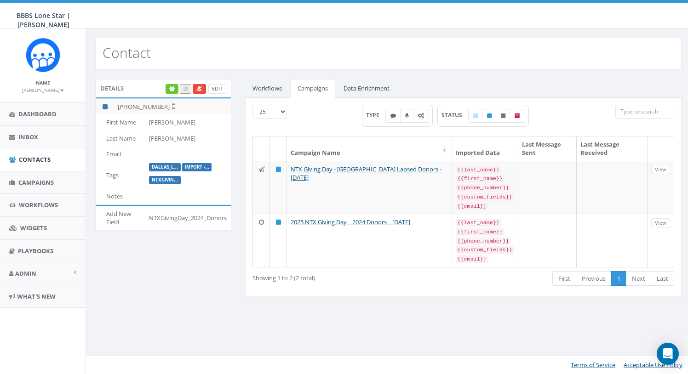
click at [266, 88] on link "Workflows" at bounding box center [267, 88] width 44 height 19
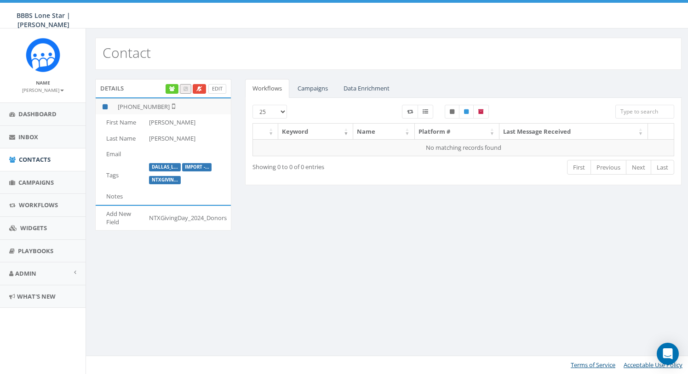
click at [214, 91] on link "Edit" at bounding box center [217, 89] width 18 height 10
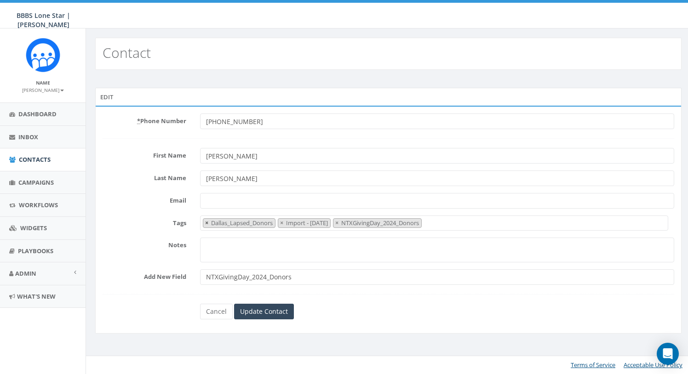
click at [207, 223] on span "×" at bounding box center [206, 223] width 3 height 8
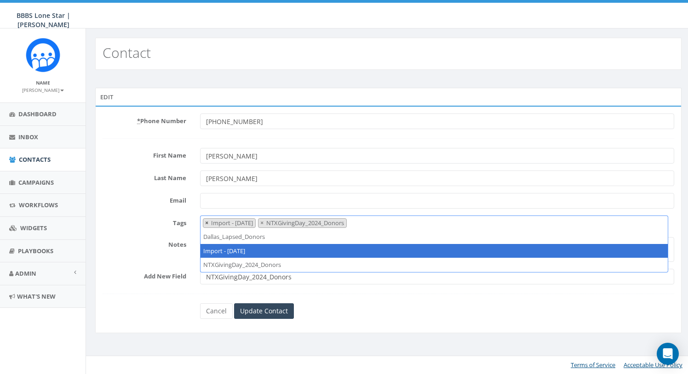
click at [207, 223] on span "×" at bounding box center [206, 223] width 3 height 8
select select "NTXGivingDay_2024_Donors"
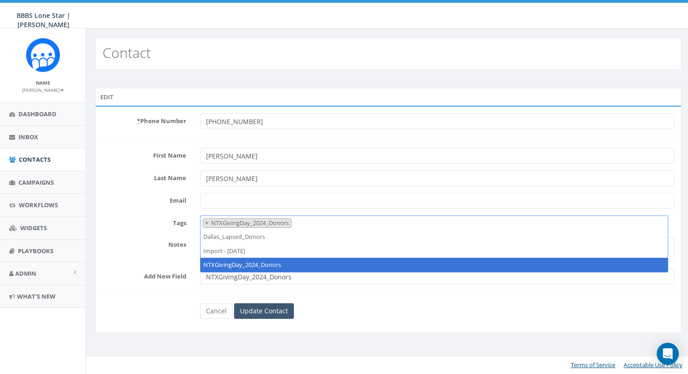
click at [263, 309] on input "Update Contact" at bounding box center [264, 312] width 60 height 16
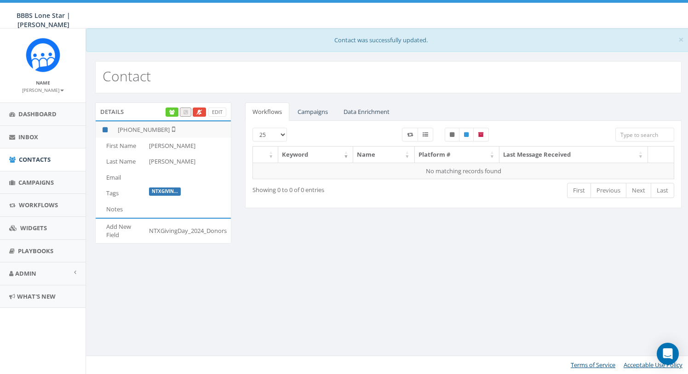
click at [309, 106] on link "Campaigns" at bounding box center [312, 112] width 45 height 19
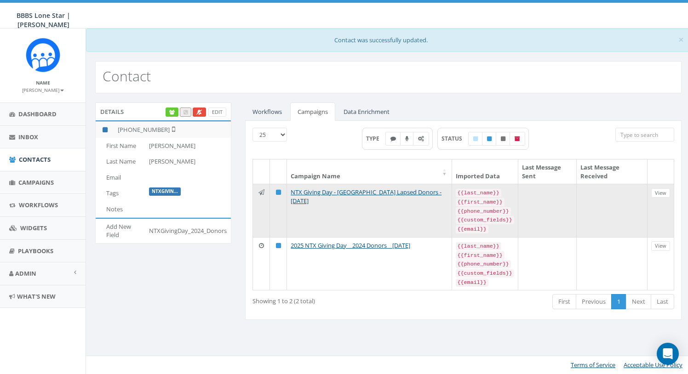
click at [263, 190] on icon at bounding box center [262, 193] width 6 height 6
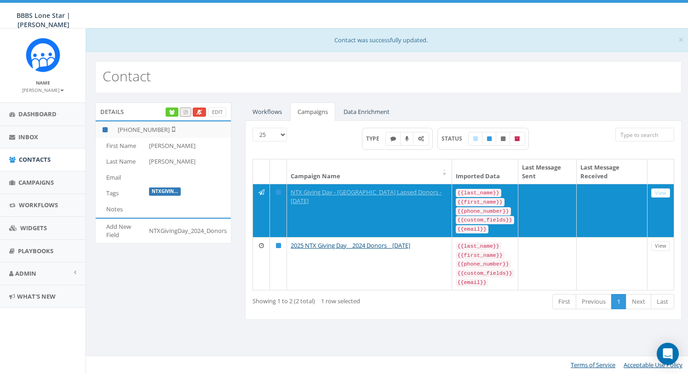
click at [449, 78] on div "Contact" at bounding box center [388, 77] width 587 height 32
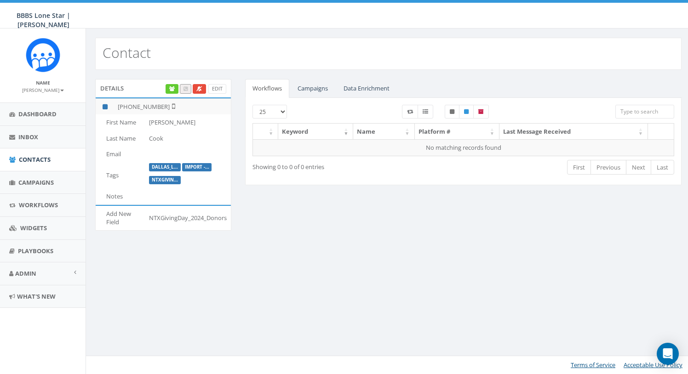
click at [321, 89] on link "Campaigns" at bounding box center [312, 88] width 45 height 19
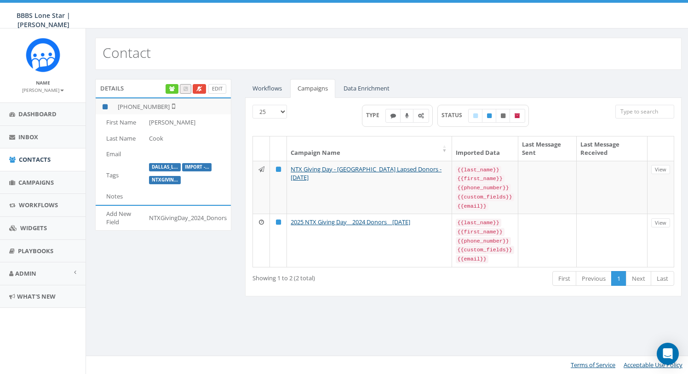
click at [216, 90] on link "Edit" at bounding box center [217, 89] width 18 height 10
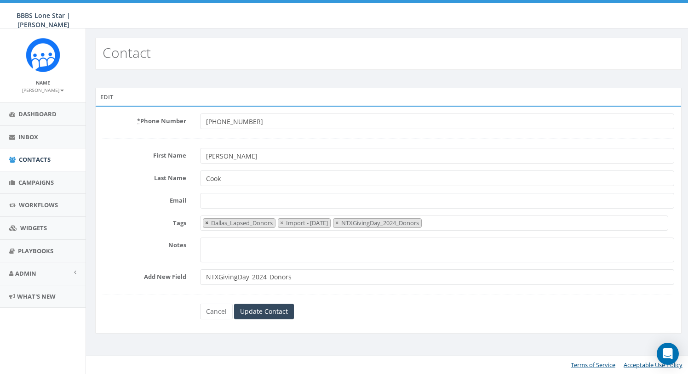
click at [206, 221] on span "×" at bounding box center [206, 223] width 3 height 8
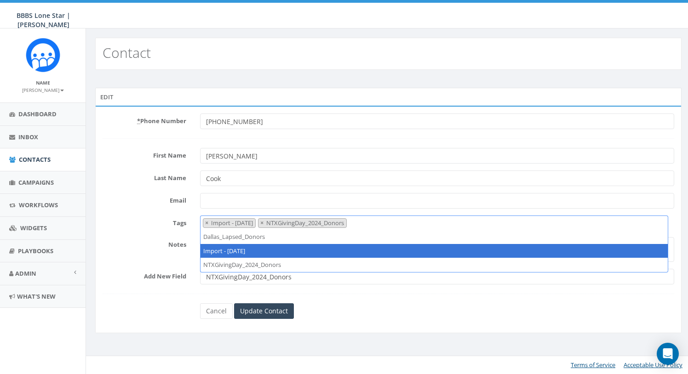
click at [206, 221] on span "×" at bounding box center [206, 223] width 3 height 8
select select "NTXGivingDay_2024_Donors"
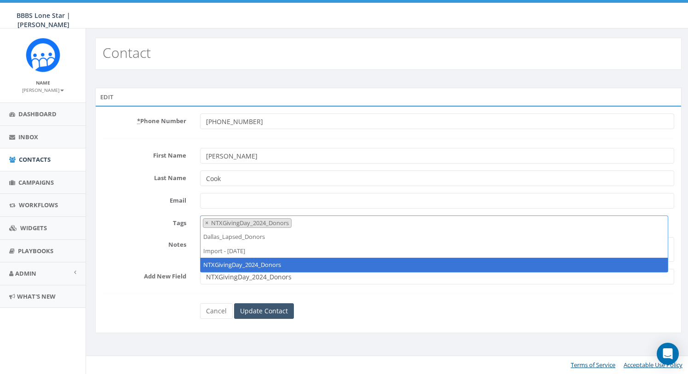
click at [272, 311] on input "Update Contact" at bounding box center [264, 312] width 60 height 16
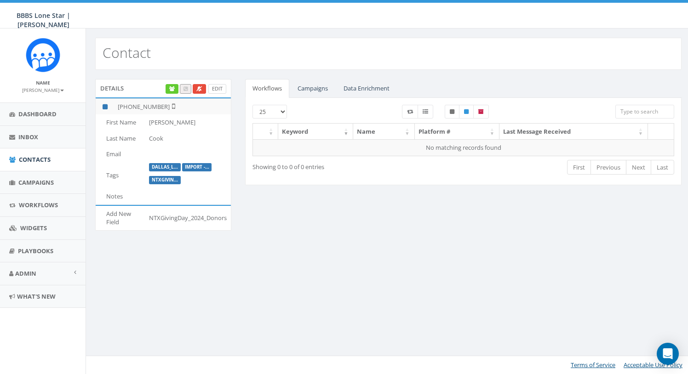
click at [216, 88] on link "Edit" at bounding box center [217, 89] width 18 height 10
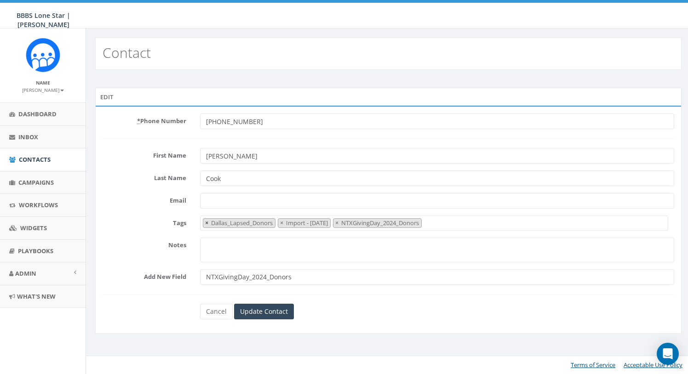
click at [206, 224] on span "×" at bounding box center [206, 223] width 3 height 8
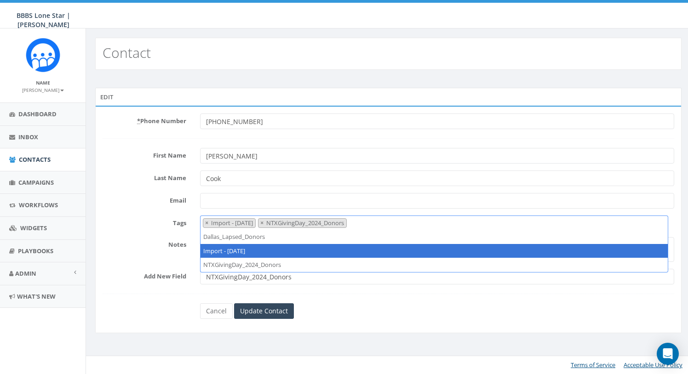
click at [207, 224] on span "×" at bounding box center [206, 223] width 3 height 8
select select "NTXGivingDay_2024_Donors"
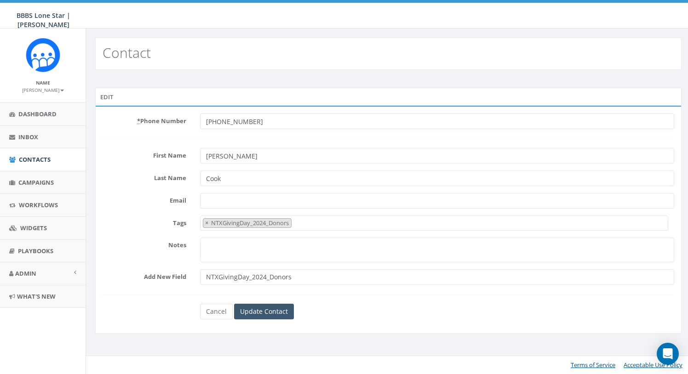
click at [279, 315] on input "Update Contact" at bounding box center [264, 312] width 60 height 16
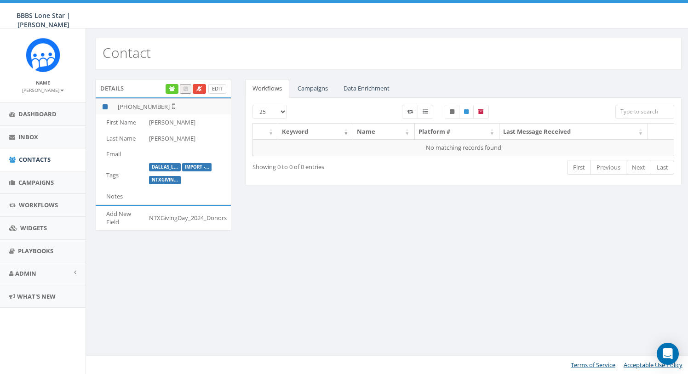
click at [218, 87] on link "Edit" at bounding box center [217, 89] width 18 height 10
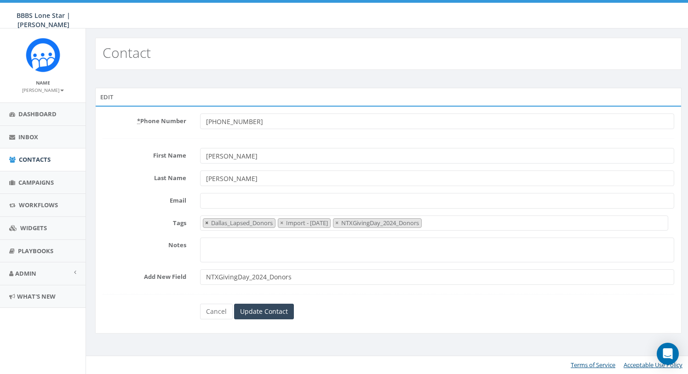
click at [203, 221] on button "×" at bounding box center [206, 223] width 7 height 9
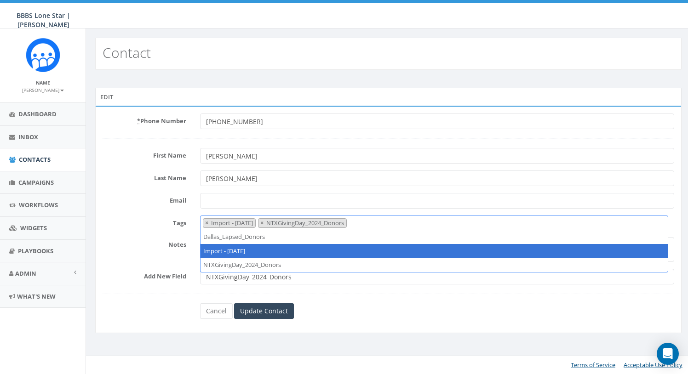
click at [203, 221] on button "×" at bounding box center [206, 223] width 7 height 9
select select "NTXGivingDay_2024_Donors"
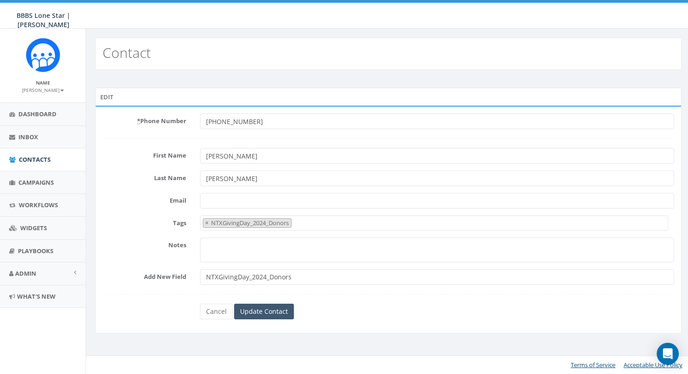
click at [262, 311] on input "Update Contact" at bounding box center [264, 312] width 60 height 16
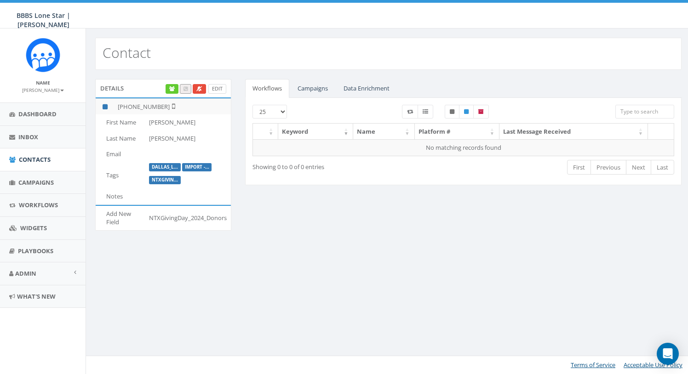
click at [222, 90] on link "Edit" at bounding box center [217, 89] width 18 height 10
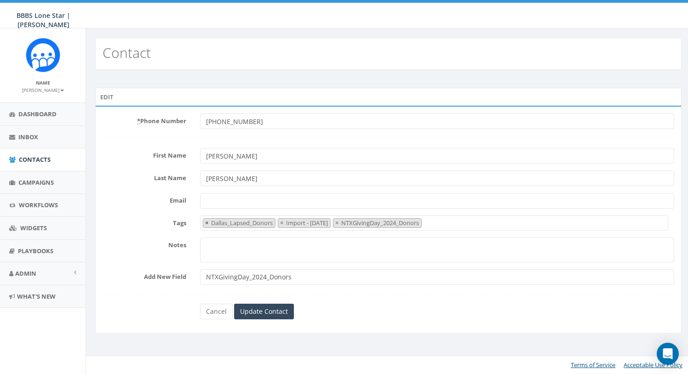
click at [204, 224] on button "×" at bounding box center [206, 223] width 7 height 9
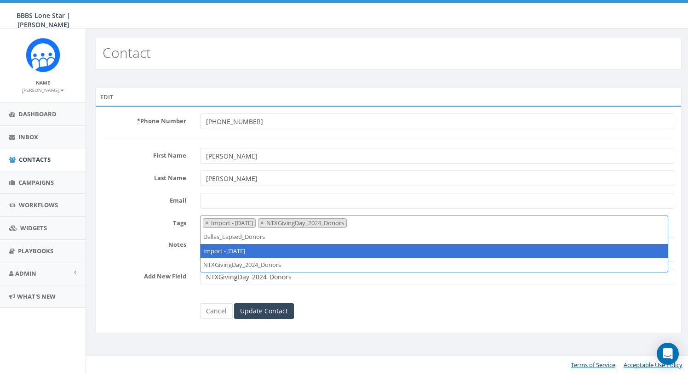
click at [204, 224] on button "×" at bounding box center [206, 223] width 7 height 9
select select "NTXGivingDay_2024_Donors"
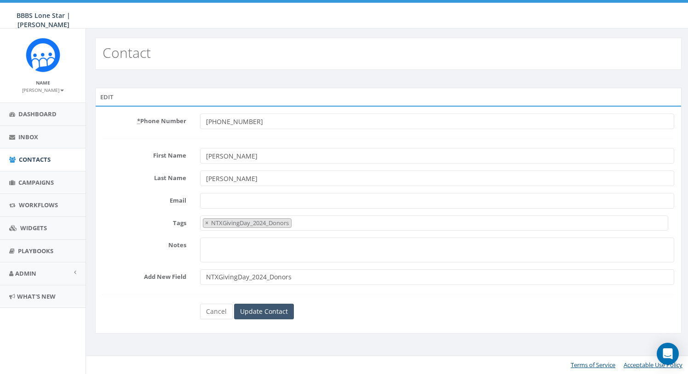
click at [260, 311] on input "Update Contact" at bounding box center [264, 312] width 60 height 16
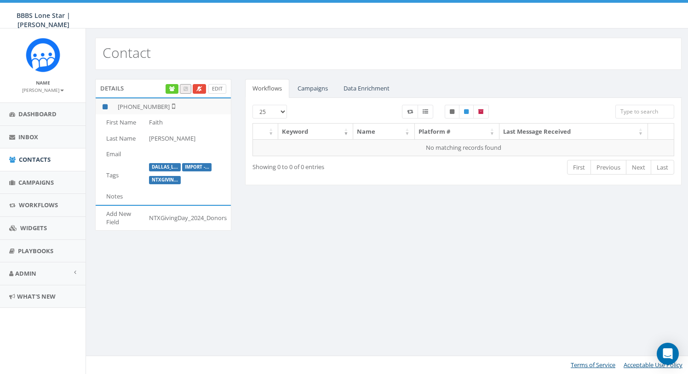
click at [221, 89] on link "Edit" at bounding box center [217, 89] width 18 height 10
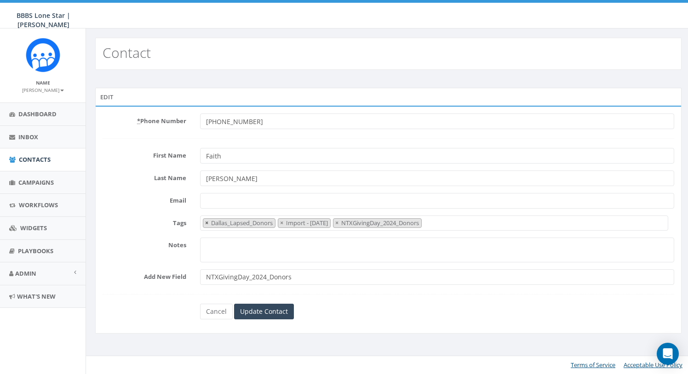
click at [204, 223] on button "×" at bounding box center [206, 223] width 7 height 9
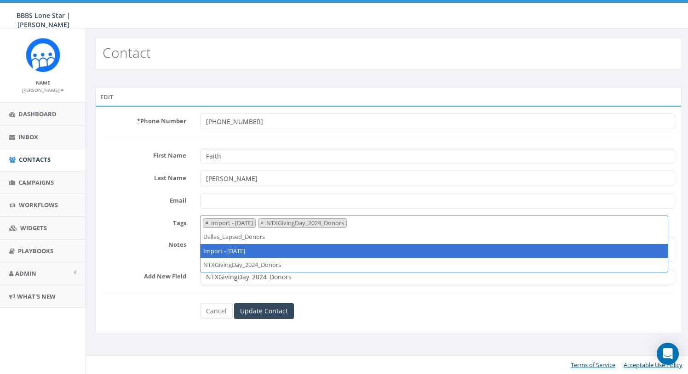
click at [206, 223] on span "×" at bounding box center [206, 223] width 3 height 8
select select "NTXGivingDay_2024_Donors"
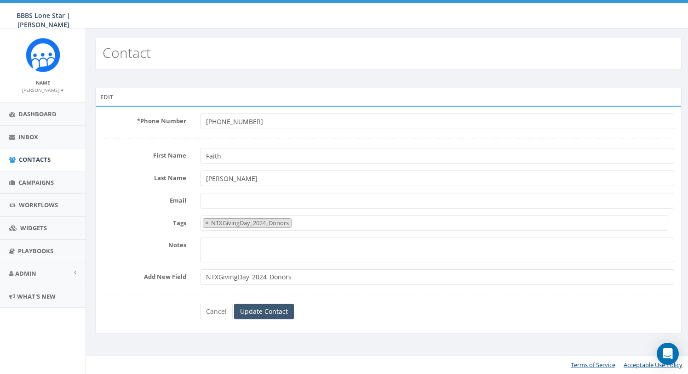
click at [258, 314] on input "Update Contact" at bounding box center [264, 312] width 60 height 16
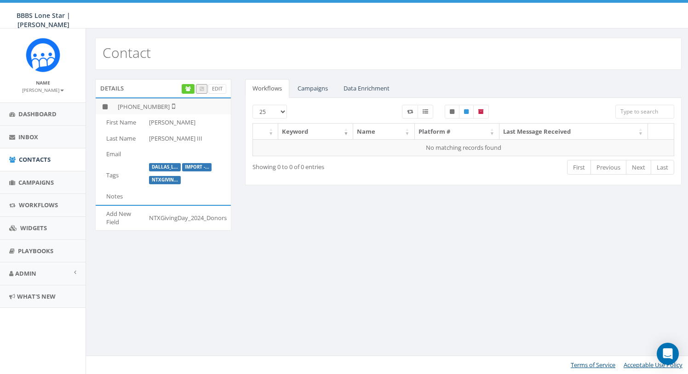
click at [323, 90] on link "Campaigns" at bounding box center [312, 88] width 45 height 19
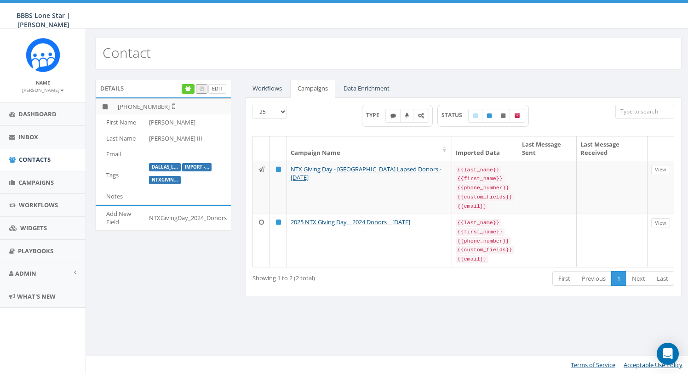
click at [215, 89] on link "Edit" at bounding box center [217, 89] width 18 height 10
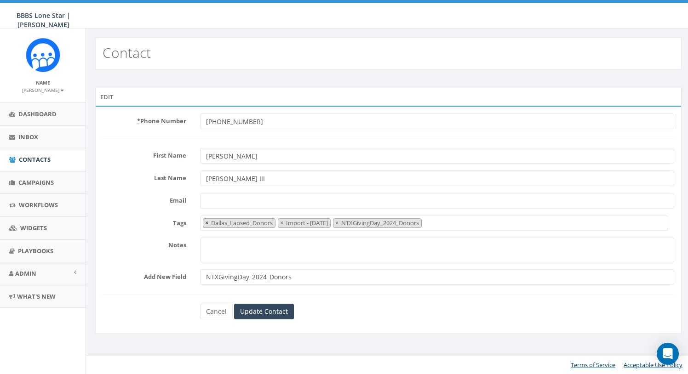
click at [207, 223] on span "×" at bounding box center [206, 223] width 3 height 8
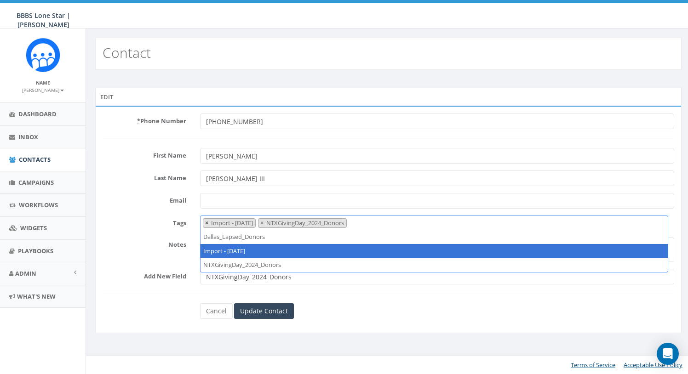
click at [207, 223] on span "×" at bounding box center [206, 223] width 3 height 8
select select "NTXGivingDay_2024_Donors"
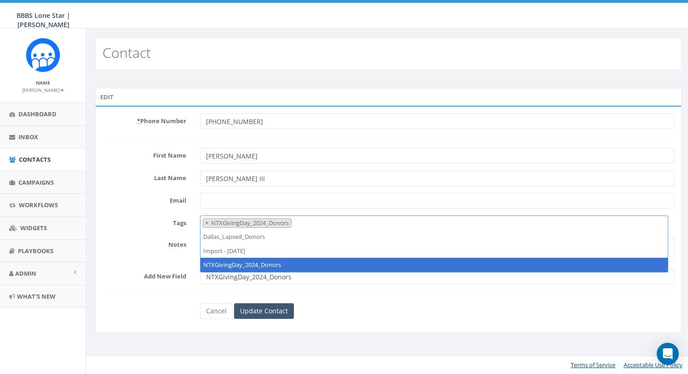
click at [248, 310] on input "Update Contact" at bounding box center [264, 312] width 60 height 16
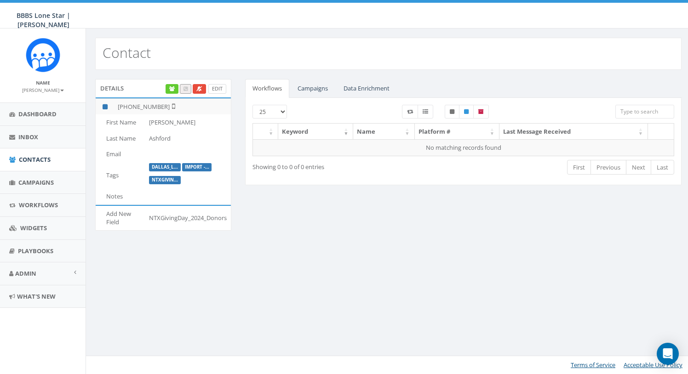
click at [217, 87] on link "Edit" at bounding box center [217, 89] width 18 height 10
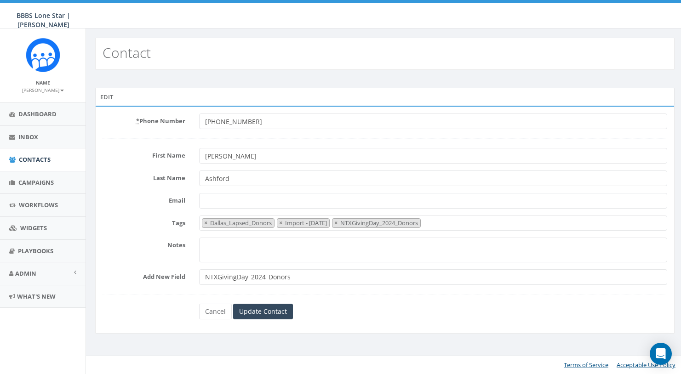
select select "Dallas_Lapsed_Donors"
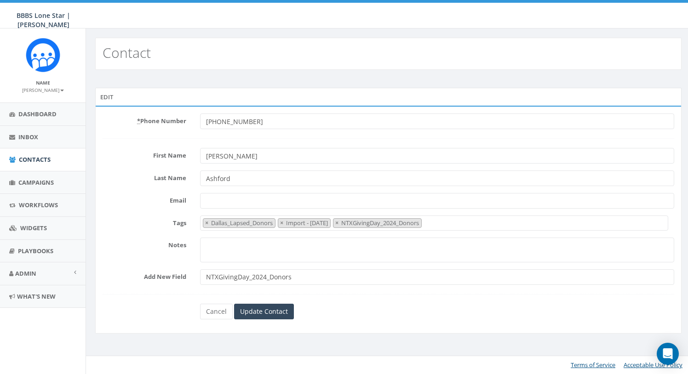
drag, startPoint x: 218, startPoint y: 153, endPoint x: 196, endPoint y: 153, distance: 21.6
click at [243, 154] on input "Herbert" at bounding box center [437, 156] width 474 height 16
type input "Herb"
click at [206, 222] on span "×" at bounding box center [206, 223] width 3 height 8
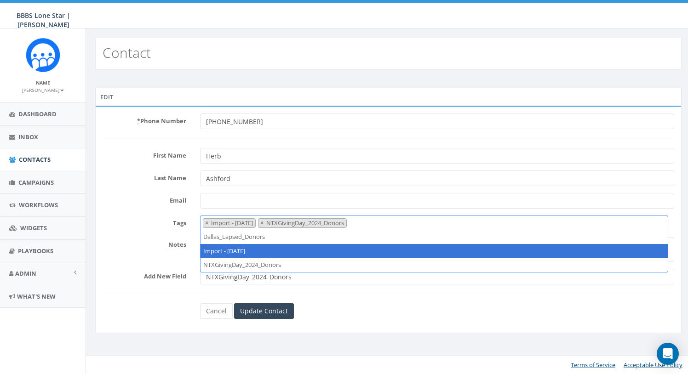
click at [206, 222] on span "×" at bounding box center [206, 223] width 3 height 8
select select "NTXGivingDay_2024_Donors"
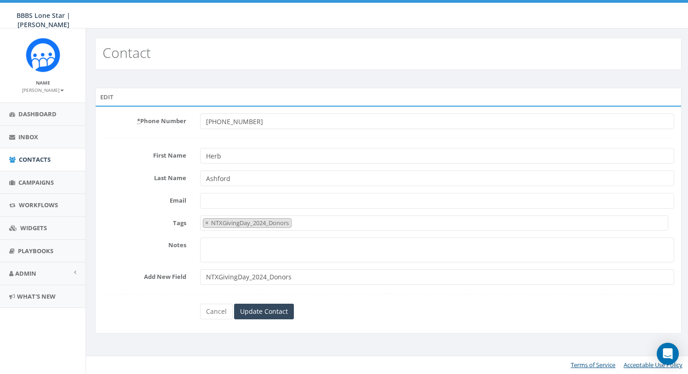
click at [366, 323] on div "* Phone Number +12144767895 First Name Herb Last Name Ashford Email Tags Dallas…" at bounding box center [388, 220] width 587 height 228
click at [271, 313] on input "Update Contact" at bounding box center [264, 312] width 60 height 16
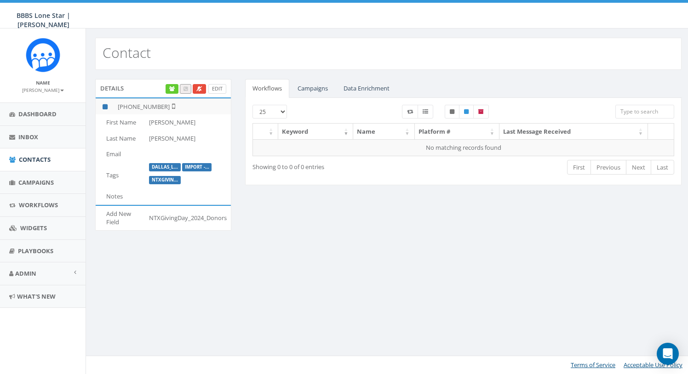
click at [217, 87] on link "Edit" at bounding box center [217, 89] width 18 height 10
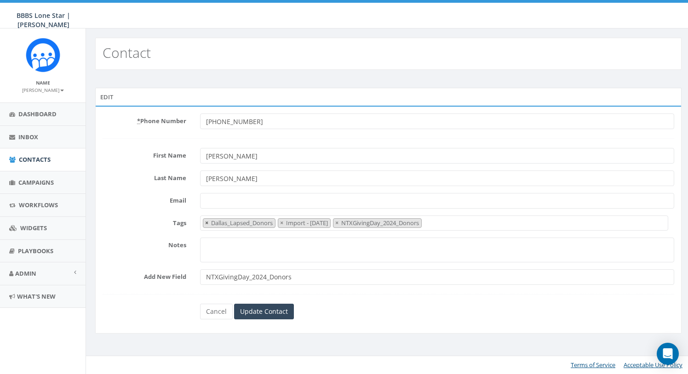
click at [205, 221] on span "×" at bounding box center [206, 223] width 3 height 8
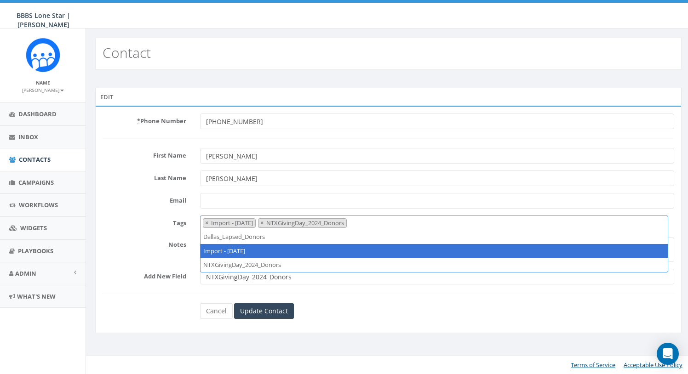
click at [206, 222] on span "×" at bounding box center [206, 223] width 3 height 8
select select "NTXGivingDay_2024_Donors"
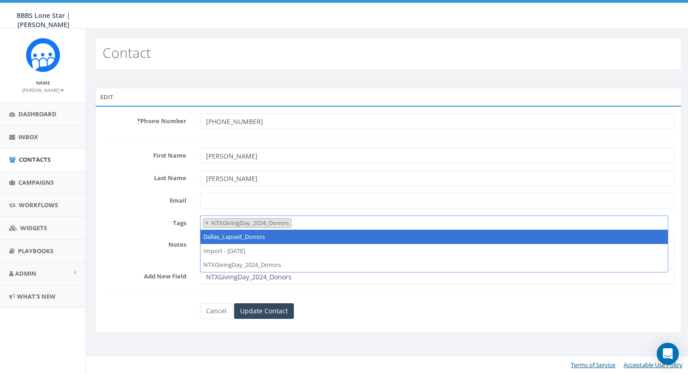
click at [179, 317] on div "Cancel Update Contact" at bounding box center [389, 312] width 586 height 16
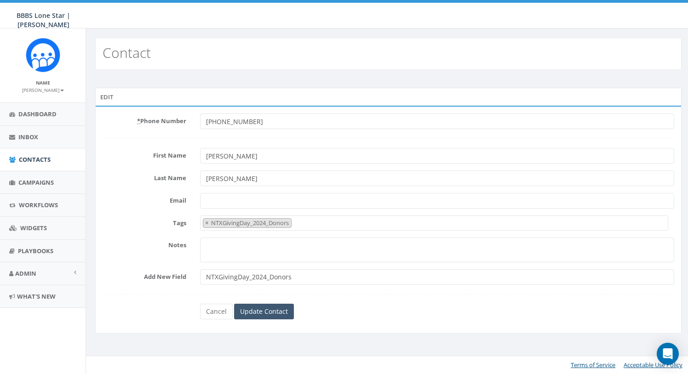
click at [276, 314] on input "Update Contact" at bounding box center [264, 312] width 60 height 16
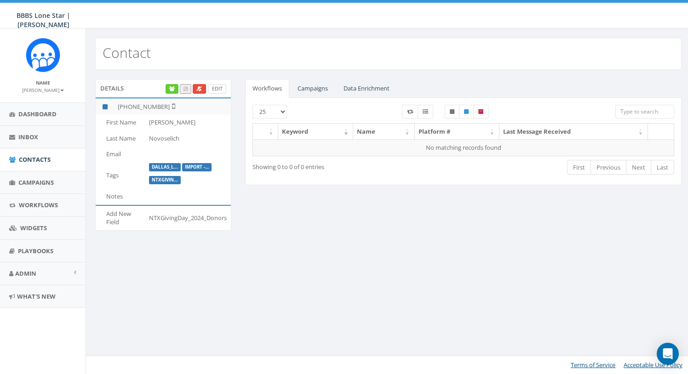
click at [220, 87] on link "Edit" at bounding box center [217, 89] width 18 height 10
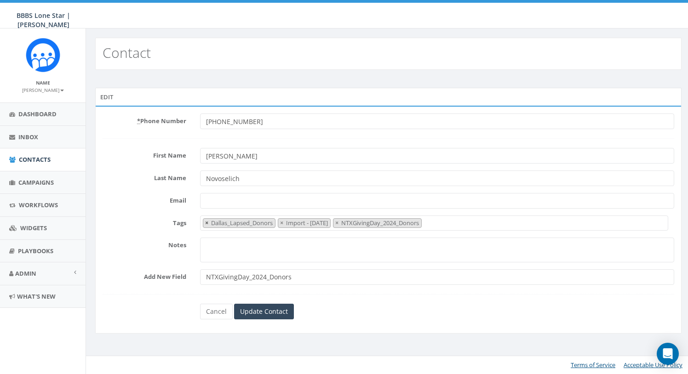
click at [206, 222] on span "×" at bounding box center [206, 223] width 3 height 8
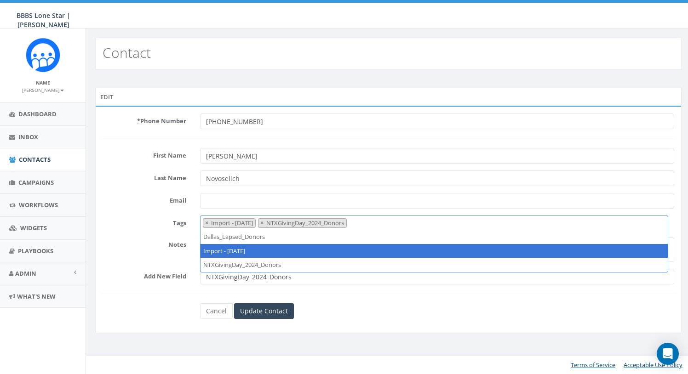
click at [206, 222] on span "×" at bounding box center [206, 223] width 3 height 8
select select "NTXGivingDay_2024_Donors"
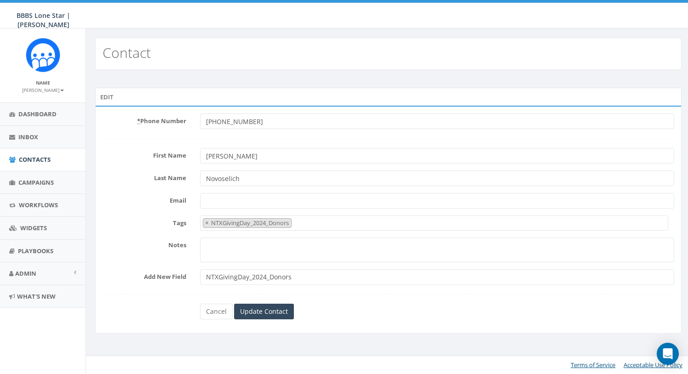
click at [338, 329] on div "* Phone Number +12143949241 First Name Deborah Last Name Novoselich Email Tags …" at bounding box center [388, 220] width 587 height 228
click at [271, 313] on input "Update Contact" at bounding box center [264, 312] width 60 height 16
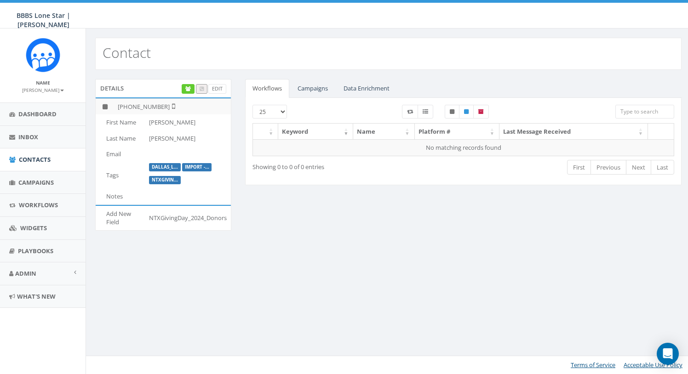
click at [305, 89] on link "Campaigns" at bounding box center [312, 88] width 45 height 19
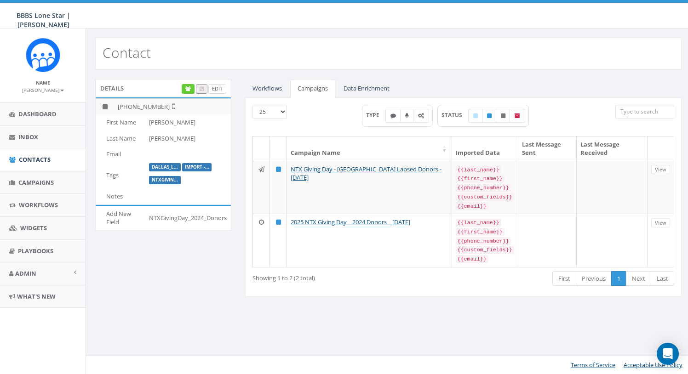
click at [219, 90] on link "Edit" at bounding box center [217, 89] width 18 height 10
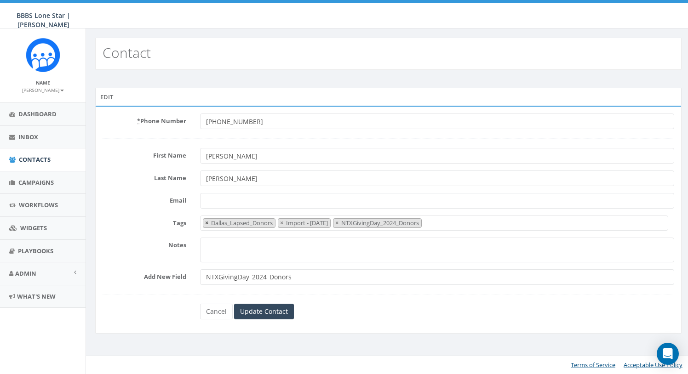
click at [206, 222] on span "×" at bounding box center [206, 223] width 3 height 8
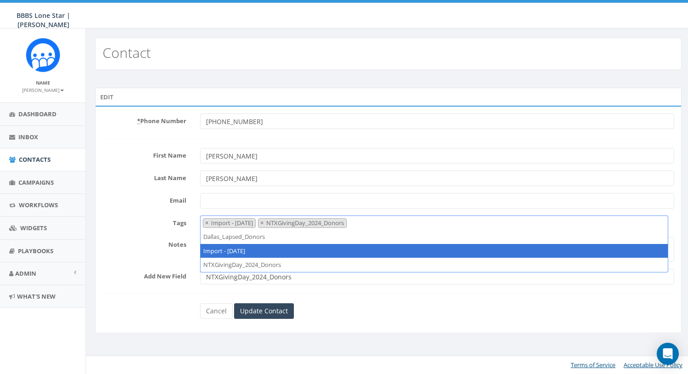
click at [206, 222] on span "×" at bounding box center [206, 223] width 3 height 8
select select "NTXGivingDay_2024_Donors"
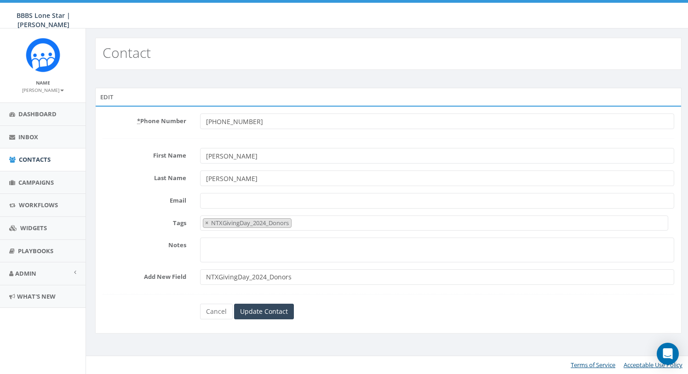
click at [171, 309] on div "Cancel Update Contact" at bounding box center [389, 312] width 586 height 16
click at [253, 314] on input "Update Contact" at bounding box center [264, 312] width 60 height 16
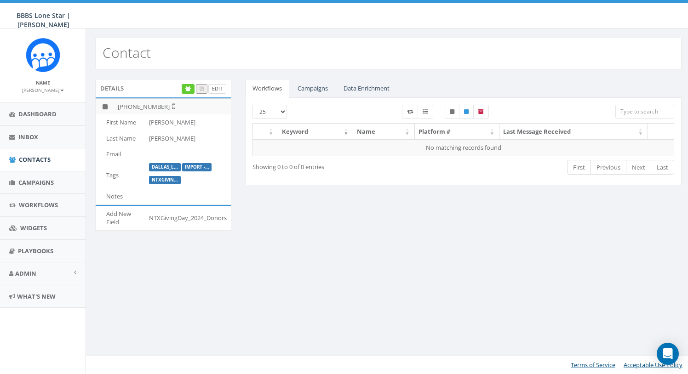
click at [218, 86] on link "Edit" at bounding box center [217, 89] width 18 height 10
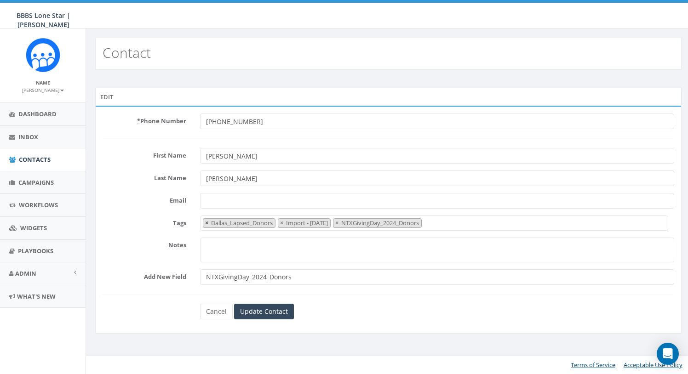
click at [207, 223] on span "×" at bounding box center [206, 223] width 3 height 8
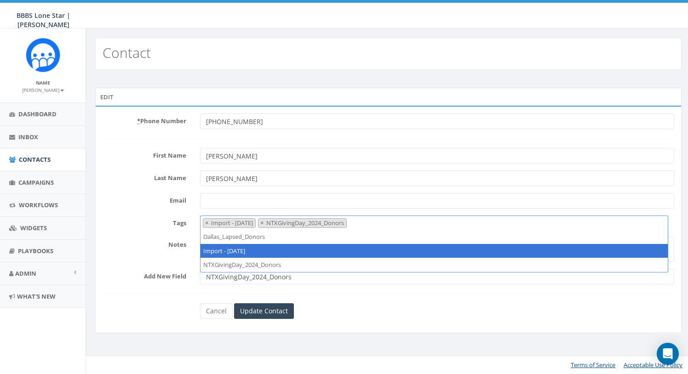
click at [207, 223] on span "×" at bounding box center [206, 223] width 3 height 8
select select "NTXGivingDay_2024_Donors"
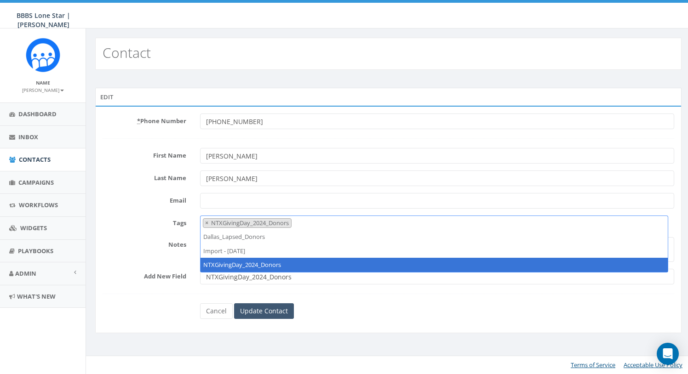
click at [259, 312] on input "Update Contact" at bounding box center [264, 312] width 60 height 16
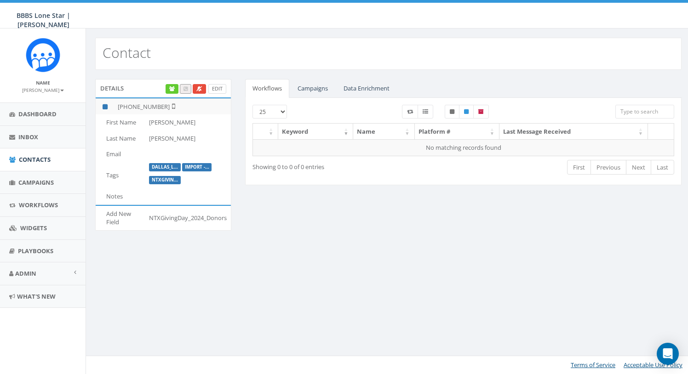
click at [218, 87] on link "Edit" at bounding box center [217, 89] width 18 height 10
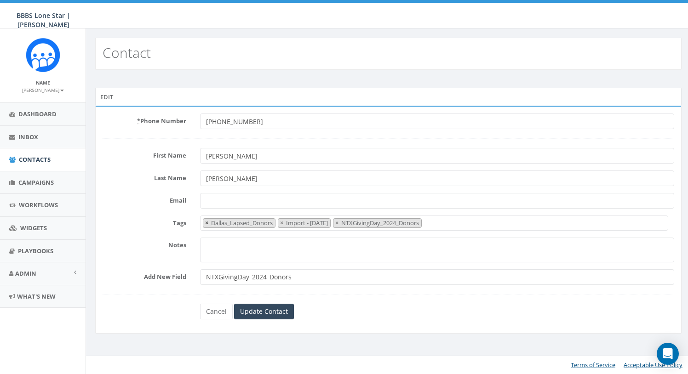
click at [206, 223] on span "×" at bounding box center [206, 223] width 3 height 8
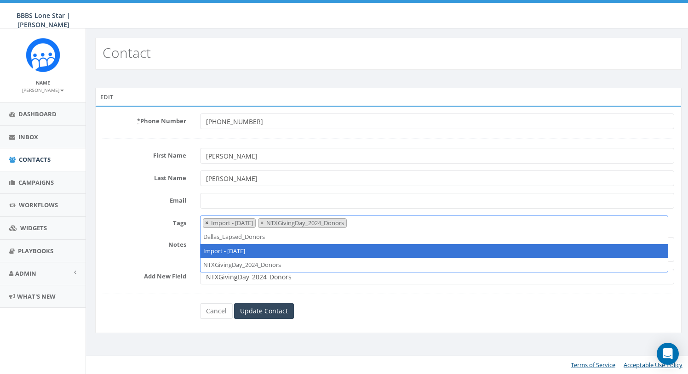
click at [206, 223] on span "×" at bounding box center [206, 223] width 3 height 8
select select "NTXGivingDay_2024_Donors"
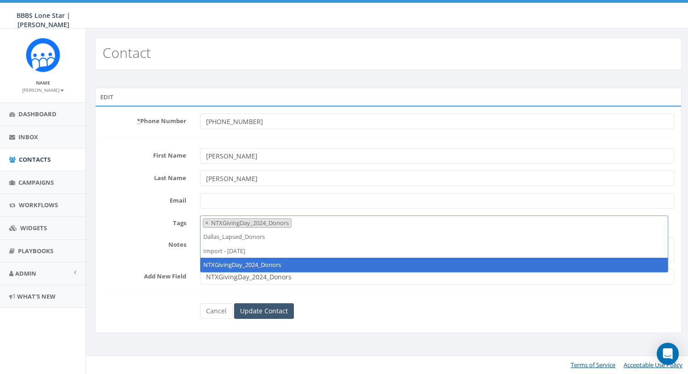
click at [271, 313] on input "Update Contact" at bounding box center [264, 312] width 60 height 16
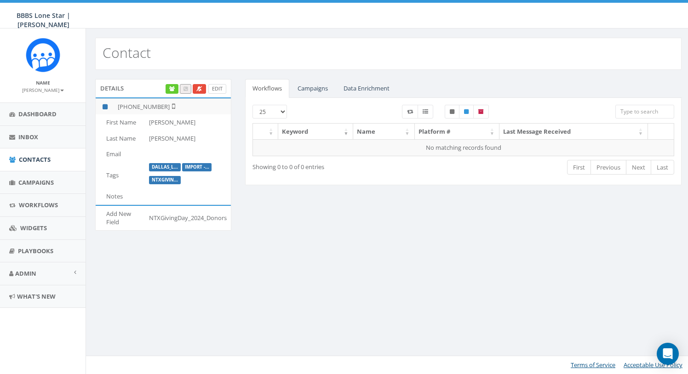
click at [216, 90] on link "Edit" at bounding box center [217, 89] width 18 height 10
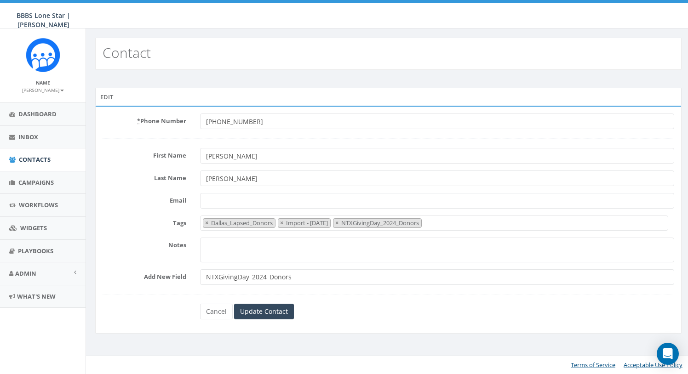
click at [203, 221] on li "× Dallas_Lapsed_Donors" at bounding box center [239, 224] width 73 height 10
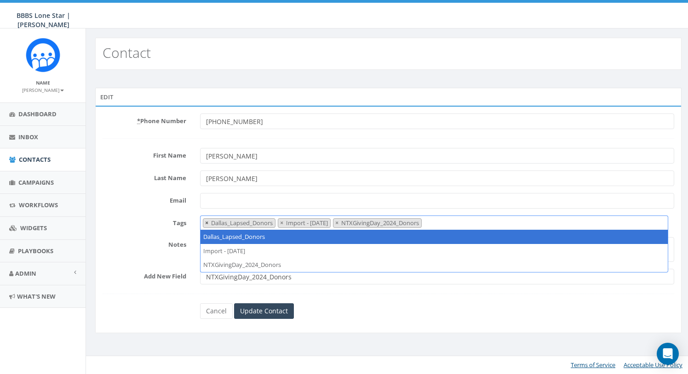
click at [205, 222] on span "×" at bounding box center [206, 223] width 3 height 8
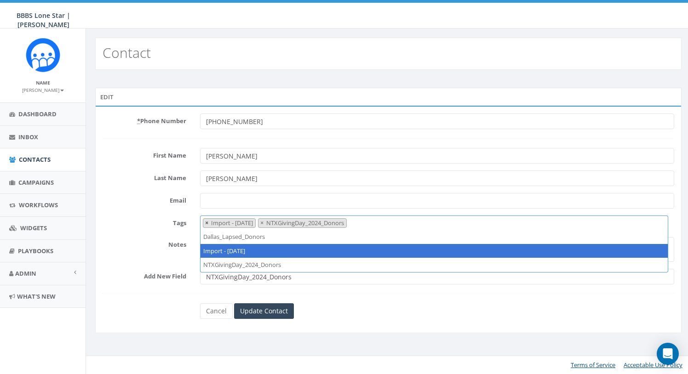
click at [205, 222] on span "×" at bounding box center [206, 223] width 3 height 8
select select "NTXGivingDay_2024_Donors"
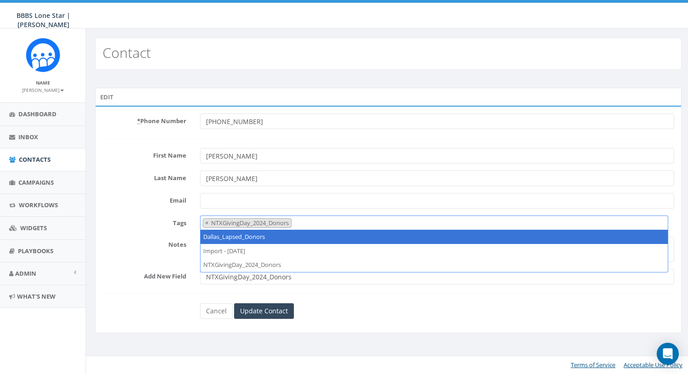
click at [152, 324] on div "* Phone Number +15127367279 First Name Cheryl Last Name Howard Email Tags Dalla…" at bounding box center [388, 220] width 587 height 228
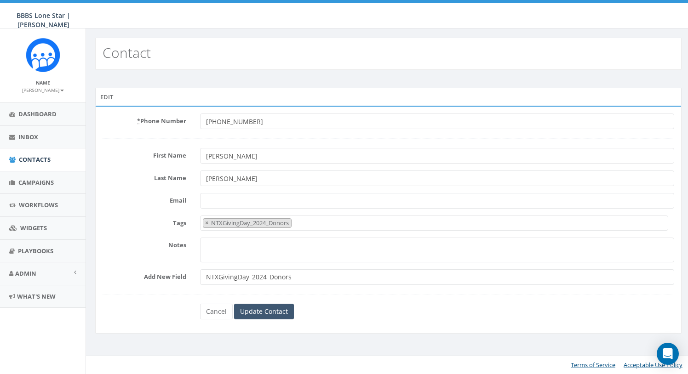
click at [270, 314] on input "Update Contact" at bounding box center [264, 312] width 60 height 16
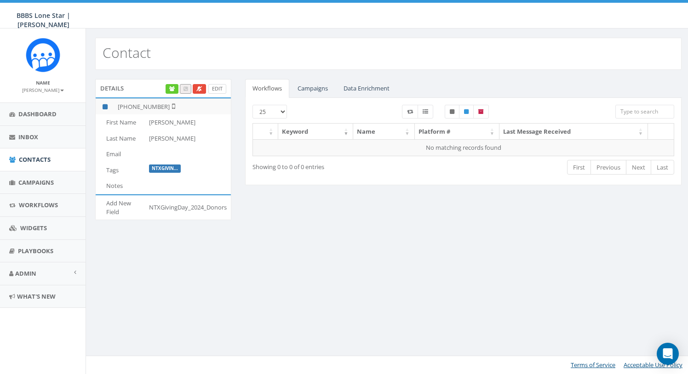
click at [221, 88] on link "Edit" at bounding box center [217, 89] width 18 height 10
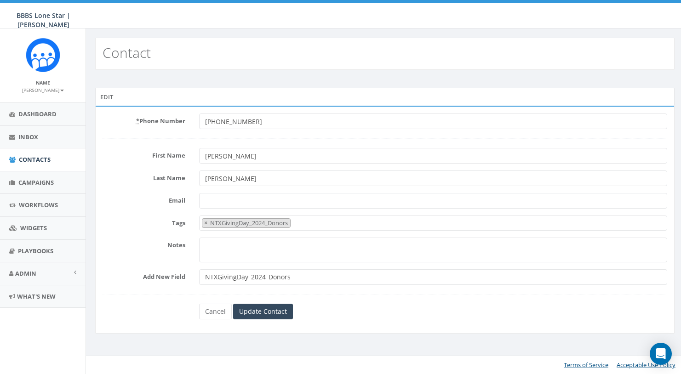
select select "NTXGivingDay_2024_Donors"
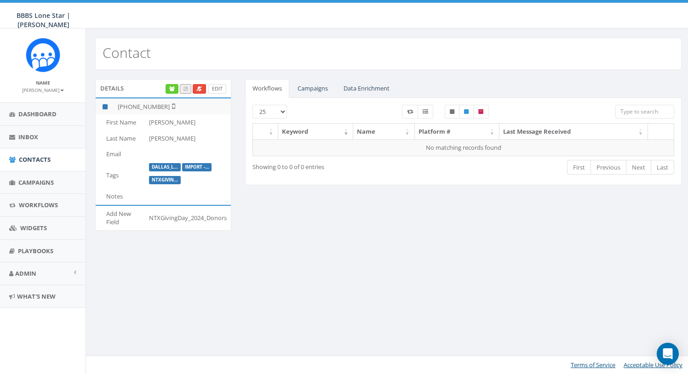
click at [221, 88] on link "Edit" at bounding box center [217, 89] width 18 height 10
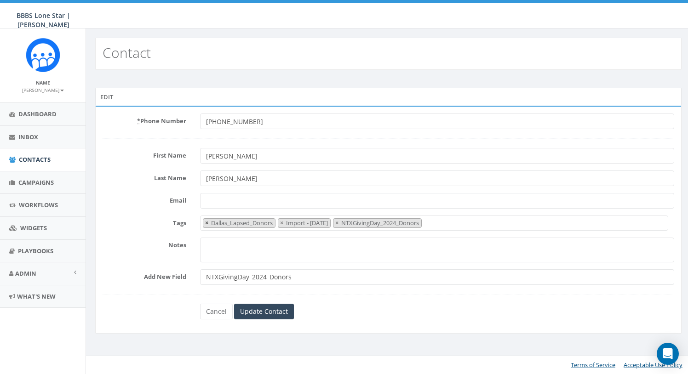
click at [205, 223] on span "×" at bounding box center [206, 223] width 3 height 8
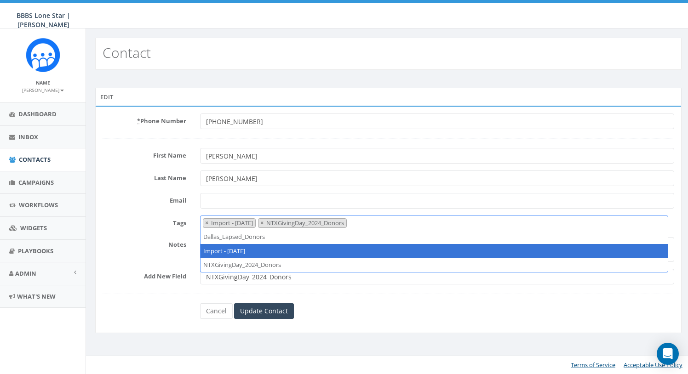
click at [205, 223] on span "×" at bounding box center [206, 223] width 3 height 8
select select "NTXGivingDay_2024_Donors"
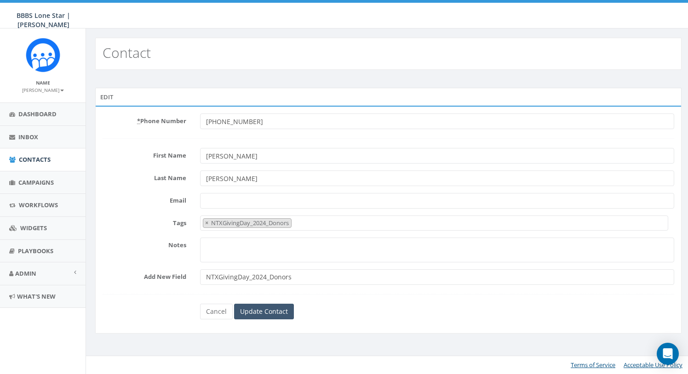
click at [249, 312] on input "Update Contact" at bounding box center [264, 312] width 60 height 16
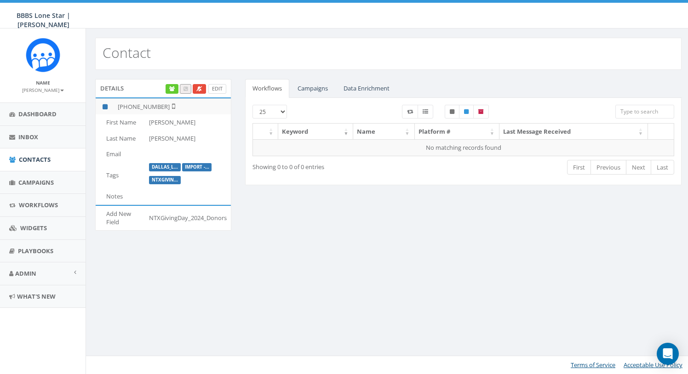
click at [216, 87] on link "Edit" at bounding box center [217, 89] width 18 height 10
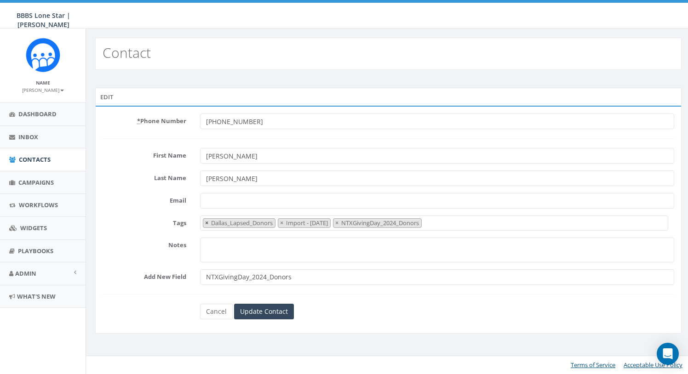
click at [208, 222] on span "×" at bounding box center [206, 223] width 3 height 8
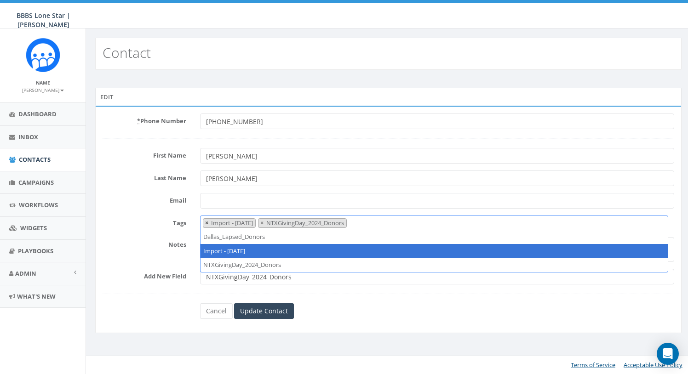
click at [207, 223] on span "×" at bounding box center [206, 223] width 3 height 8
select select "NTXGivingDay_2024_Donors"
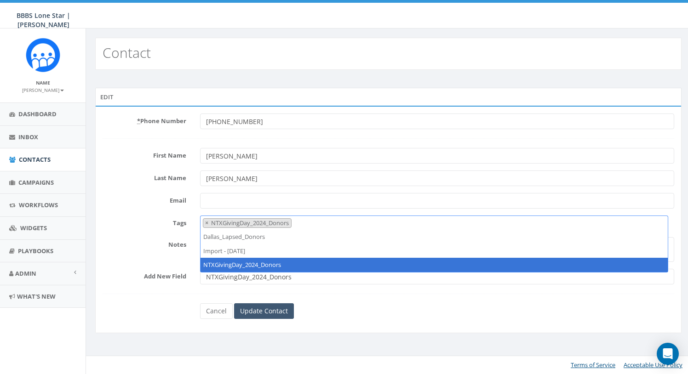
click at [264, 312] on input "Update Contact" at bounding box center [264, 312] width 60 height 16
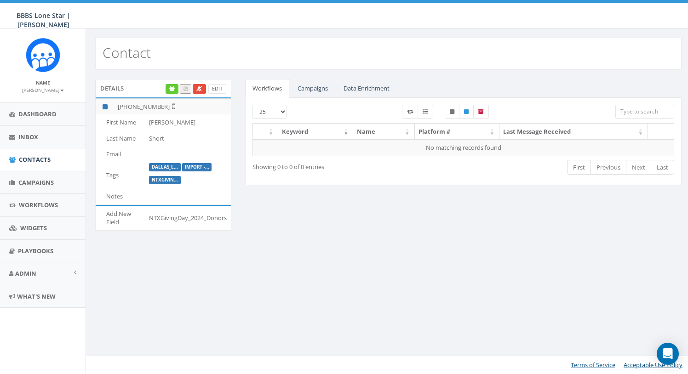
click at [227, 87] on div "Details Edit" at bounding box center [163, 88] width 136 height 18
click at [222, 89] on link "Edit" at bounding box center [217, 89] width 18 height 10
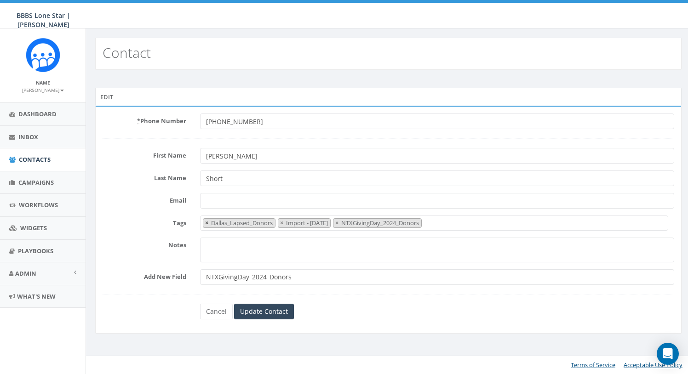
click at [206, 221] on span "×" at bounding box center [206, 223] width 3 height 8
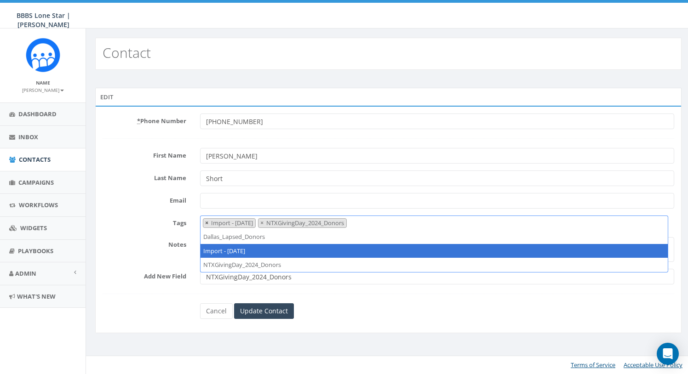
click at [204, 222] on button "×" at bounding box center [206, 223] width 7 height 9
select select "NTXGivingDay_2024_Donors"
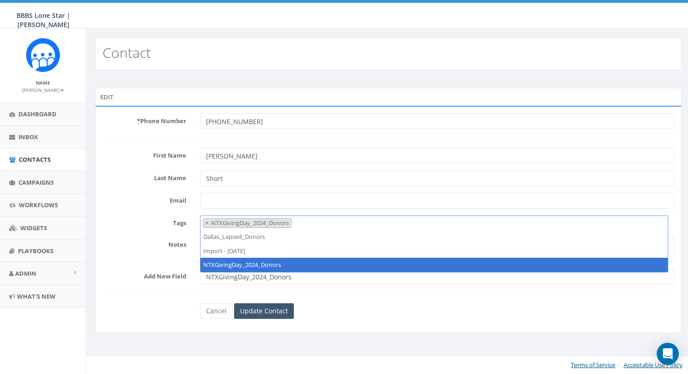
click at [260, 311] on input "Update Contact" at bounding box center [264, 312] width 60 height 16
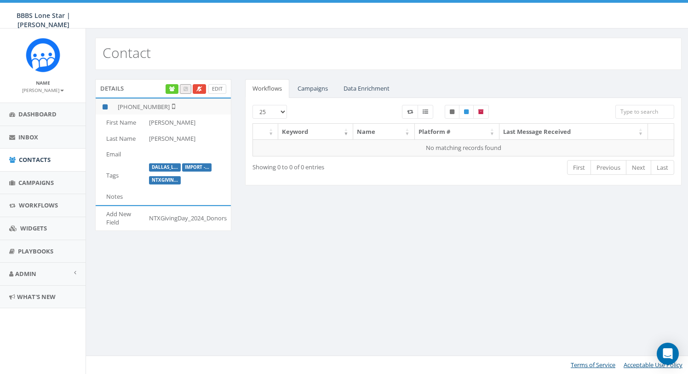
click at [220, 89] on link "Edit" at bounding box center [217, 89] width 18 height 10
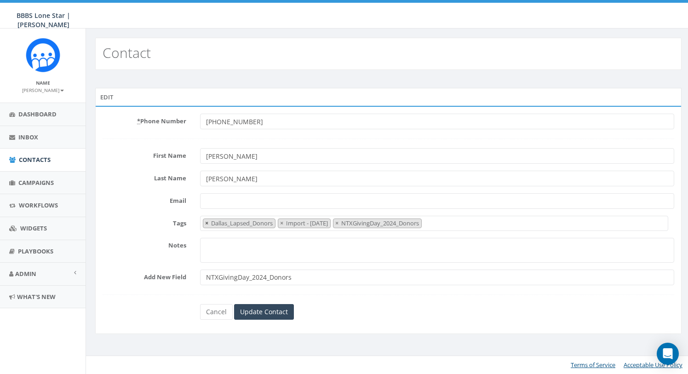
click at [208, 222] on span "×" at bounding box center [206, 223] width 3 height 8
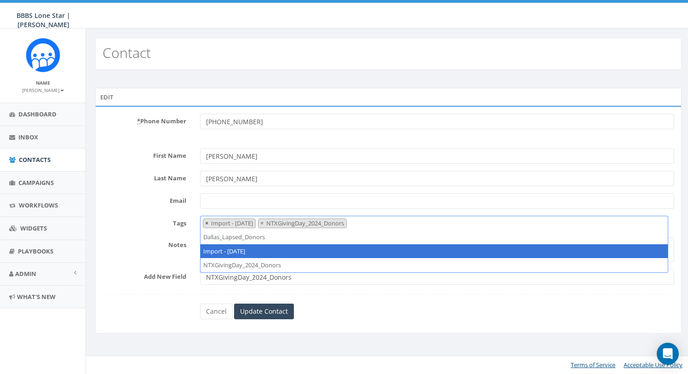
click at [208, 222] on span "×" at bounding box center [206, 223] width 3 height 8
select select "NTXGivingDay_2024_Donors"
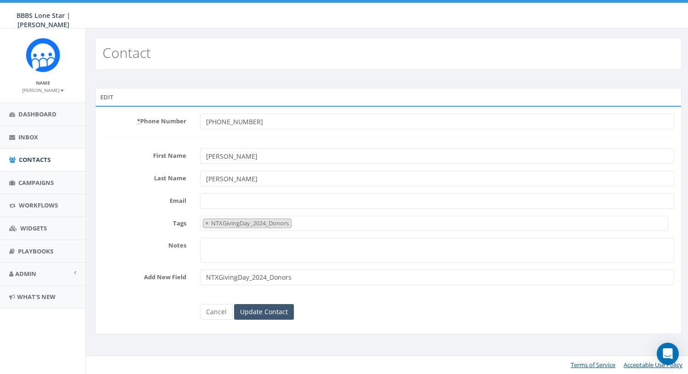
click at [256, 311] on input "Update Contact" at bounding box center [264, 312] width 60 height 16
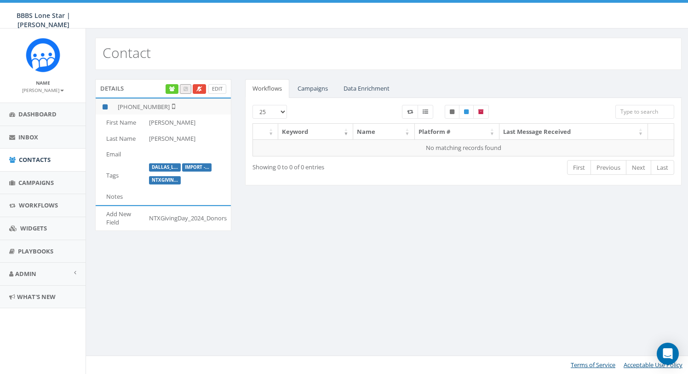
click at [221, 91] on link "Edit" at bounding box center [217, 89] width 18 height 10
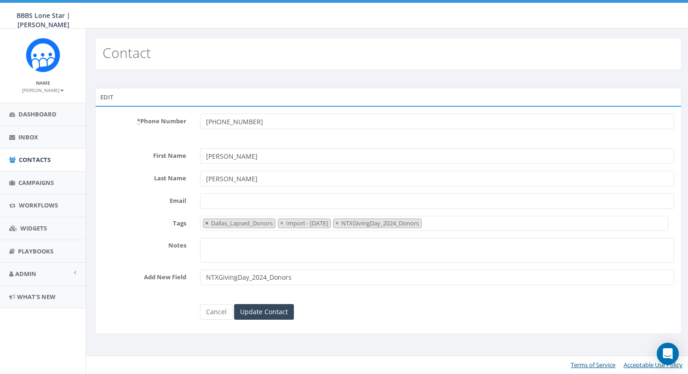
click at [206, 224] on span "×" at bounding box center [206, 223] width 3 height 8
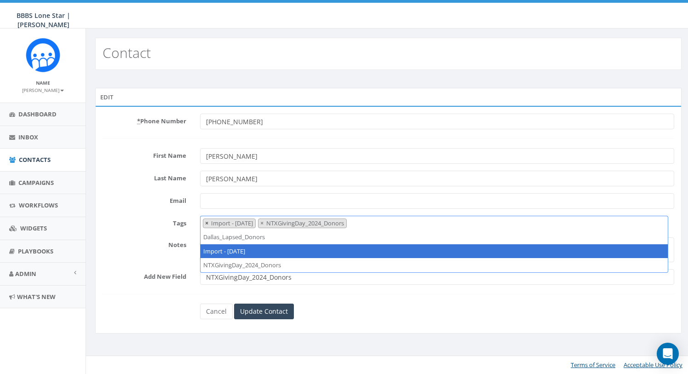
click at [206, 225] on span "×" at bounding box center [206, 223] width 3 height 8
select select "NTXGivingDay_2024_Donors"
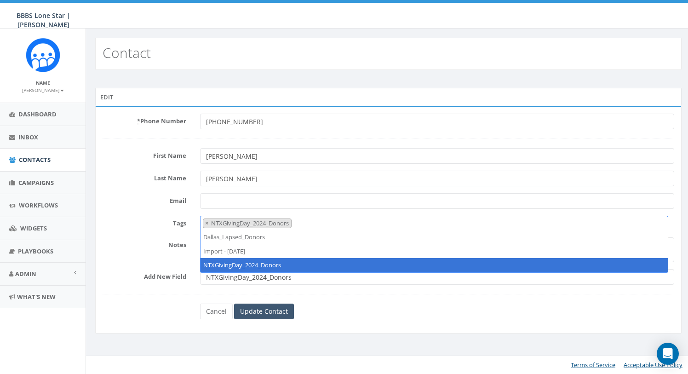
click at [270, 311] on input "Update Contact" at bounding box center [264, 312] width 60 height 16
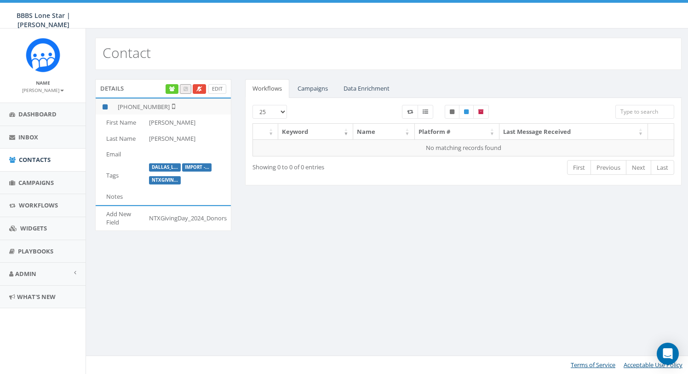
click at [219, 91] on link "Edit" at bounding box center [217, 89] width 18 height 10
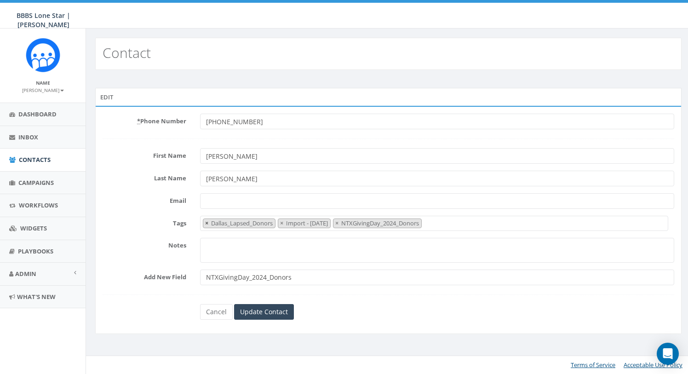
click at [204, 224] on button "×" at bounding box center [206, 223] width 7 height 9
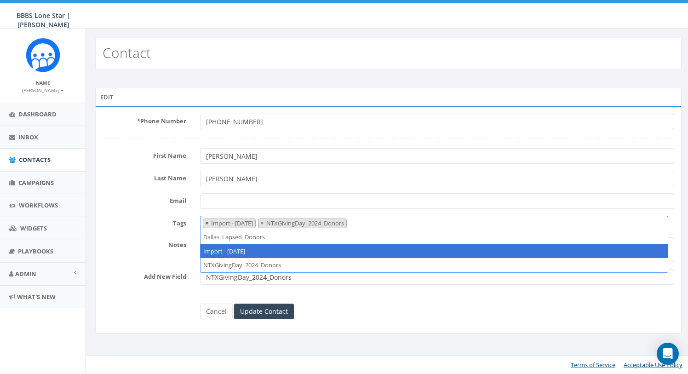
click at [205, 224] on button "×" at bounding box center [206, 223] width 7 height 9
select select "NTXGivingDay_2024_Donors"
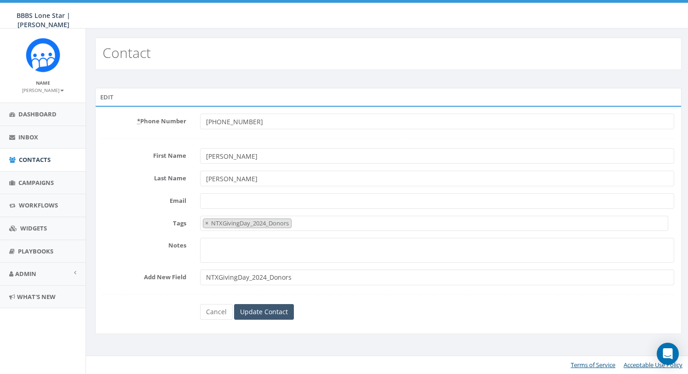
click at [256, 315] on input "Update Contact" at bounding box center [264, 312] width 60 height 16
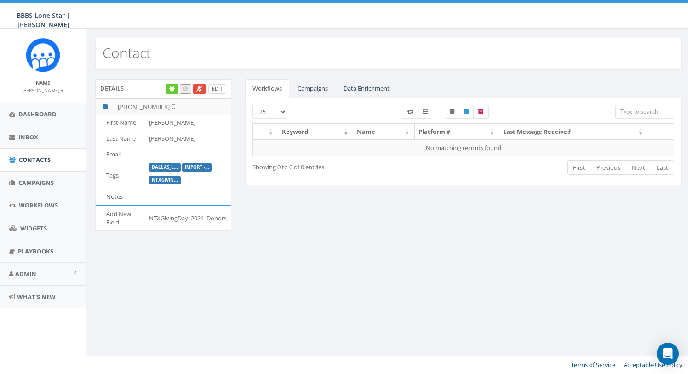
click at [219, 87] on link "Edit" at bounding box center [217, 89] width 18 height 10
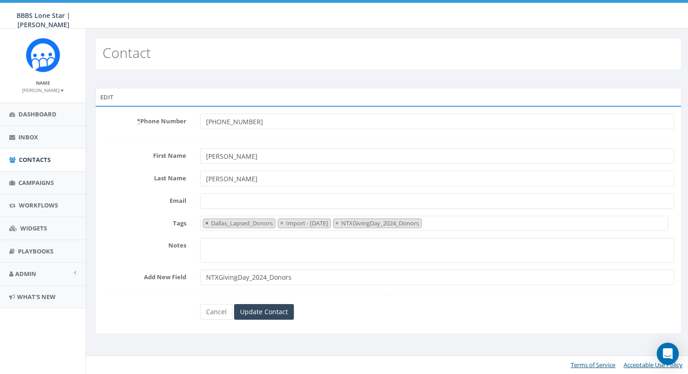
click at [207, 222] on span "×" at bounding box center [206, 223] width 3 height 8
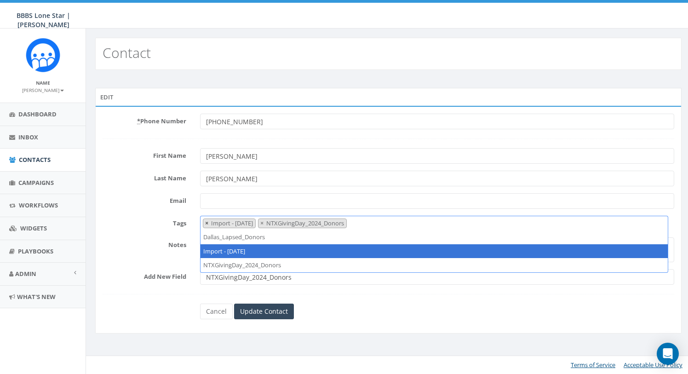
click at [207, 223] on span "×" at bounding box center [206, 223] width 3 height 8
select select "NTXGivingDay_2024_Donors"
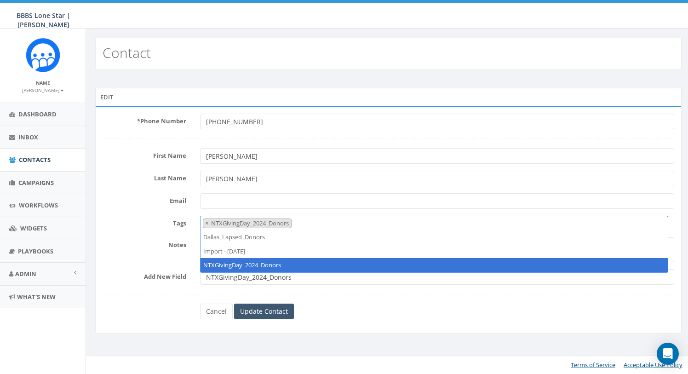
click at [253, 312] on input "Update Contact" at bounding box center [264, 312] width 60 height 16
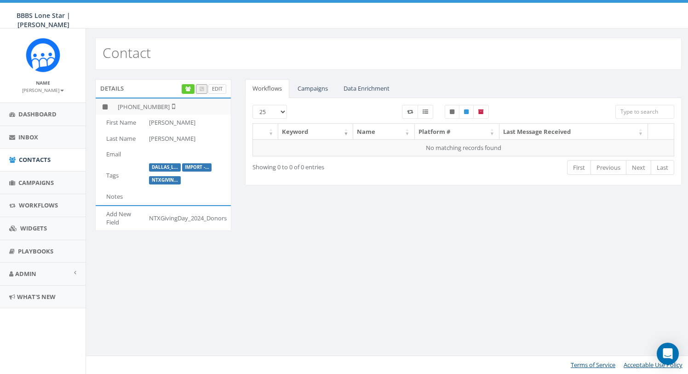
click at [221, 91] on link "Edit" at bounding box center [217, 89] width 18 height 10
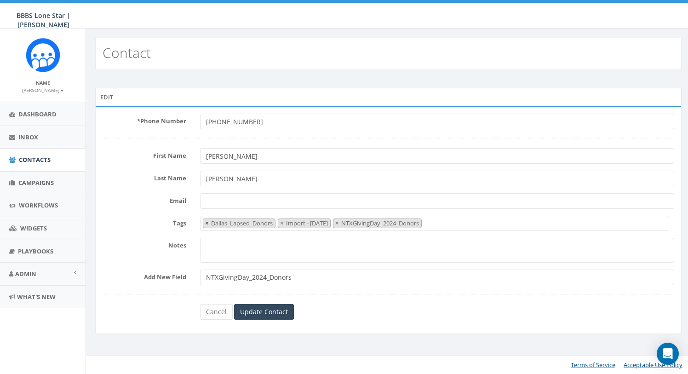
click at [206, 220] on span "×" at bounding box center [206, 223] width 3 height 8
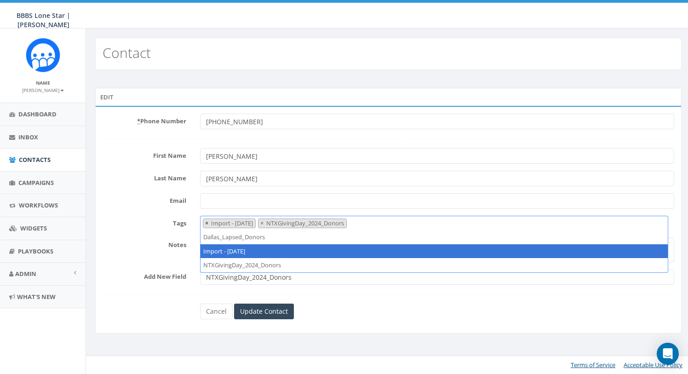
click at [205, 222] on button "×" at bounding box center [206, 223] width 7 height 9
select select "NTXGivingDay_2024_Donors"
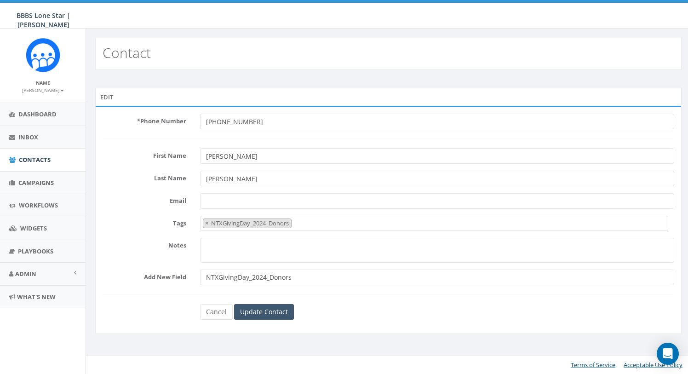
click at [259, 310] on input "Update Contact" at bounding box center [264, 312] width 60 height 16
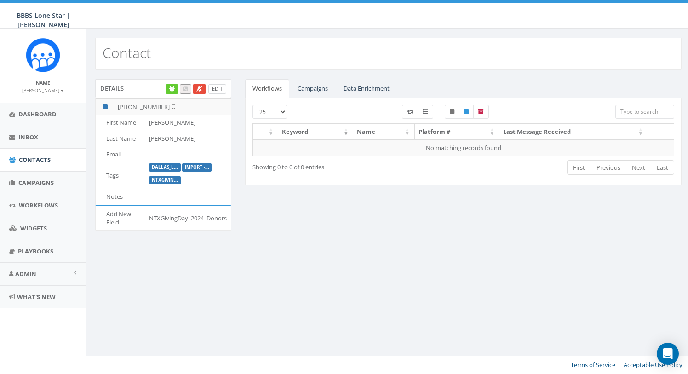
click at [214, 89] on link "Edit" at bounding box center [217, 89] width 18 height 10
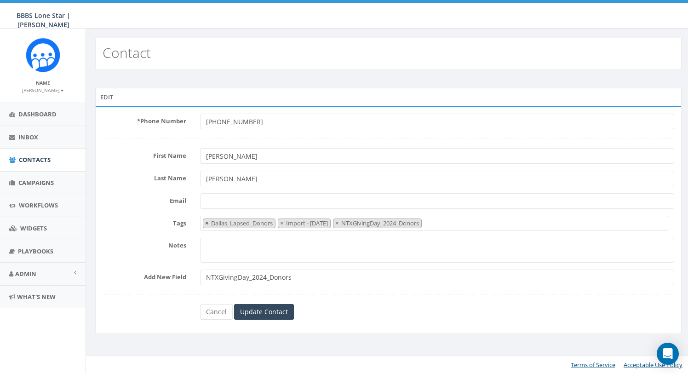
click at [206, 225] on span "×" at bounding box center [206, 223] width 3 height 8
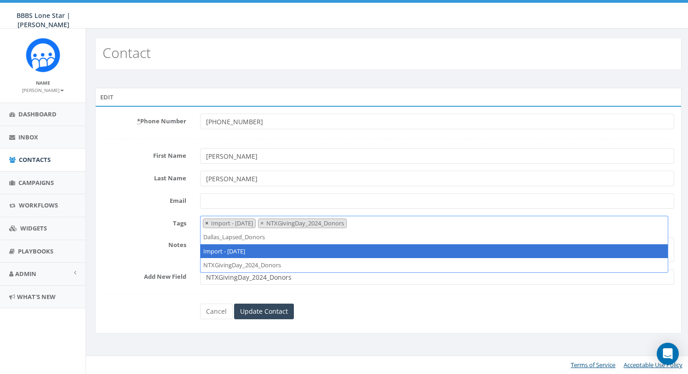
click at [206, 225] on span "×" at bounding box center [206, 223] width 3 height 8
select select "NTXGivingDay_2024_Donors"
click at [267, 315] on input "Update Contact" at bounding box center [264, 312] width 60 height 16
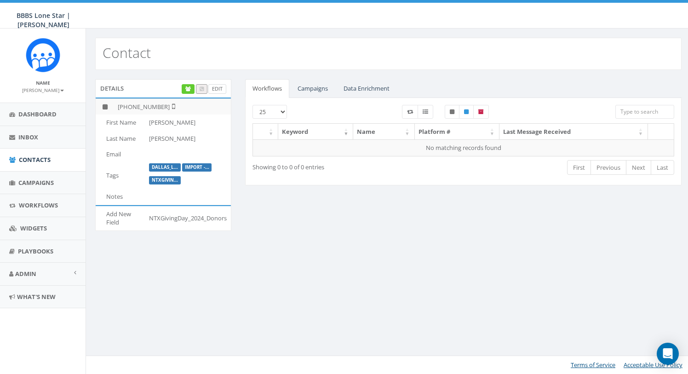
click at [219, 91] on link "Edit" at bounding box center [217, 89] width 18 height 10
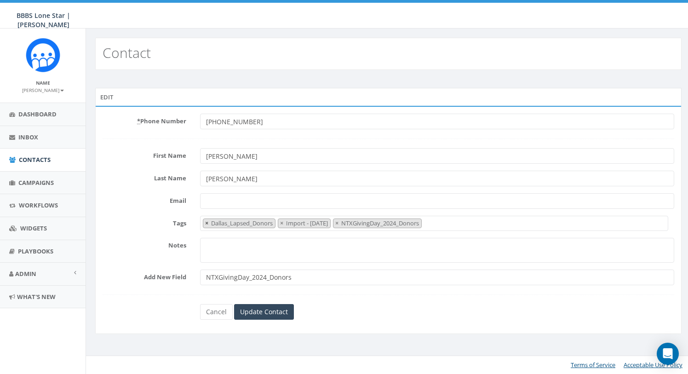
click at [207, 223] on span "×" at bounding box center [206, 223] width 3 height 8
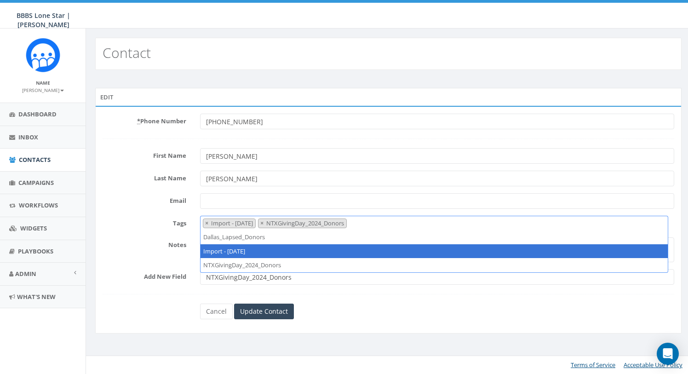
click at [207, 223] on span "×" at bounding box center [206, 223] width 3 height 8
select select "NTXGivingDay_2024_Donors"
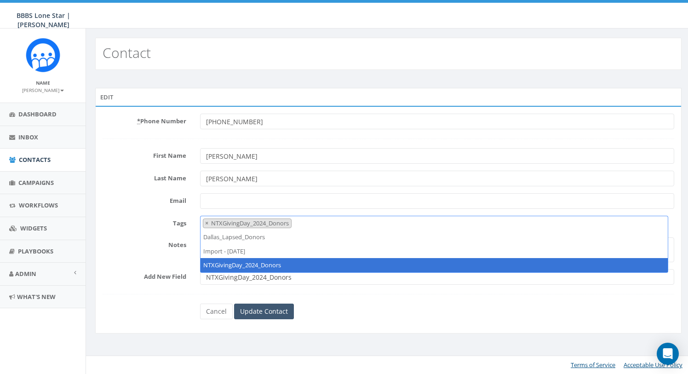
click at [267, 312] on input "Update Contact" at bounding box center [264, 312] width 60 height 16
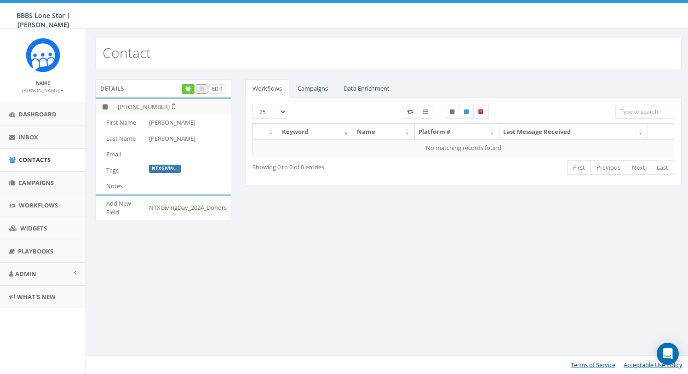
click at [222, 87] on link "Edit" at bounding box center [217, 89] width 18 height 10
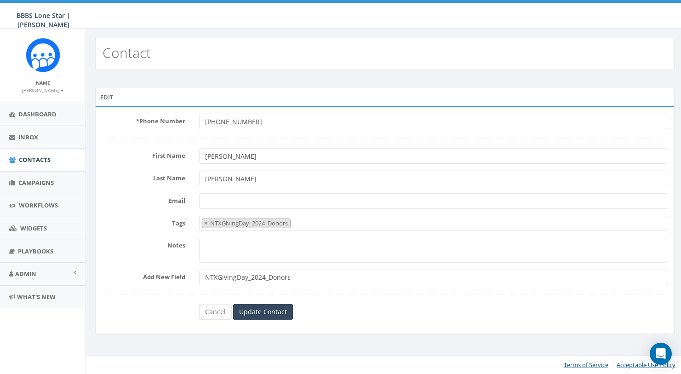
select select "NTXGivingDay_2024_Donors"
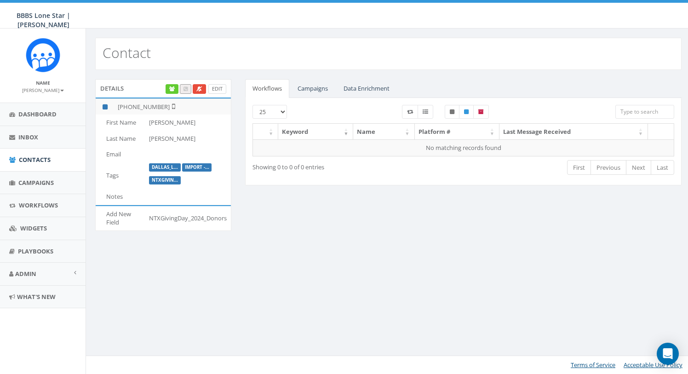
click at [217, 85] on link "Edit" at bounding box center [217, 89] width 18 height 10
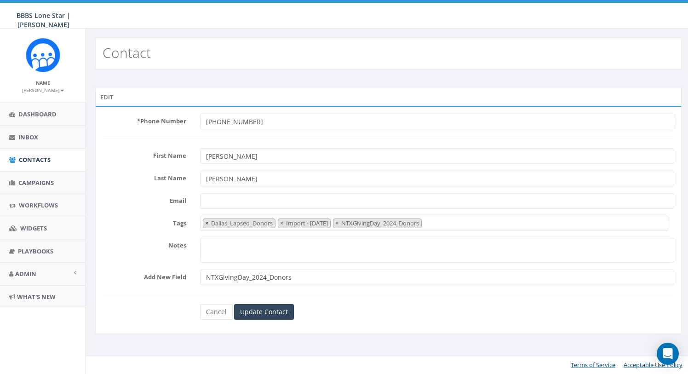
click at [206, 223] on span "×" at bounding box center [206, 223] width 3 height 8
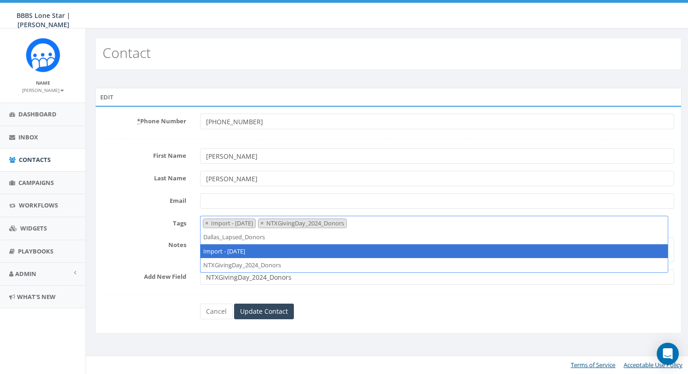
click at [206, 223] on span "×" at bounding box center [206, 223] width 3 height 8
select select "NTXGivingDay_2024_Donors"
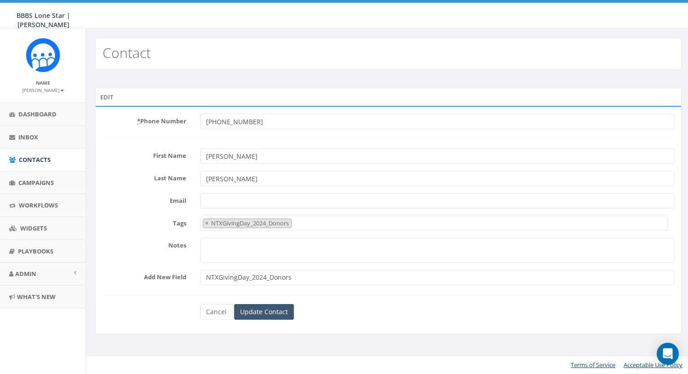
click at [274, 312] on input "Update Contact" at bounding box center [264, 312] width 60 height 16
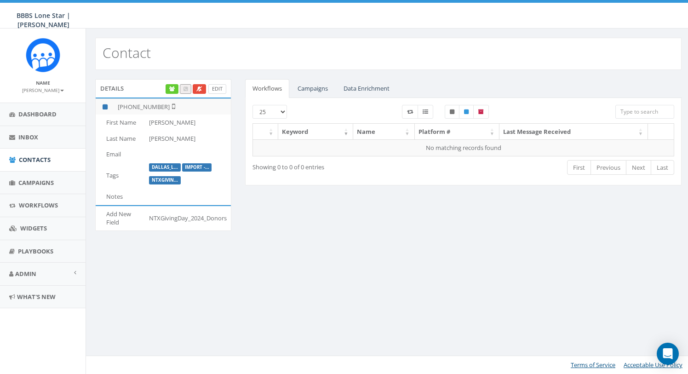
click at [218, 90] on link "Edit" at bounding box center [217, 89] width 18 height 10
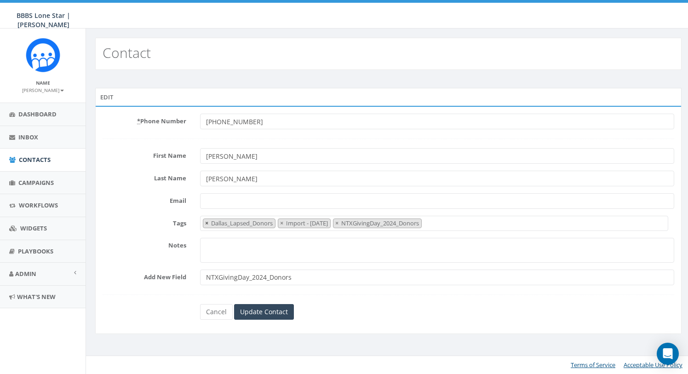
click at [206, 221] on span "×" at bounding box center [206, 223] width 3 height 8
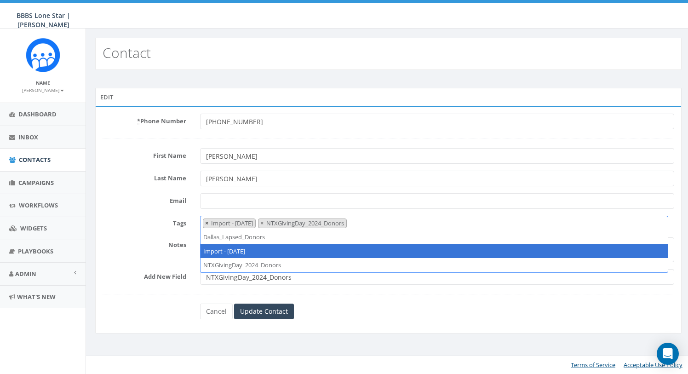
click at [206, 222] on span "×" at bounding box center [206, 223] width 3 height 8
select select "NTXGivingDay_2024_Donors"
click at [254, 313] on input "Update Contact" at bounding box center [264, 312] width 60 height 16
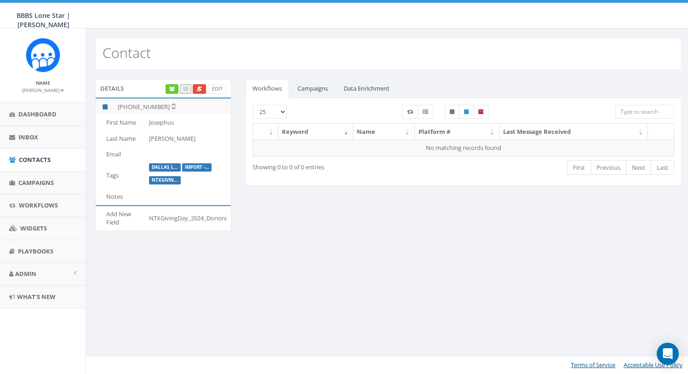
click at [221, 96] on div "Details Edit" at bounding box center [163, 88] width 136 height 18
click at [215, 85] on link "Edit" at bounding box center [217, 89] width 18 height 10
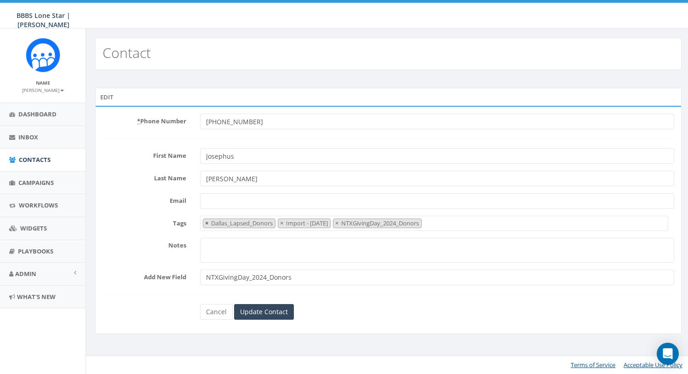
click at [207, 224] on span "×" at bounding box center [206, 223] width 3 height 8
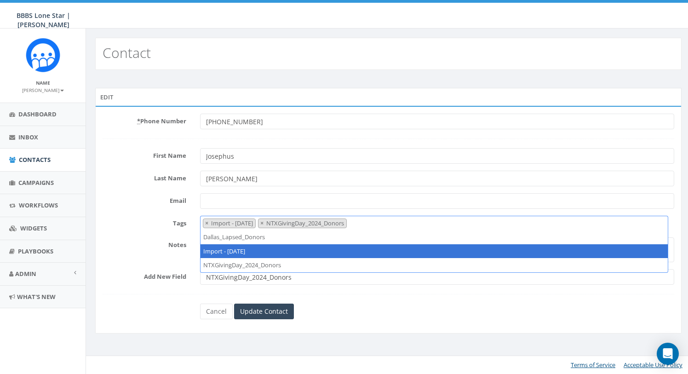
click at [207, 224] on span "×" at bounding box center [206, 223] width 3 height 8
select select "NTXGivingDay_2024_Donors"
click at [260, 313] on input "Update Contact" at bounding box center [264, 312] width 60 height 16
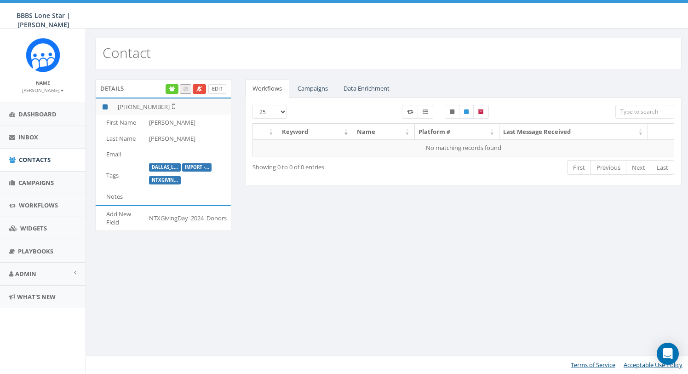
click at [220, 86] on link "Edit" at bounding box center [217, 89] width 18 height 10
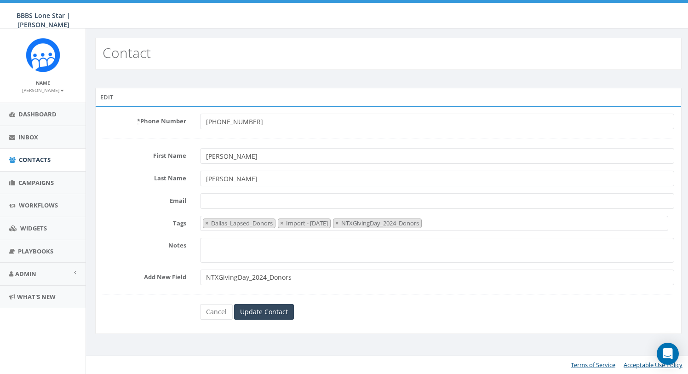
click at [202, 221] on ul "× Dallas_Lapsed_Donors × Import - 09/11/2025 × NTXGivingDay_2024_Donors" at bounding box center [311, 223] width 221 height 8
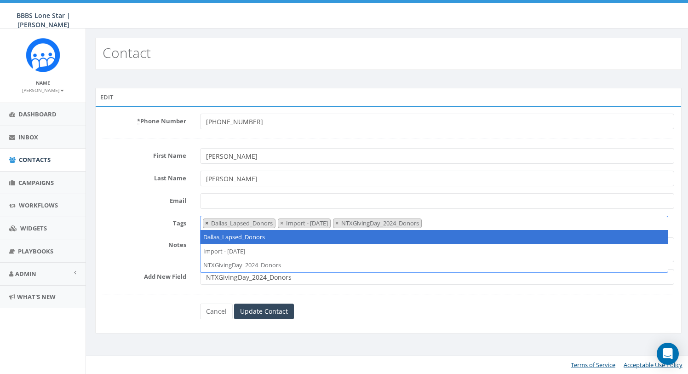
click at [205, 222] on span "×" at bounding box center [206, 223] width 3 height 8
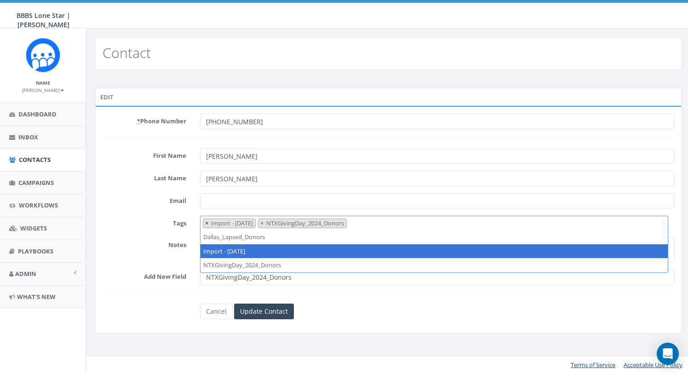
click at [205, 222] on button "×" at bounding box center [206, 223] width 7 height 9
select select "NTXGivingDay_2024_Donors"
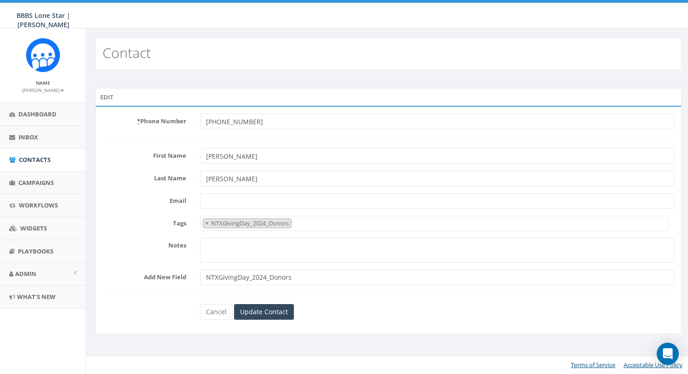
click at [362, 347] on div "Edit * Phone Number +12147256334 First Name RIchard Last Name Gove Email Tags D…" at bounding box center [388, 212] width 605 height 285
click at [263, 309] on input "Update Contact" at bounding box center [264, 312] width 60 height 16
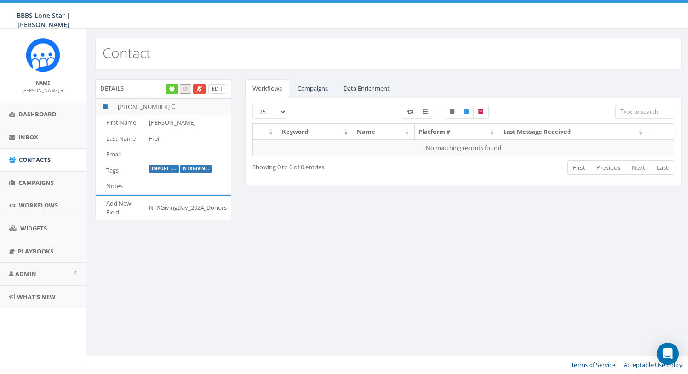
click at [221, 88] on link "Edit" at bounding box center [217, 89] width 18 height 10
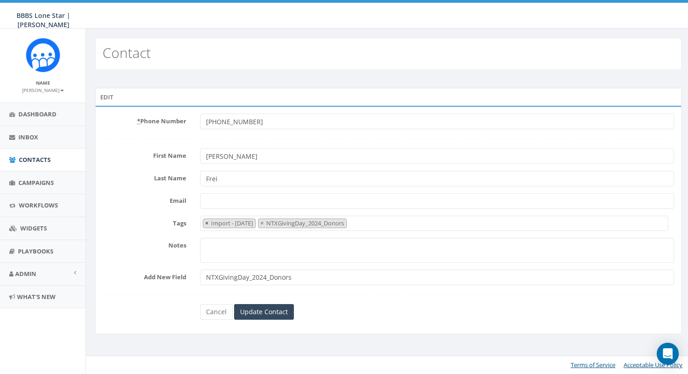
click at [206, 221] on span "×" at bounding box center [206, 223] width 3 height 8
select select "NTXGivingDay_2024_Donors"
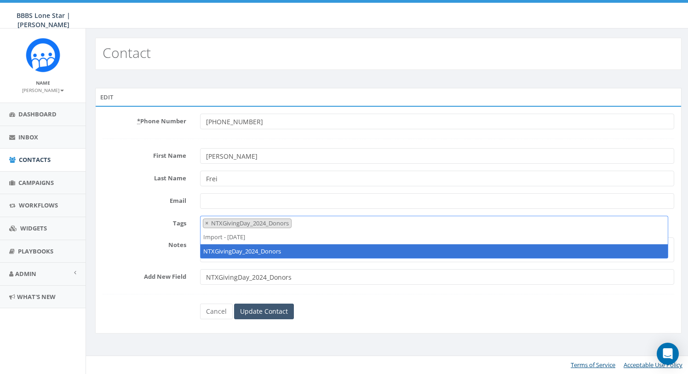
click at [262, 310] on input "Update Contact" at bounding box center [264, 312] width 60 height 16
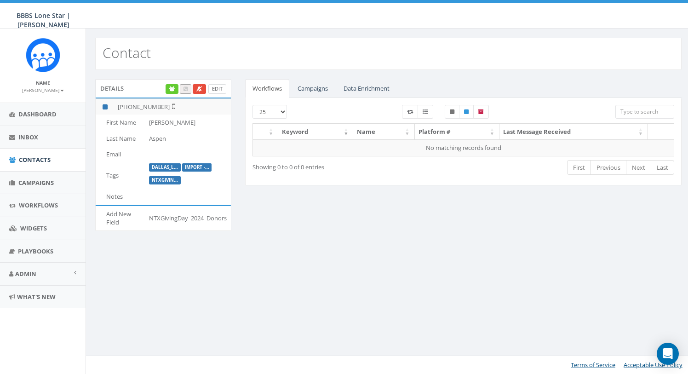
click at [217, 91] on link "Edit" at bounding box center [217, 89] width 18 height 10
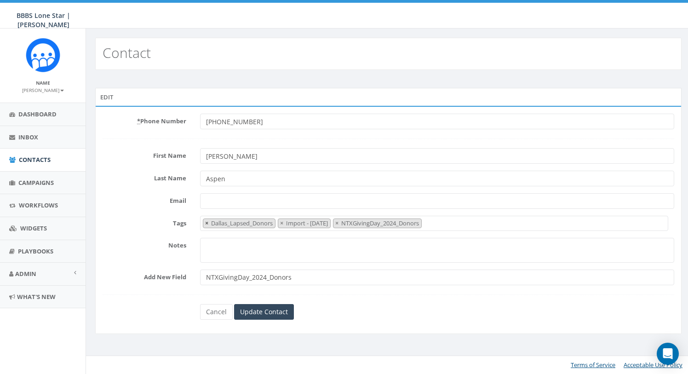
click at [206, 223] on span "×" at bounding box center [206, 223] width 3 height 8
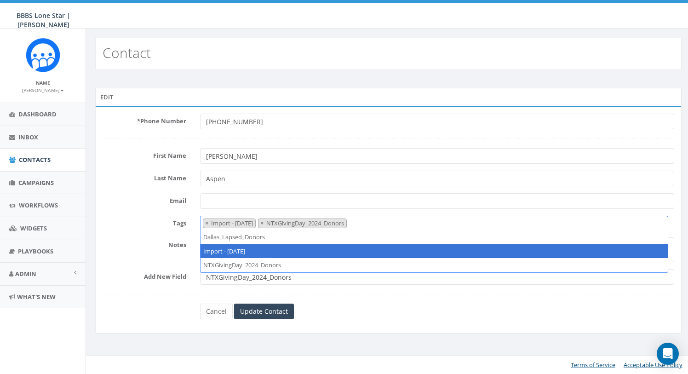
click at [206, 223] on span "×" at bounding box center [206, 223] width 3 height 8
select select "NTXGivingDay_2024_Donors"
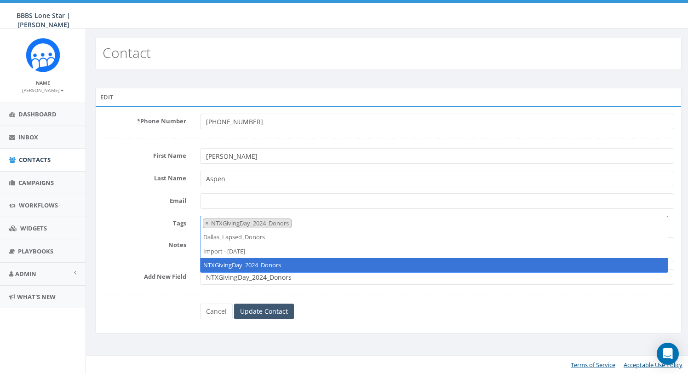
click at [254, 315] on input "Update Contact" at bounding box center [264, 312] width 60 height 16
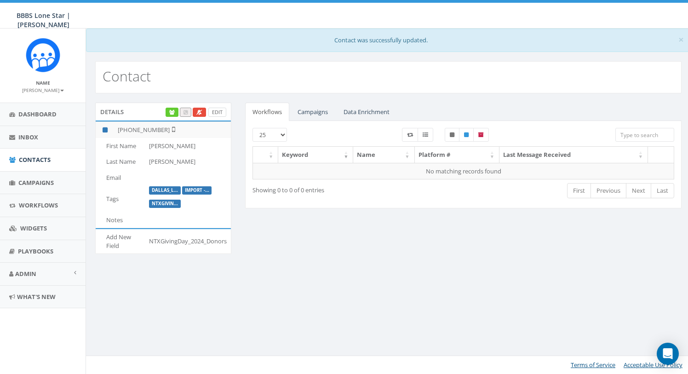
click at [219, 111] on link "Edit" at bounding box center [217, 113] width 18 height 10
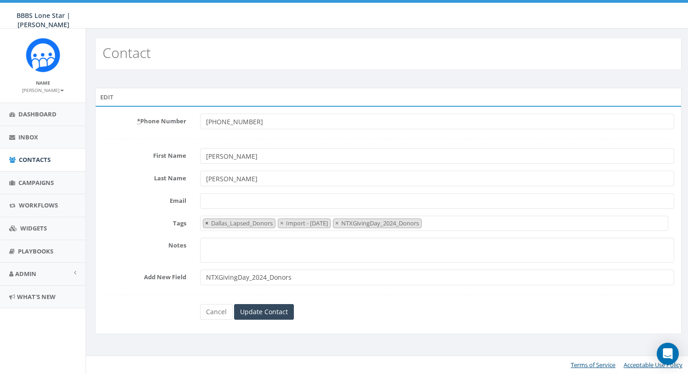
click at [205, 223] on button "×" at bounding box center [206, 223] width 7 height 9
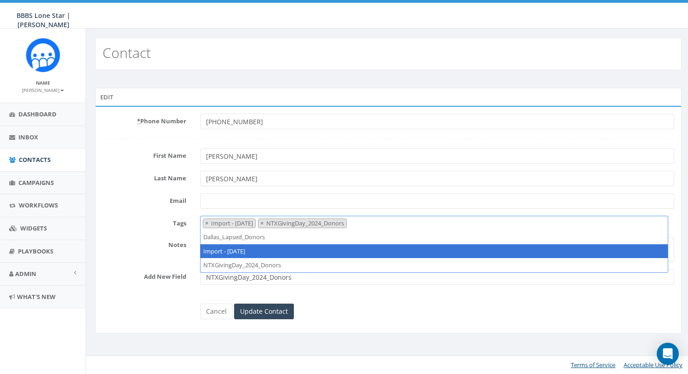
click at [205, 223] on button "×" at bounding box center [206, 223] width 7 height 9
select select "NTXGivingDay_2024_Donors"
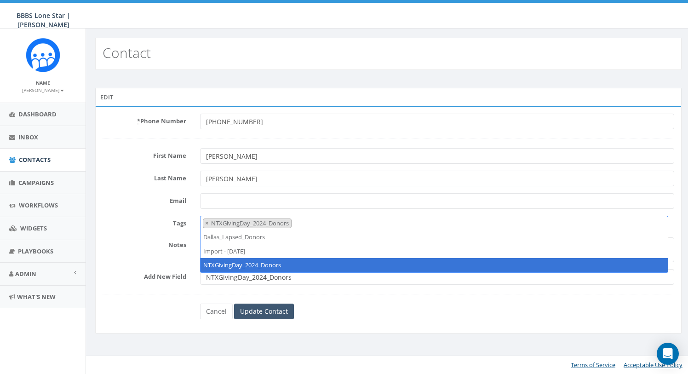
click at [261, 313] on input "Update Contact" at bounding box center [264, 312] width 60 height 16
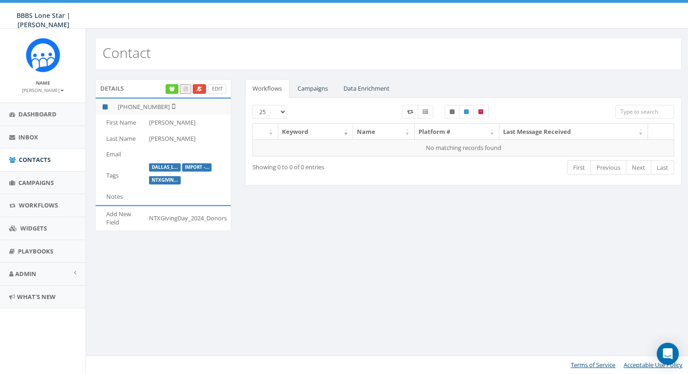
click at [218, 89] on link "Edit" at bounding box center [217, 89] width 18 height 10
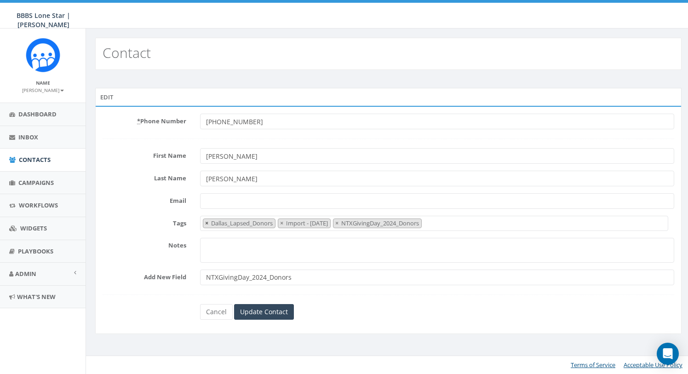
click at [207, 223] on span "×" at bounding box center [206, 223] width 3 height 8
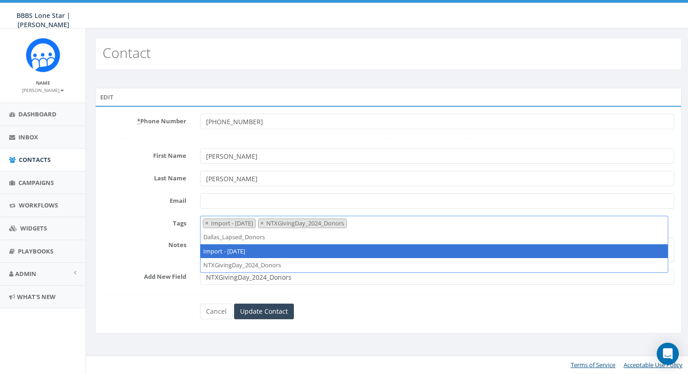
click at [207, 223] on span "×" at bounding box center [206, 223] width 3 height 8
select select "NTXGivingDay_2024_Donors"
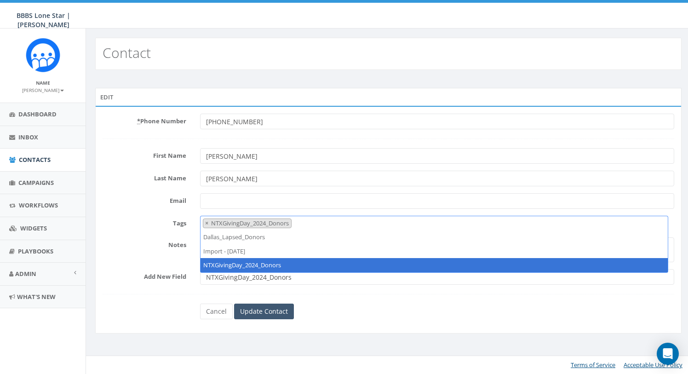
click at [280, 310] on input "Update Contact" at bounding box center [264, 312] width 60 height 16
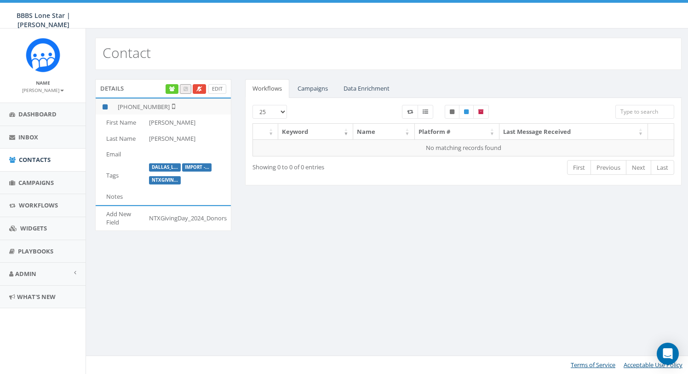
click at [216, 89] on link "Edit" at bounding box center [217, 89] width 18 height 10
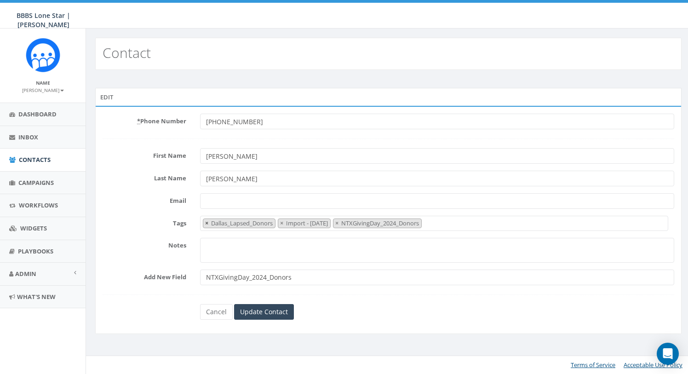
click at [207, 222] on span "×" at bounding box center [206, 223] width 3 height 8
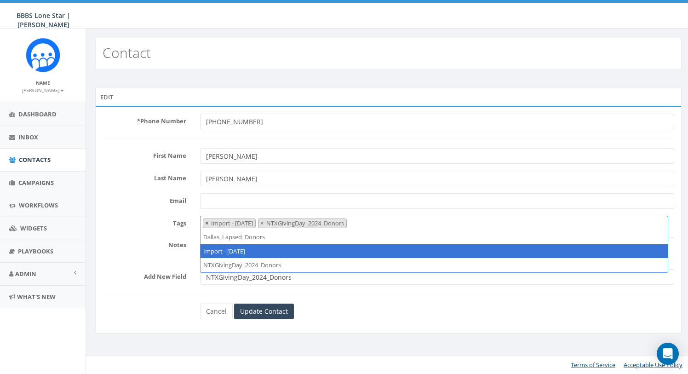
click at [205, 223] on span "×" at bounding box center [206, 223] width 3 height 8
select select "NTXGivingDay_2024_Donors"
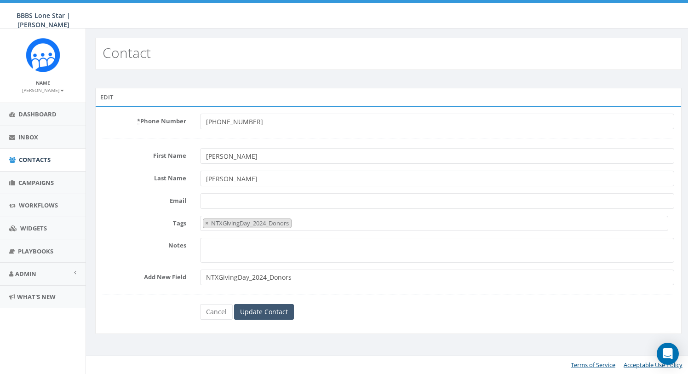
click at [259, 307] on input "Update Contact" at bounding box center [264, 312] width 60 height 16
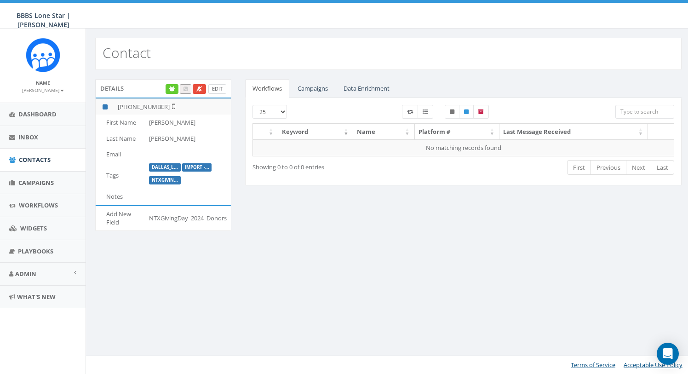
click at [218, 91] on link "Edit" at bounding box center [217, 89] width 18 height 10
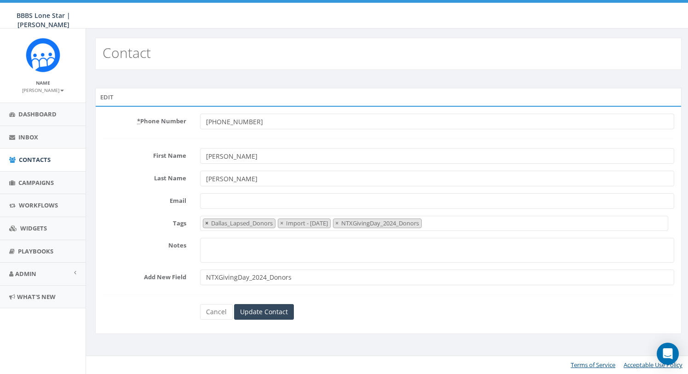
click at [206, 223] on span "×" at bounding box center [206, 223] width 3 height 8
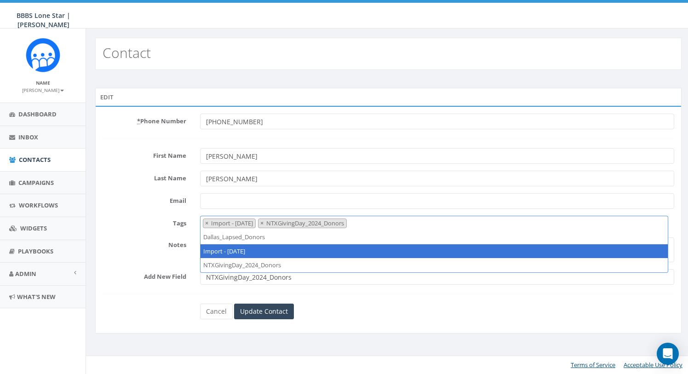
click at [206, 223] on span "×" at bounding box center [206, 223] width 3 height 8
select select "NTXGivingDay_2024_Donors"
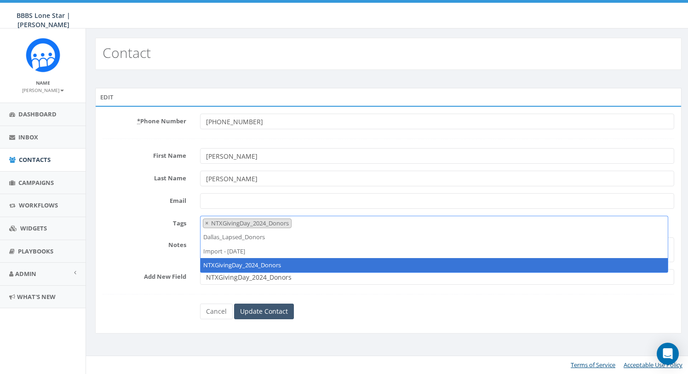
click at [280, 309] on input "Update Contact" at bounding box center [264, 312] width 60 height 16
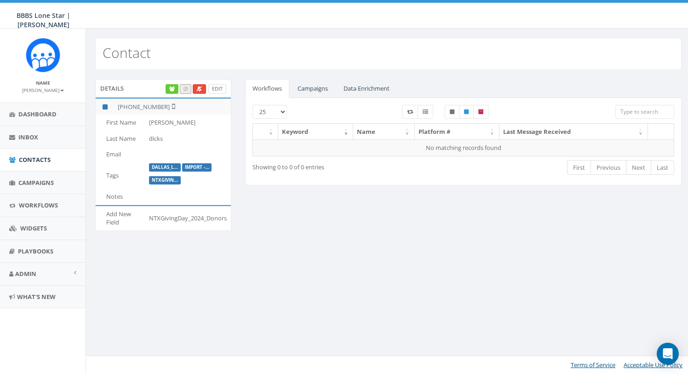
click at [218, 91] on link "Edit" at bounding box center [217, 89] width 18 height 10
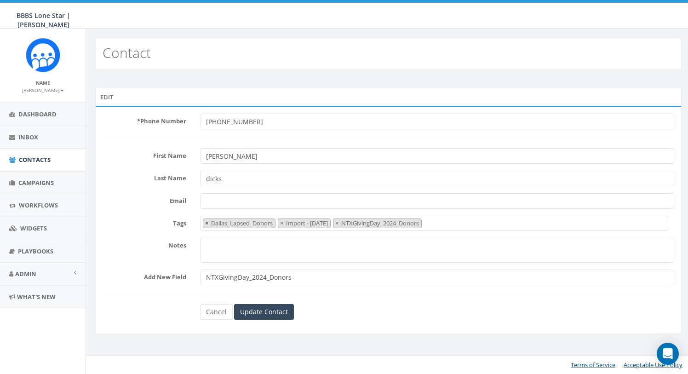
click at [206, 224] on span "×" at bounding box center [206, 223] width 3 height 8
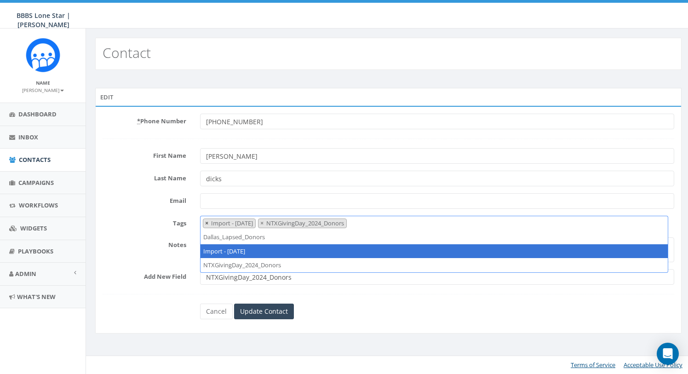
click at [205, 225] on button "×" at bounding box center [206, 223] width 7 height 9
select select "NTXGivingDay_2024_Donors"
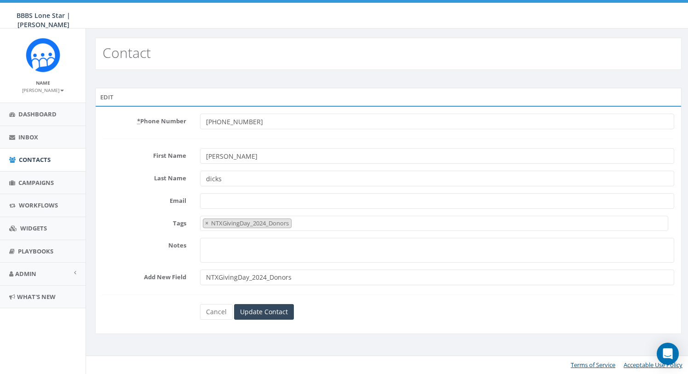
type input "[PERSON_NAME]"
type input "Dicks"
click at [265, 308] on input "Update Contact" at bounding box center [264, 312] width 60 height 16
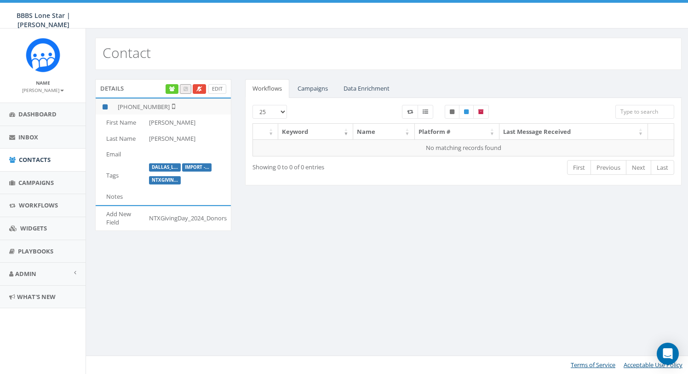
click at [219, 87] on link "Edit" at bounding box center [217, 89] width 18 height 10
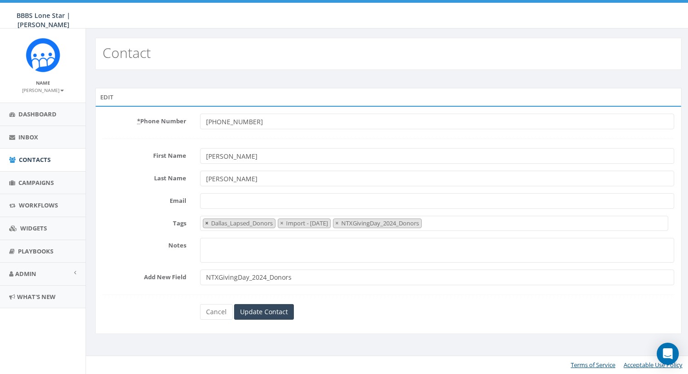
click at [209, 224] on button "×" at bounding box center [206, 223] width 7 height 9
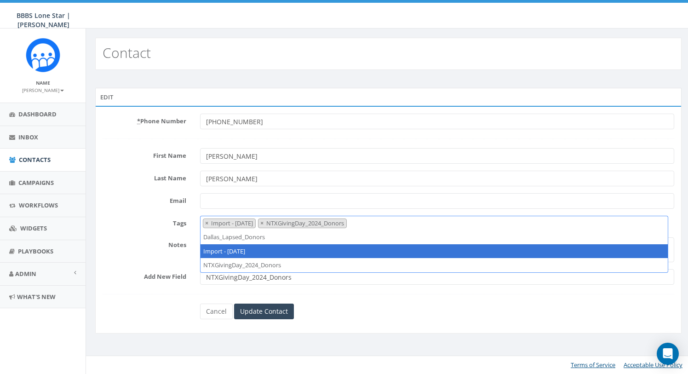
click at [208, 224] on span "×" at bounding box center [206, 223] width 3 height 8
select select "NTXGivingDay_2024_Donors"
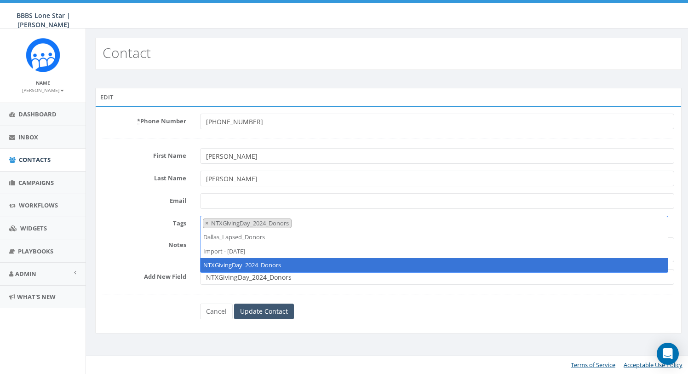
click at [271, 314] on input "Update Contact" at bounding box center [264, 312] width 60 height 16
